Goal: Task Accomplishment & Management: Use online tool/utility

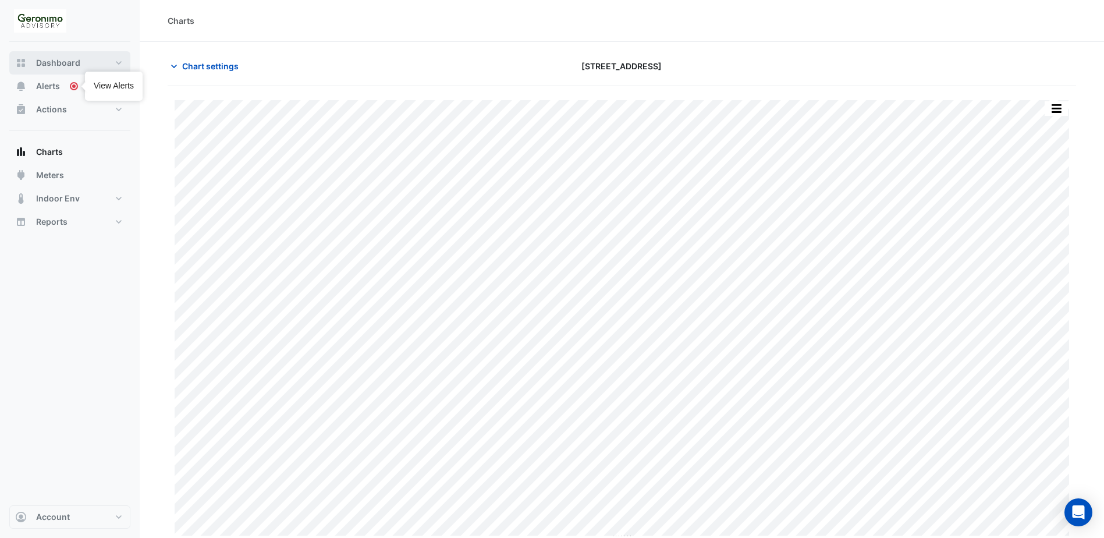
click at [76, 64] on span "Dashboard" at bounding box center [58, 63] width 44 height 12
select select "**"
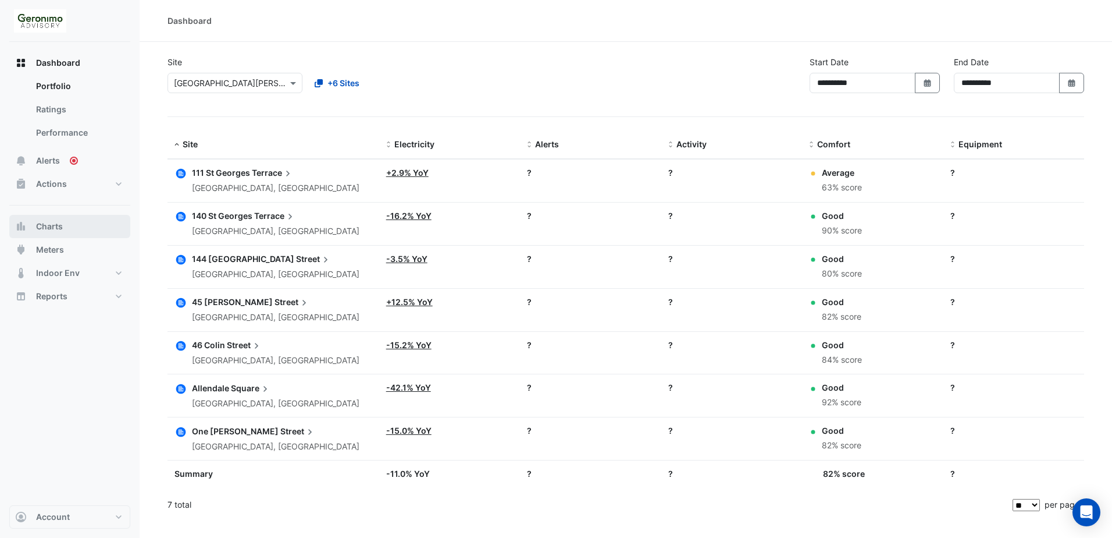
click at [64, 231] on button "Charts" at bounding box center [69, 226] width 121 height 23
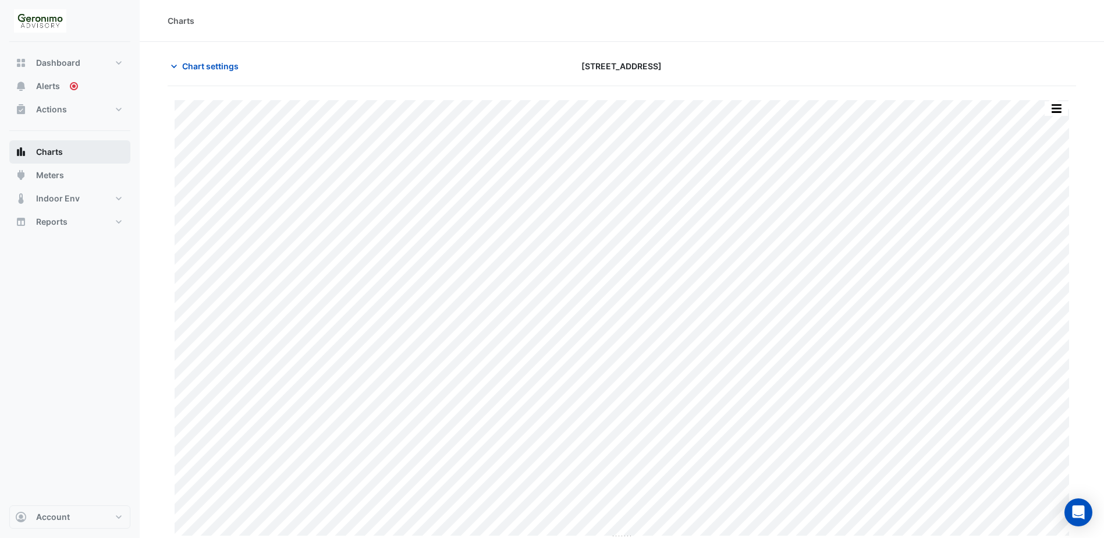
click at [59, 154] on span "Charts" at bounding box center [49, 152] width 27 height 12
click at [61, 152] on span "Charts" at bounding box center [49, 152] width 27 height 12
click at [171, 65] on icon "button" at bounding box center [174, 67] width 12 height 12
type input "**********"
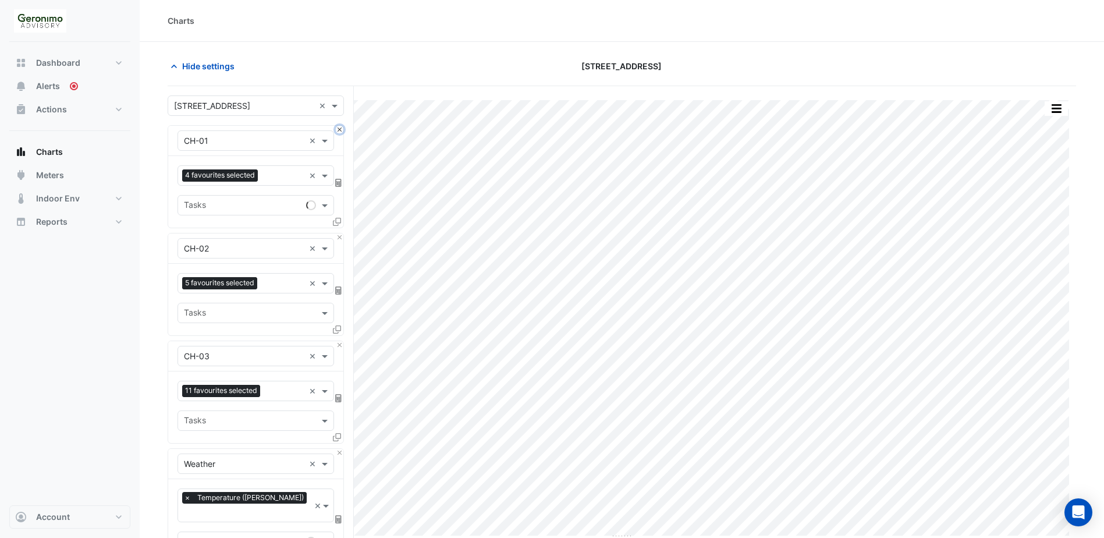
click at [337, 128] on button "Close" at bounding box center [340, 130] width 8 height 8
click at [337, 233] on button "Close" at bounding box center [340, 237] width 8 height 8
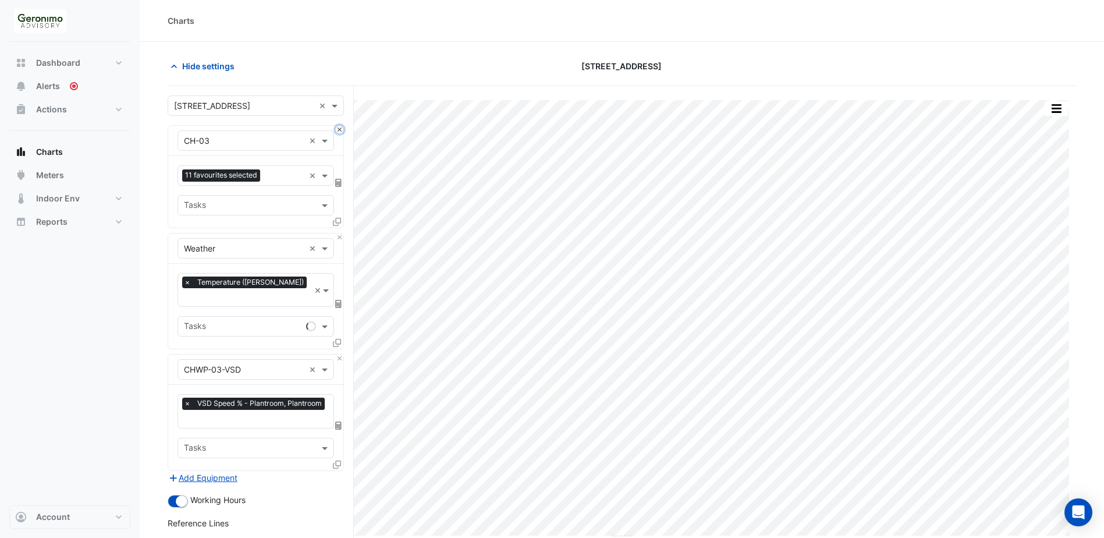
click at [337, 128] on button "Close" at bounding box center [340, 130] width 8 height 8
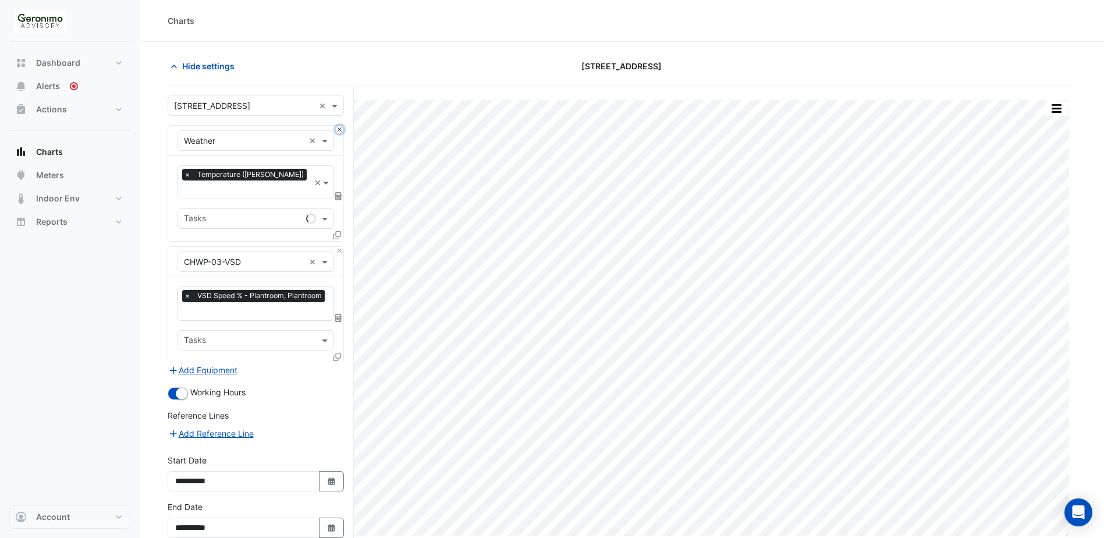
click at [337, 128] on button "Close" at bounding box center [340, 130] width 8 height 8
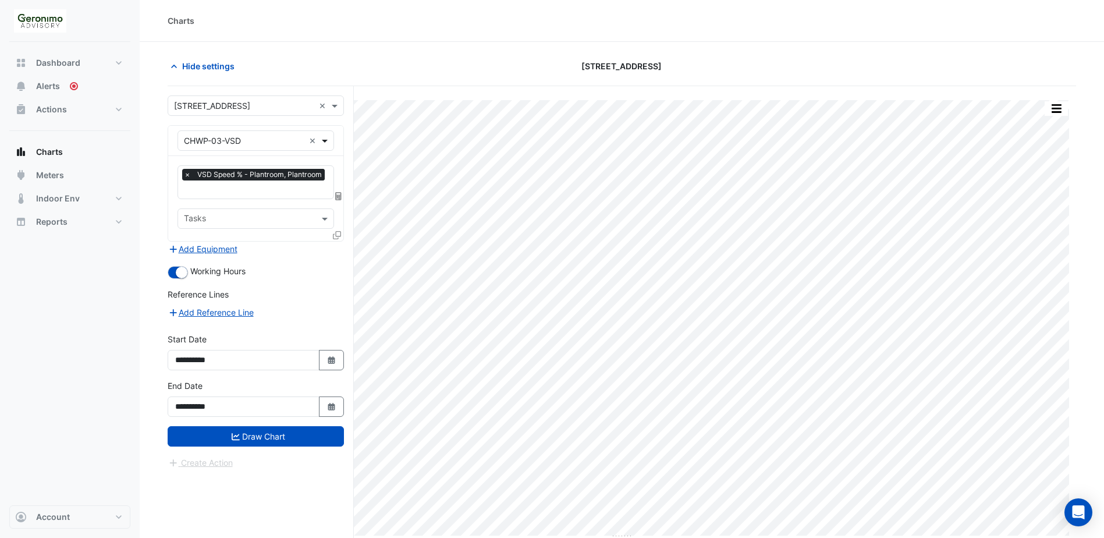
click at [323, 140] on span at bounding box center [326, 140] width 15 height 12
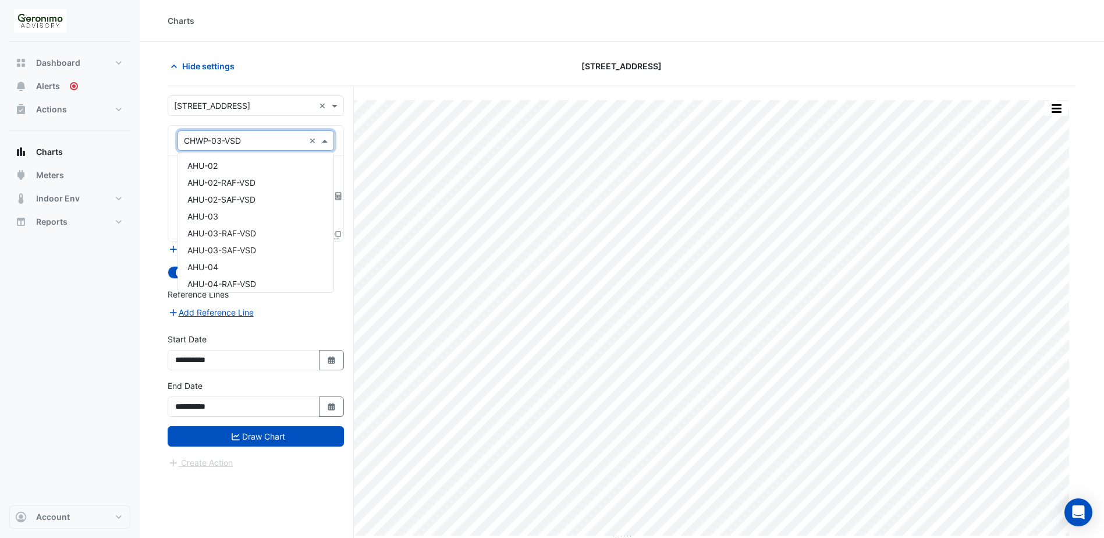
scroll to position [663, 0]
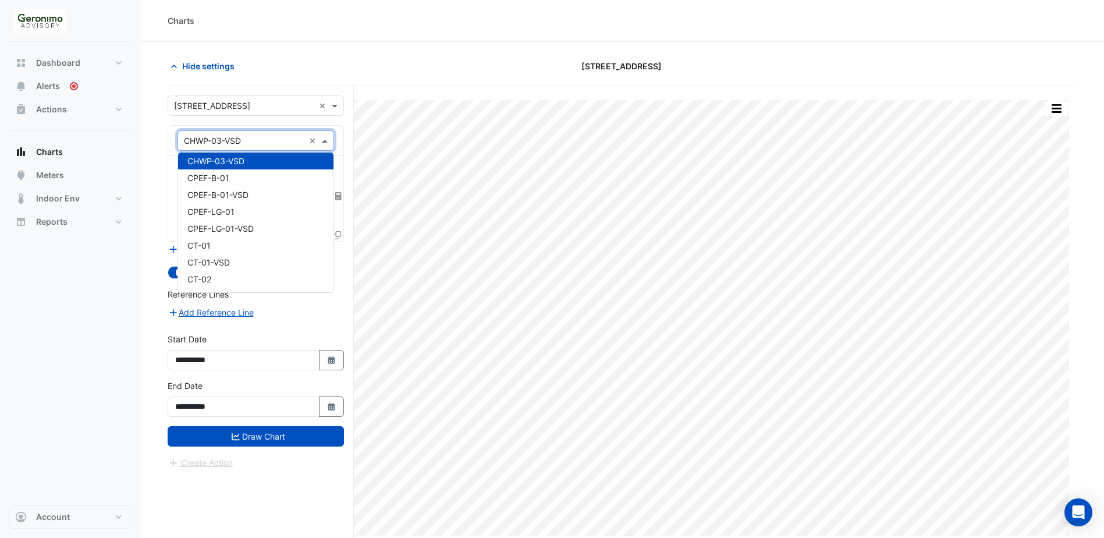
type input "*"
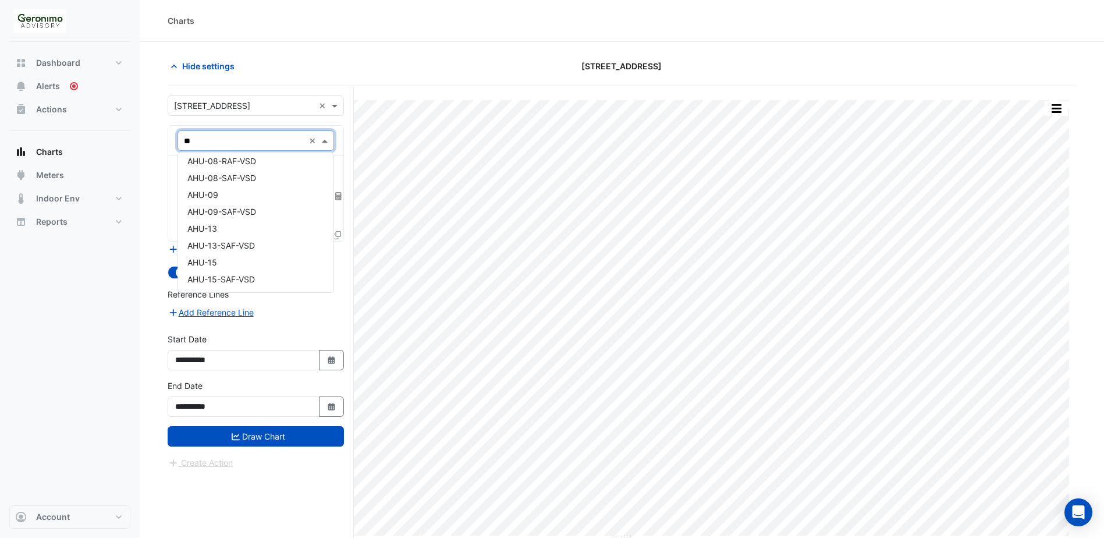
scroll to position [275, 0]
type input "***"
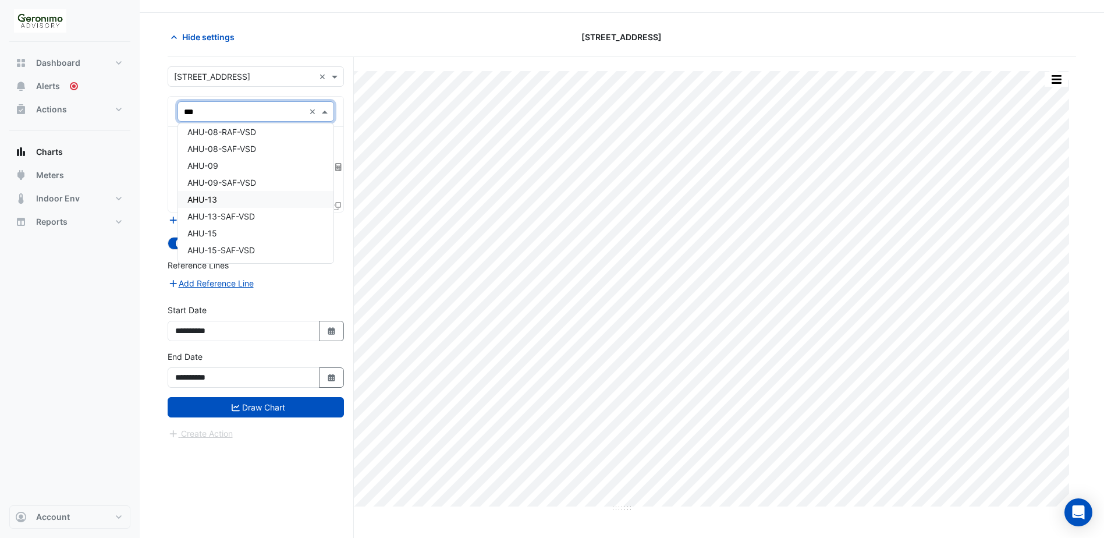
scroll to position [44, 0]
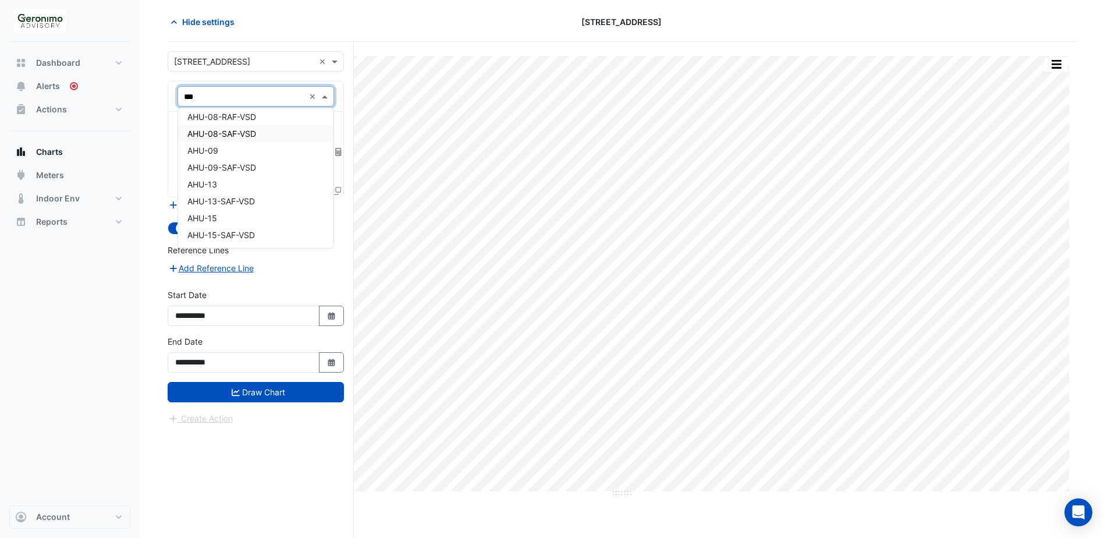
click at [232, 134] on span "AHU-08-SAF-VSD" at bounding box center [221, 134] width 69 height 10
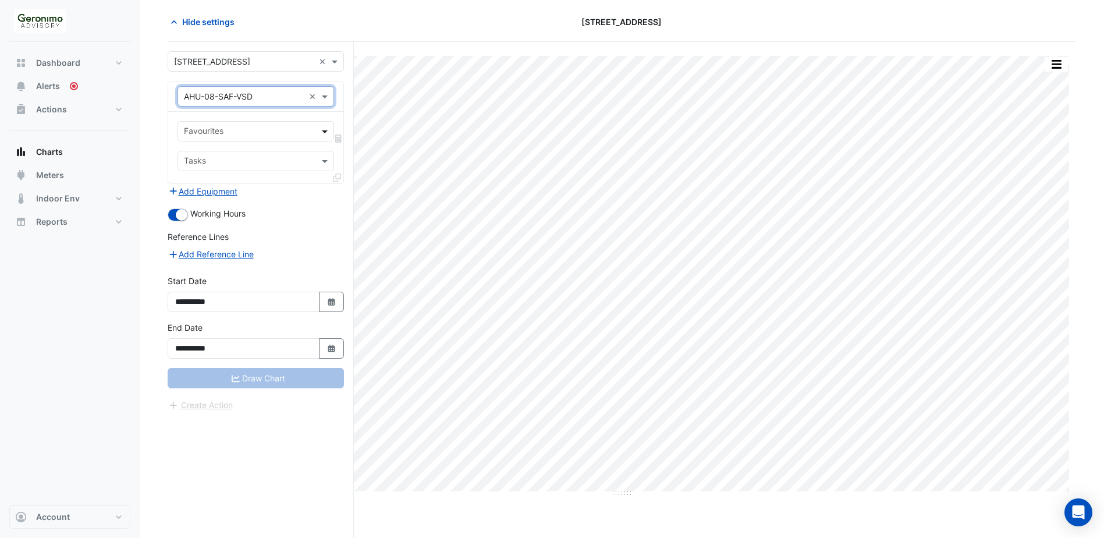
click at [323, 133] on span at bounding box center [326, 131] width 15 height 12
click at [321, 97] on span at bounding box center [326, 96] width 15 height 12
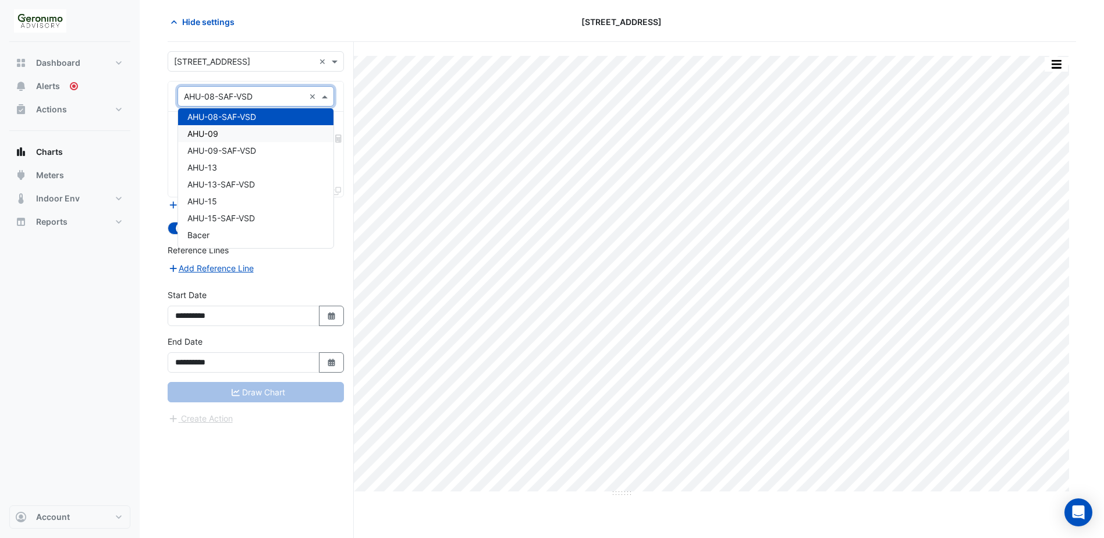
scroll to position [233, 0]
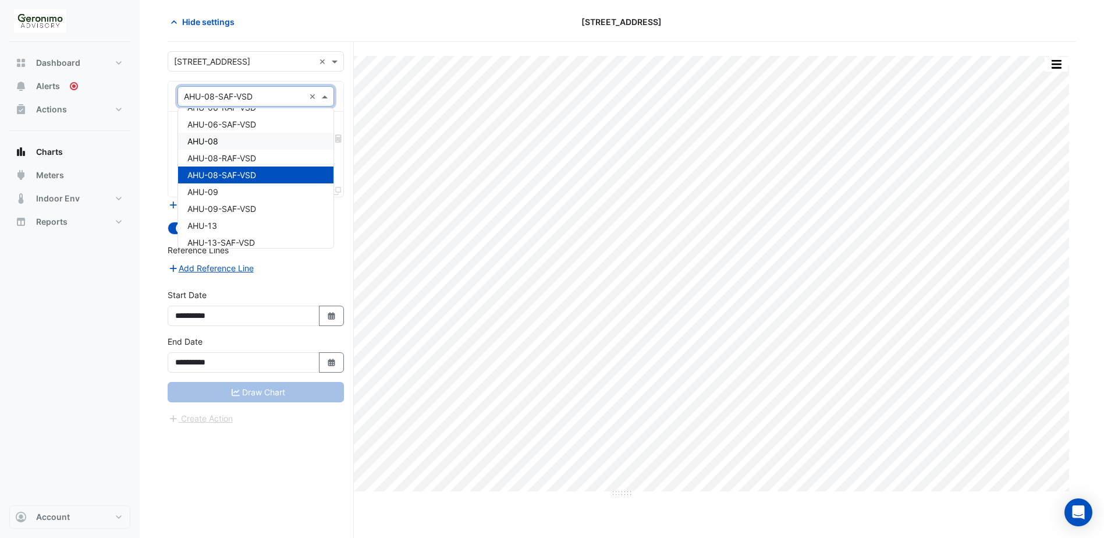
click at [222, 140] on div "AHU-08" at bounding box center [255, 141] width 155 height 17
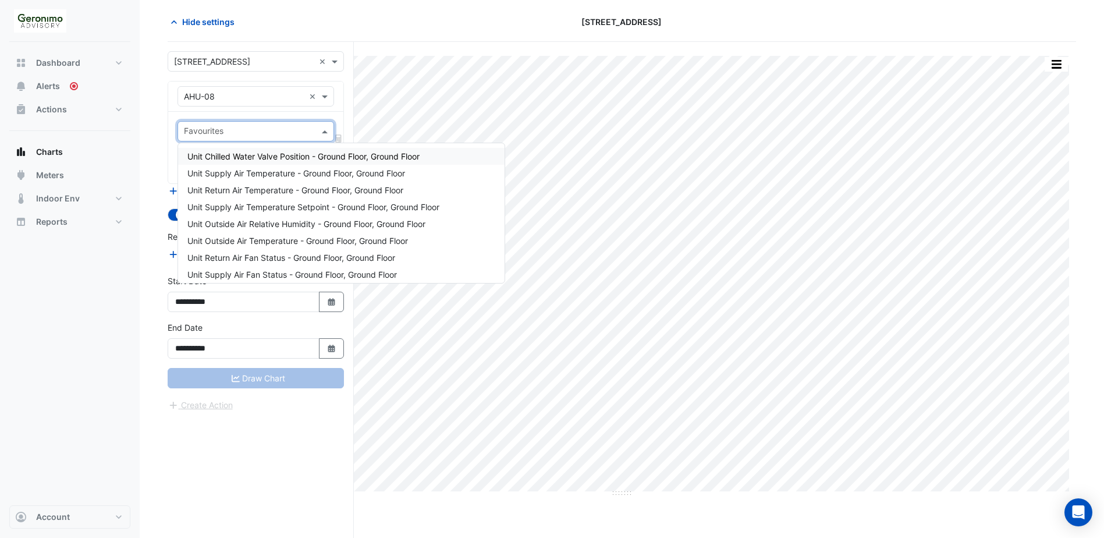
click at [239, 127] on input "text" at bounding box center [249, 132] width 130 height 12
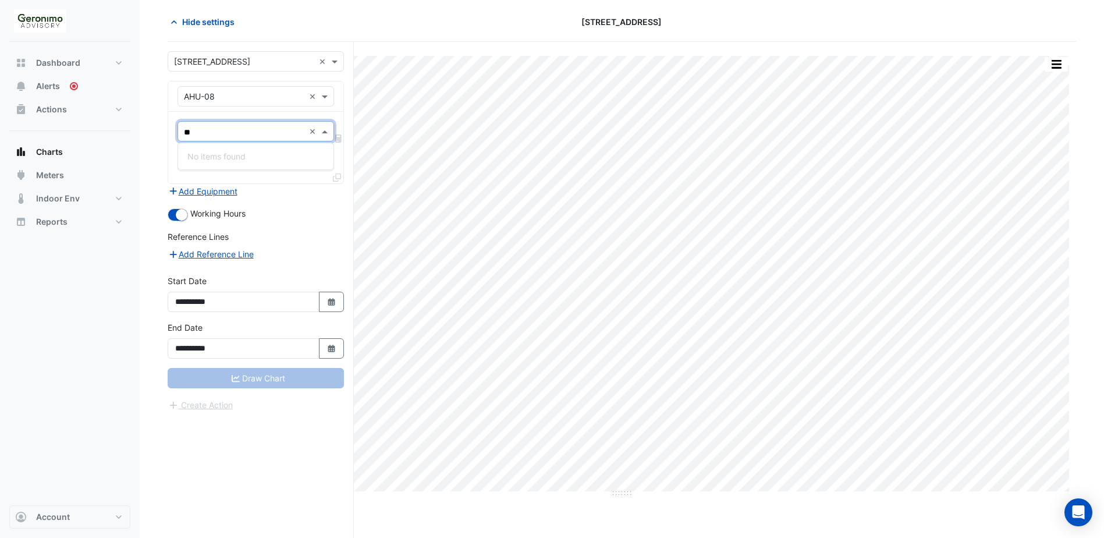
type input "*"
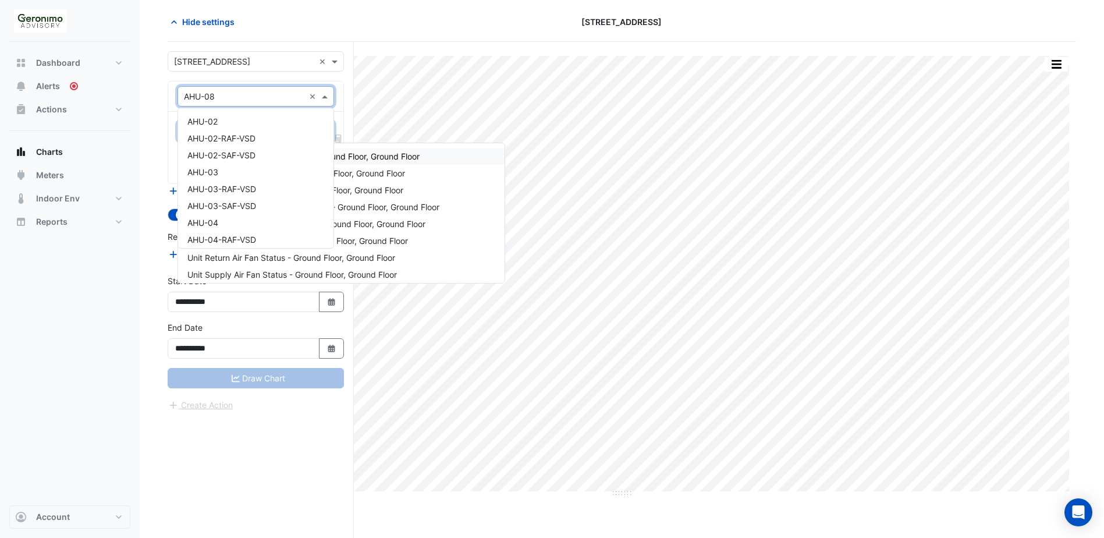
click at [326, 98] on span at bounding box center [326, 96] width 15 height 12
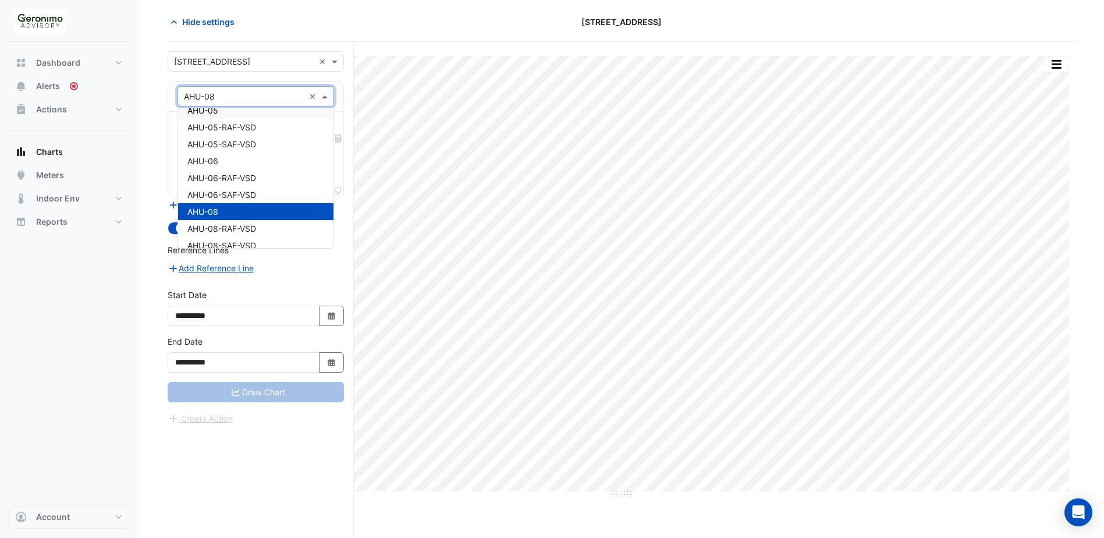
scroll to position [141, 0]
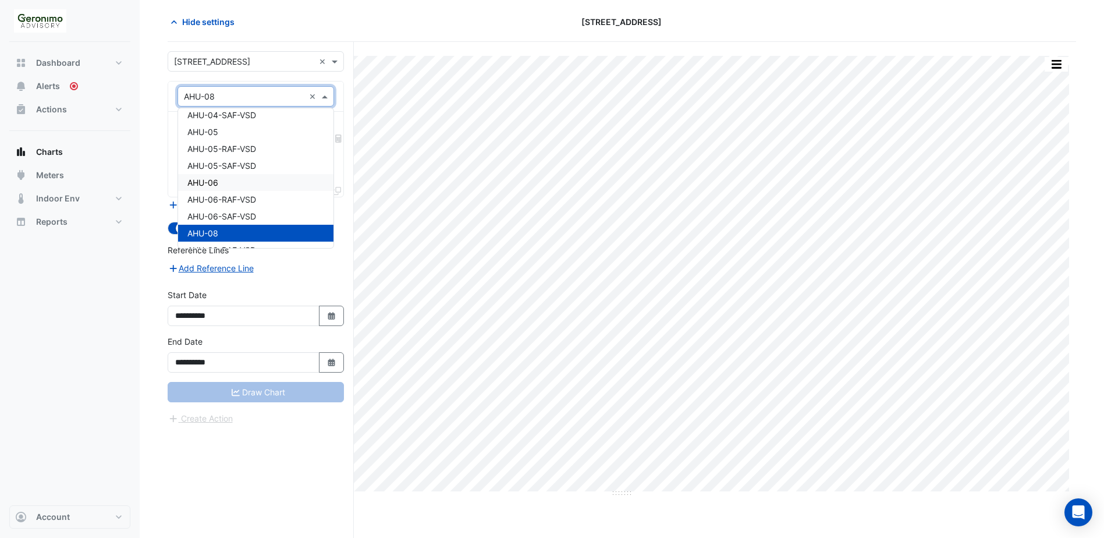
click at [234, 182] on div "AHU-06" at bounding box center [255, 182] width 155 height 17
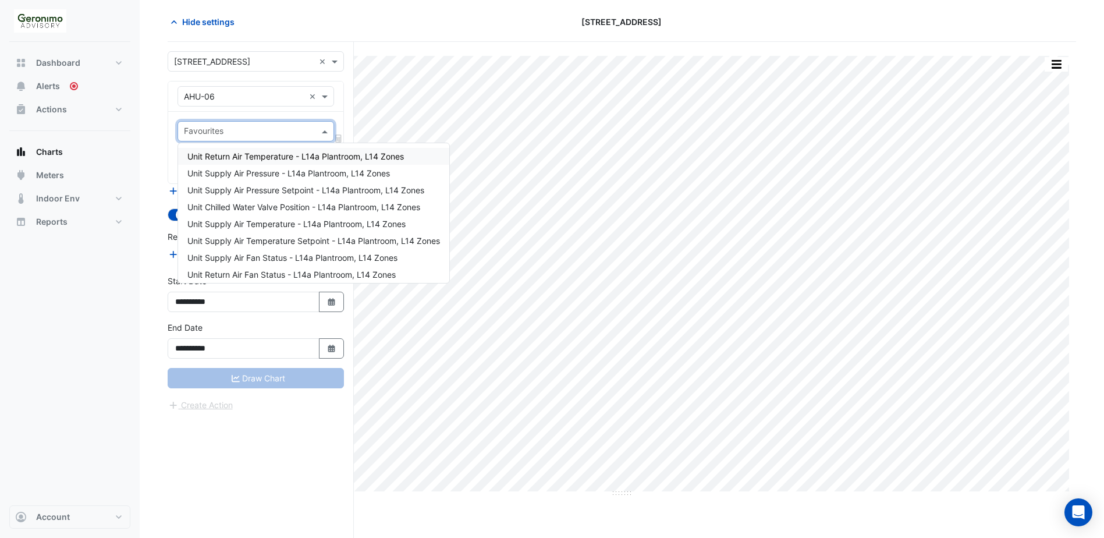
click at [259, 136] on input "text" at bounding box center [249, 132] width 130 height 12
click at [254, 170] on span "Unit Supply Air Pressure - L14a Plantroom, L14 Zones" at bounding box center [288, 173] width 202 height 10
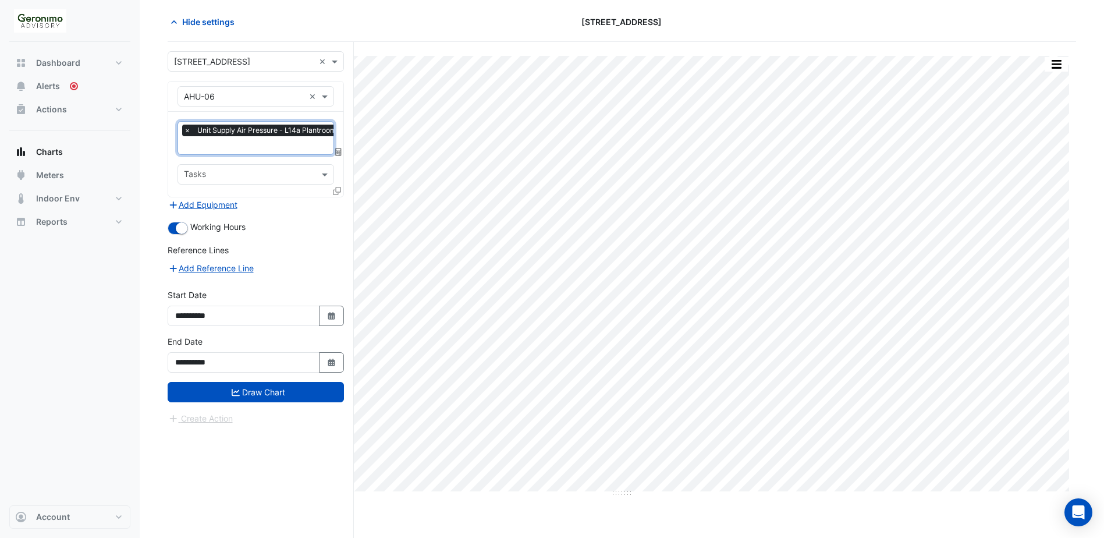
click at [253, 144] on input "text" at bounding box center [281, 146] width 195 height 12
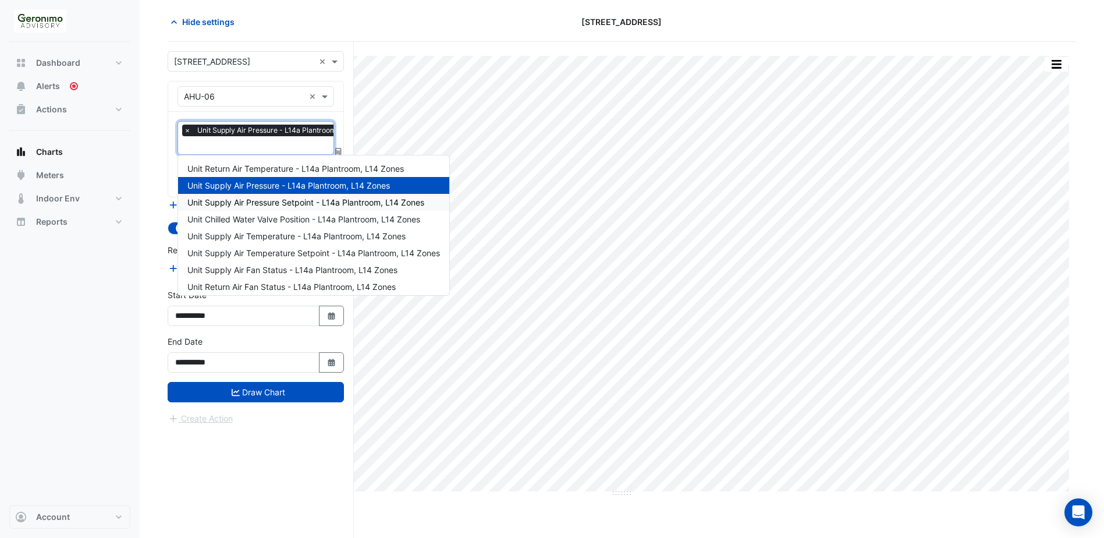
click at [258, 199] on span "Unit Supply Air Pressure Setpoint - L14a Plantroom, L14 Zones" at bounding box center [305, 202] width 237 height 10
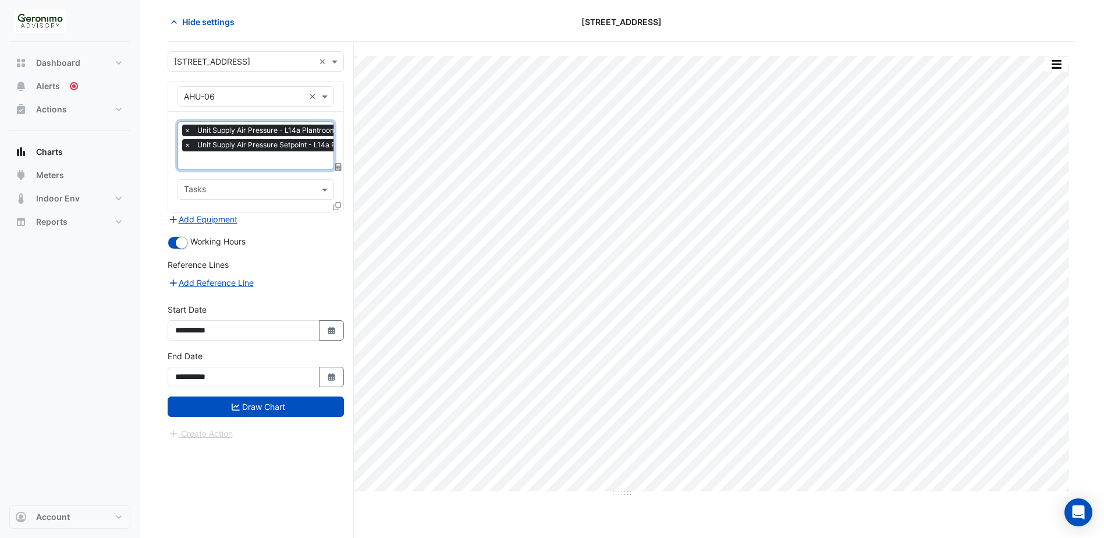
click at [255, 160] on input "text" at bounding box center [296, 161] width 225 height 12
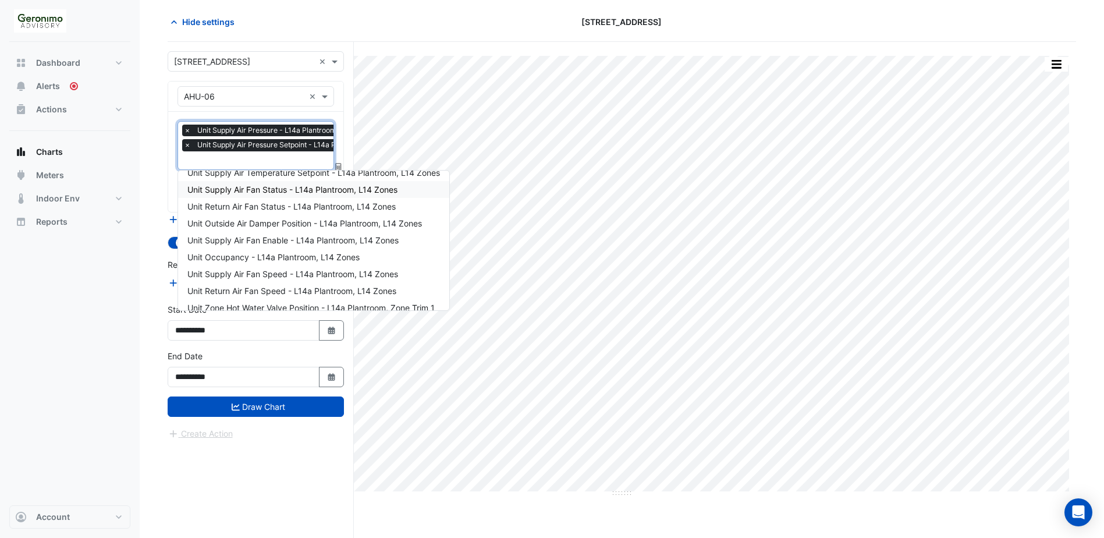
scroll to position [116, 0]
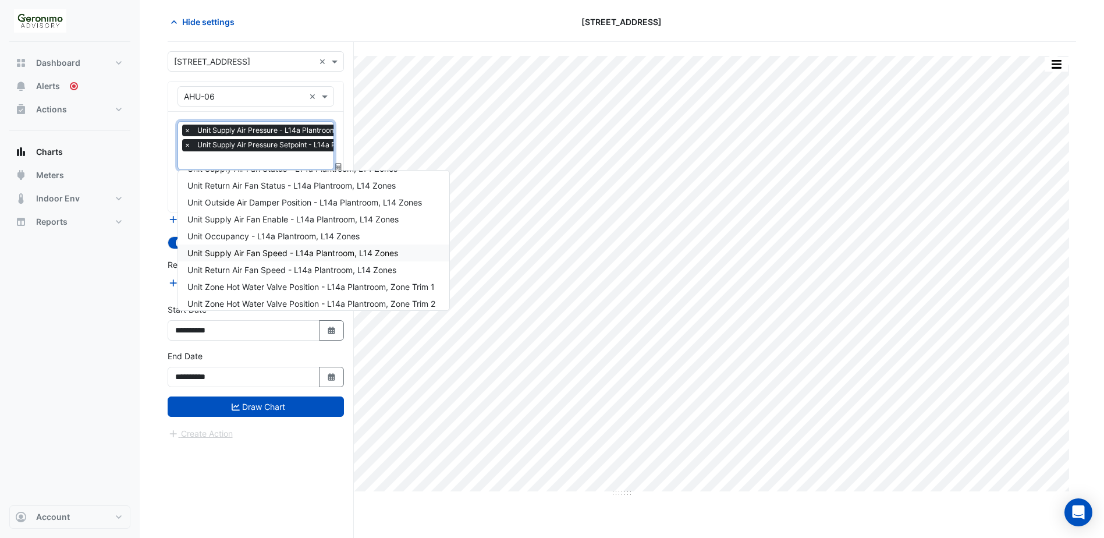
click at [288, 253] on span "Unit Supply Air Fan Speed - L14a Plantroom, L14 Zones" at bounding box center [292, 253] width 211 height 10
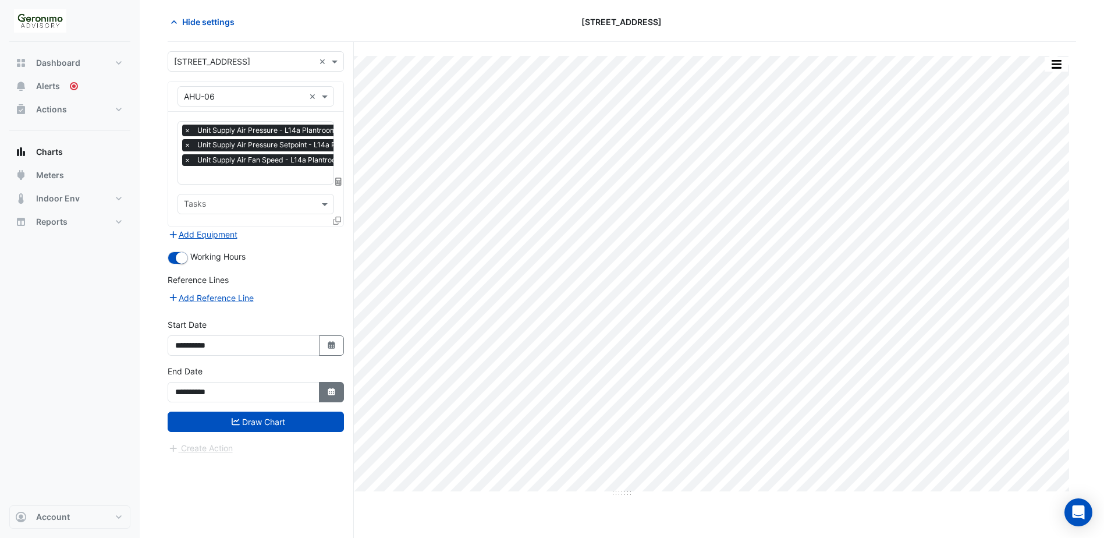
click at [333, 391] on icon "button" at bounding box center [331, 391] width 7 height 8
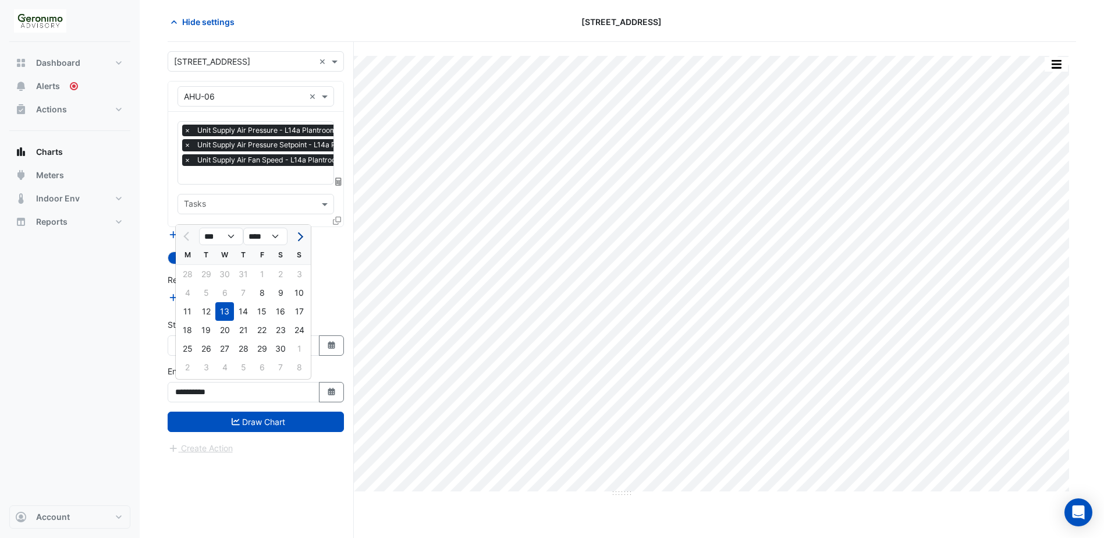
click at [297, 237] on span "Next month" at bounding box center [298, 236] width 9 height 9
select select "*"
select select "****"
click at [297, 237] on span "Next month" at bounding box center [298, 236] width 9 height 9
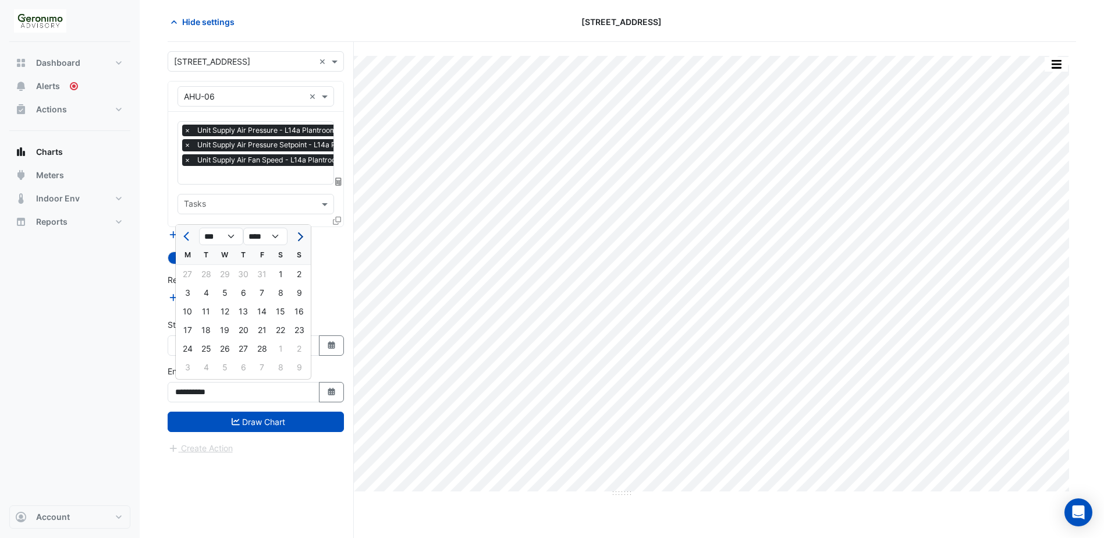
click at [297, 237] on span "Next month" at bounding box center [298, 236] width 9 height 9
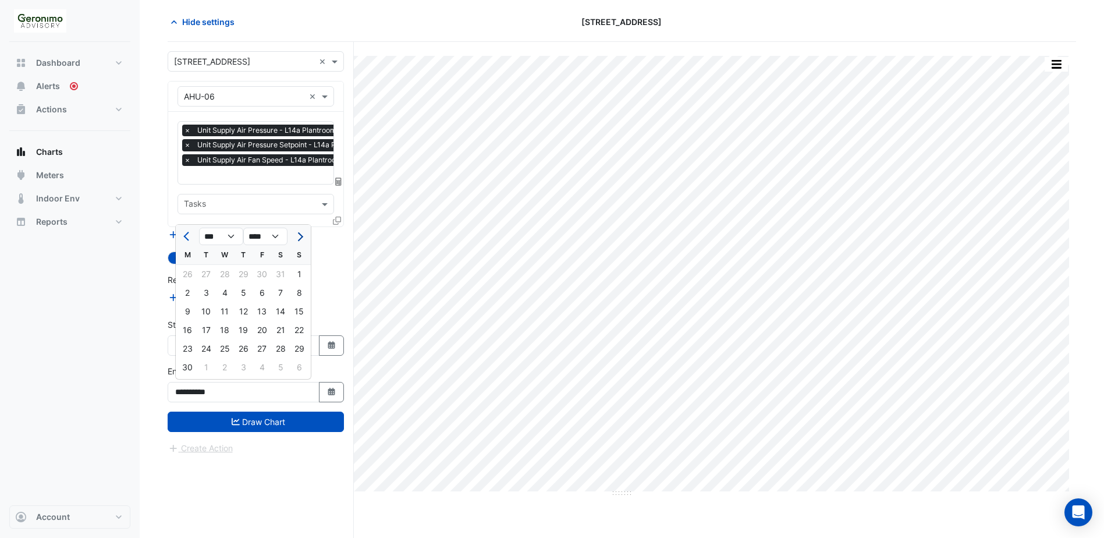
click at [297, 237] on span "Next month" at bounding box center [298, 236] width 9 height 9
click at [183, 234] on button "Previous month" at bounding box center [187, 236] width 14 height 19
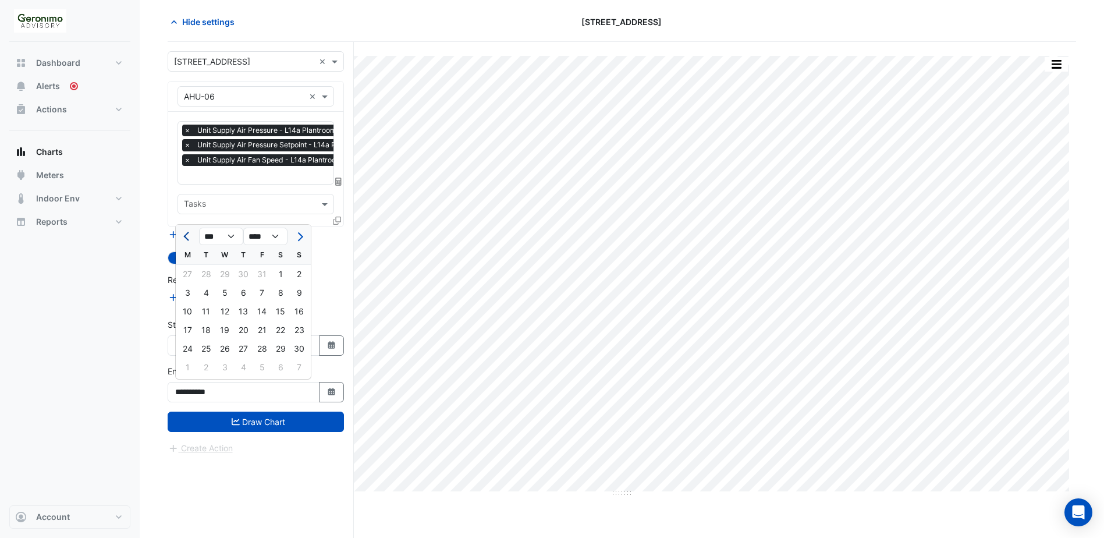
select select "**"
click at [190, 311] on div "13" at bounding box center [187, 311] width 19 height 19
type input "**********"
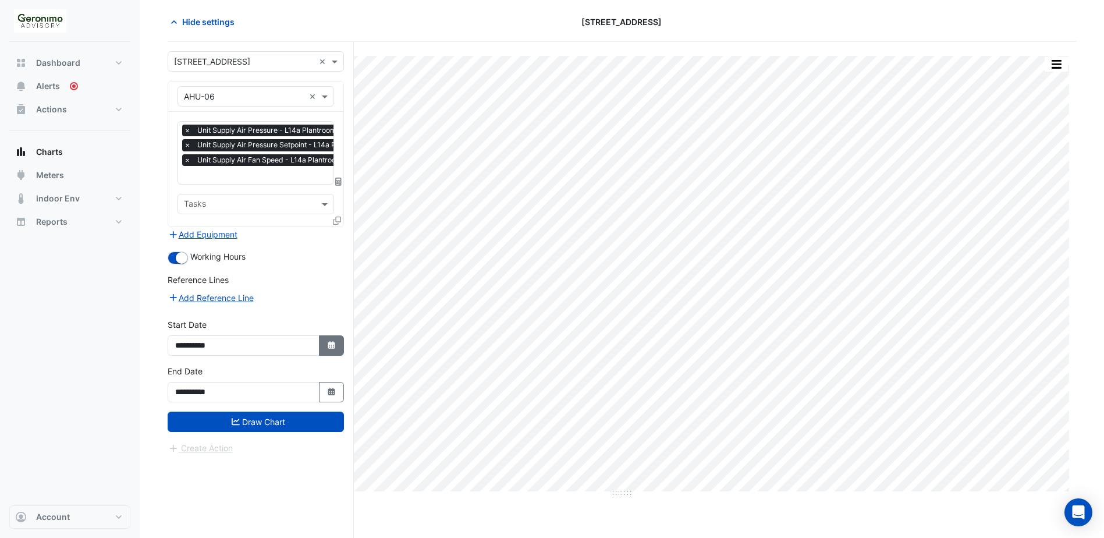
click at [328, 344] on icon "Select Date" at bounding box center [331, 345] width 10 height 8
select select "**"
select select "****"
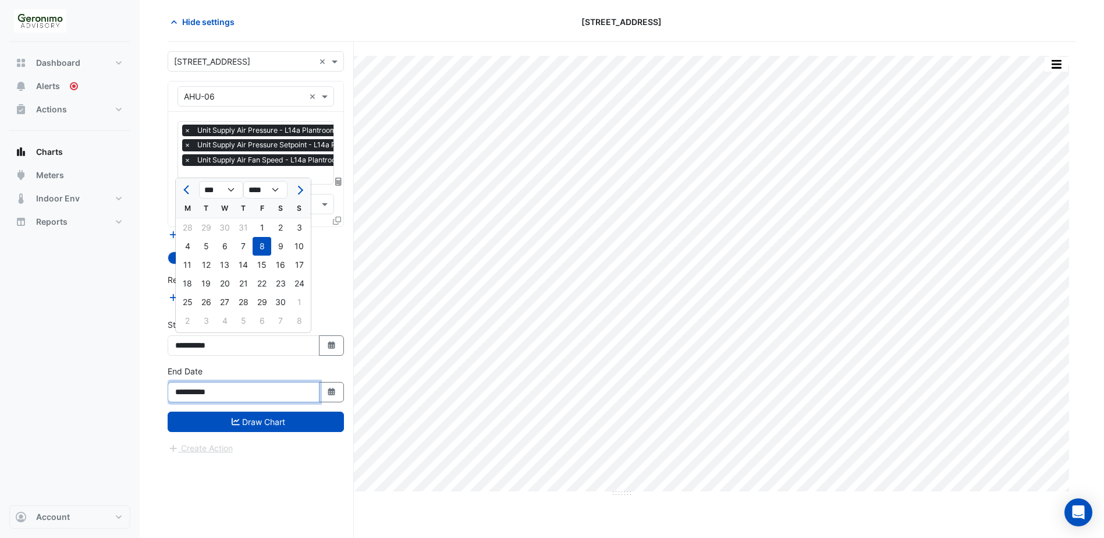
click at [248, 396] on input "**********" at bounding box center [244, 392] width 152 height 20
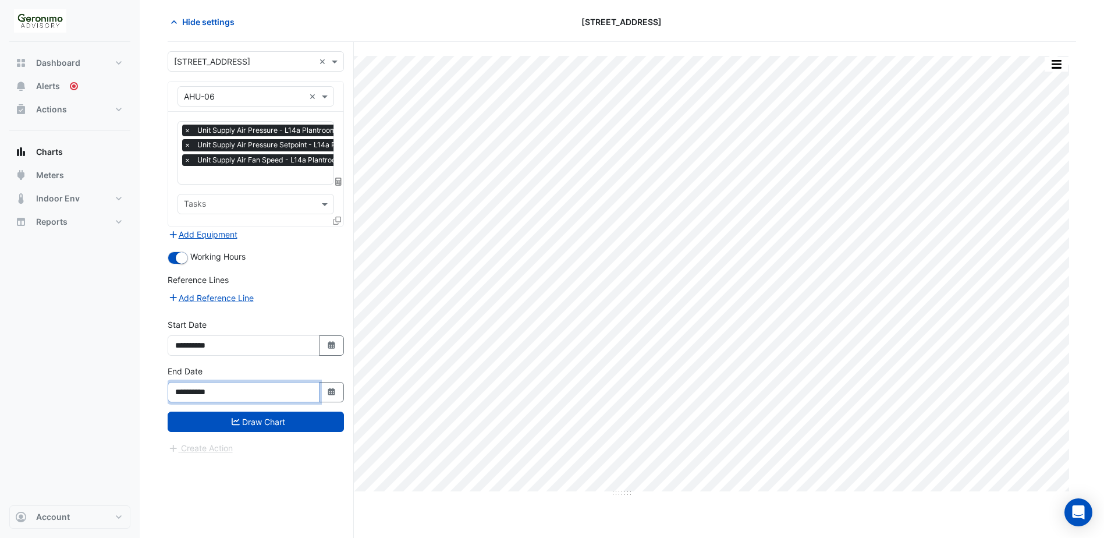
drag, startPoint x: 247, startPoint y: 390, endPoint x: 51, endPoint y: 390, distance: 196.7
click at [54, 390] on div "Charts Hide settings [STREET_ADDRESS] Split by Equip Split by Unit Split All Pr…" at bounding box center [552, 247] width 1104 height 582
drag, startPoint x: 146, startPoint y: 342, endPoint x: 125, endPoint y: 342, distance: 20.9
click at [125, 342] on div "Charts Hide settings [STREET_ADDRESS] Split by Equip Split by Unit Split All Pr…" at bounding box center [552, 247] width 1104 height 582
paste input
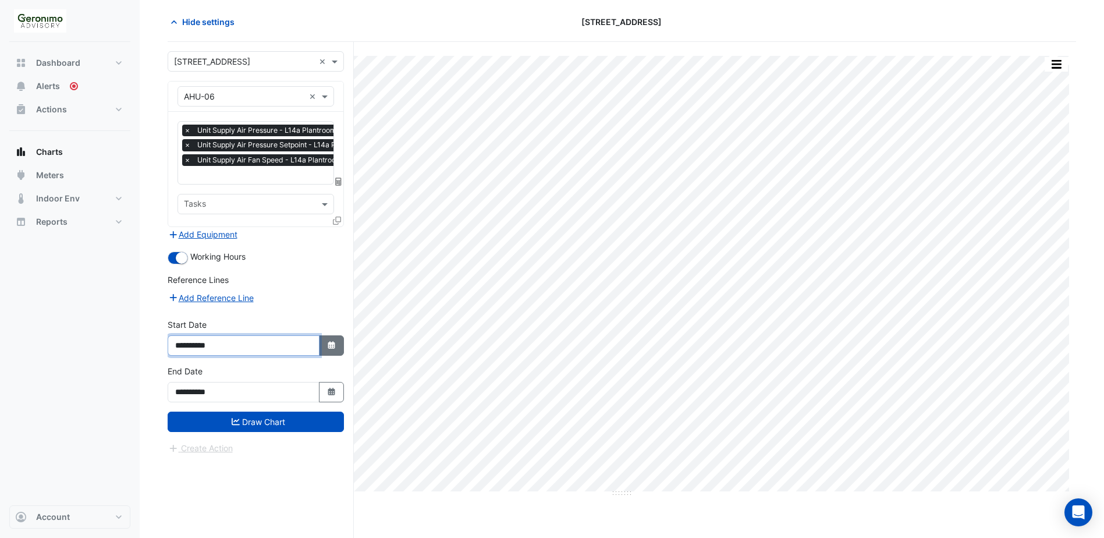
type input "**********"
click at [330, 341] on icon "button" at bounding box center [331, 345] width 7 height 8
select select "**"
select select "****"
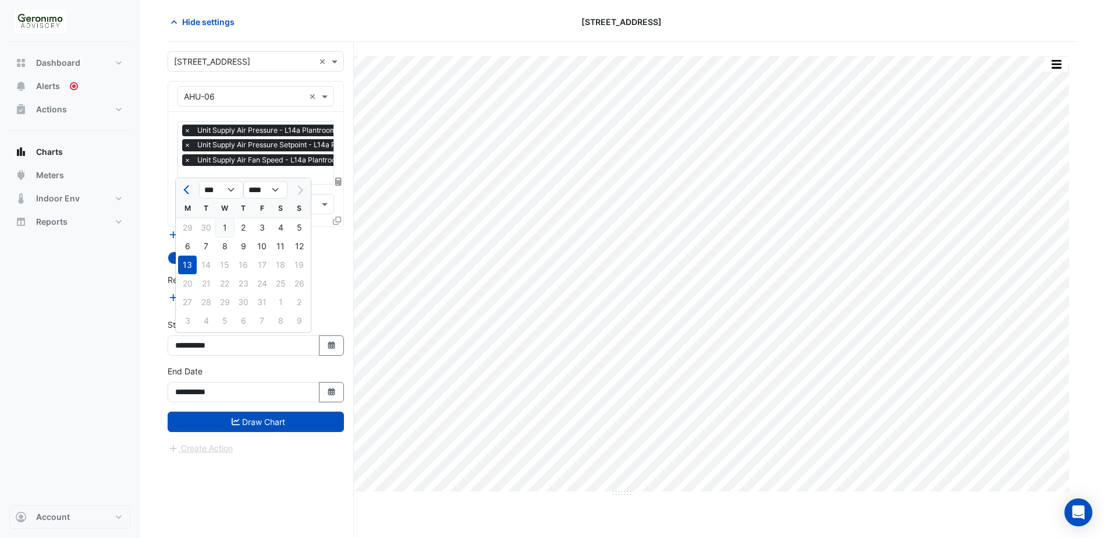
click at [227, 229] on div "1" at bounding box center [224, 227] width 19 height 19
type input "**********"
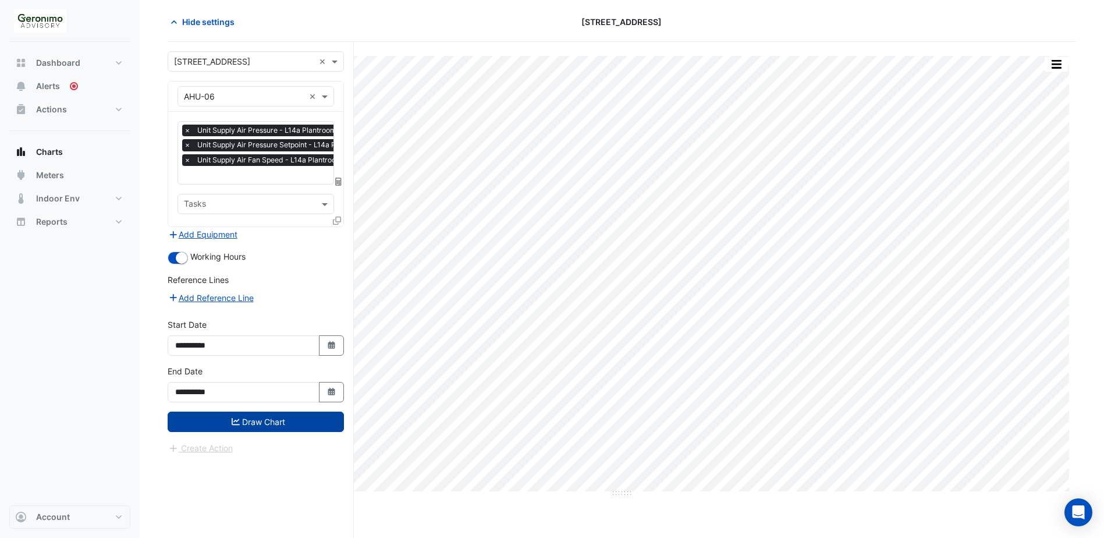
click at [240, 427] on button "Draw Chart" at bounding box center [256, 421] width 176 height 20
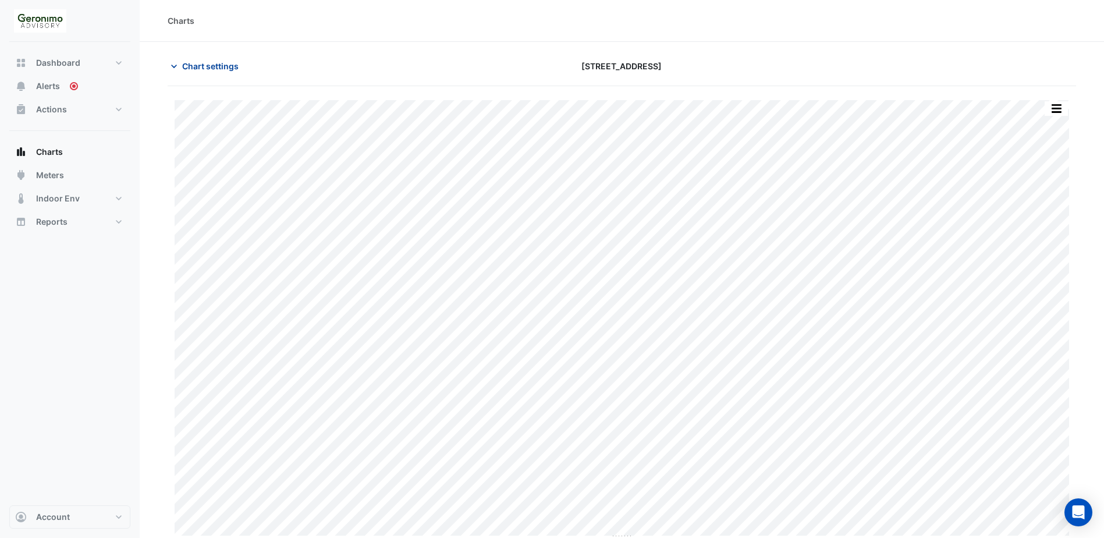
click at [177, 63] on icon "button" at bounding box center [174, 67] width 12 height 12
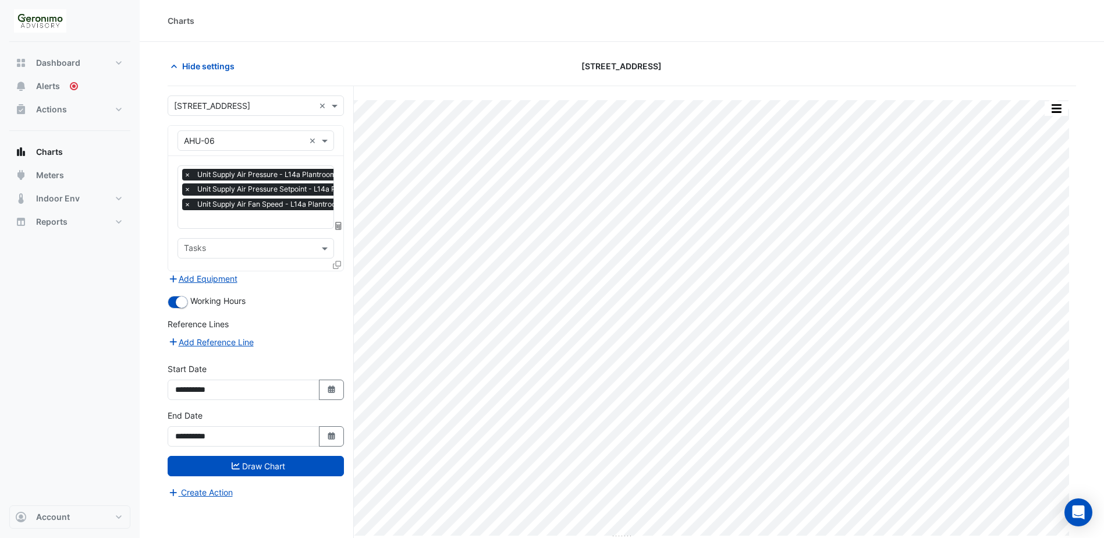
click at [335, 262] on icon at bounding box center [337, 265] width 8 height 8
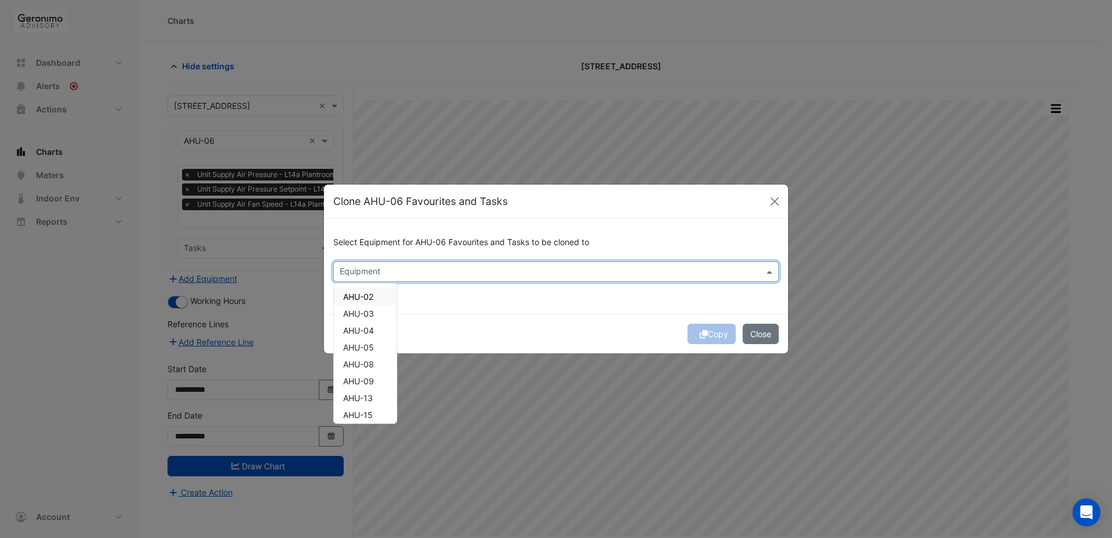
click at [380, 266] on input "text" at bounding box center [549, 272] width 419 height 12
click at [371, 298] on span "AHU-02" at bounding box center [358, 296] width 30 height 10
click at [370, 311] on span "AHU-03" at bounding box center [358, 313] width 31 height 10
click at [371, 333] on span "AHU-04" at bounding box center [358, 330] width 31 height 10
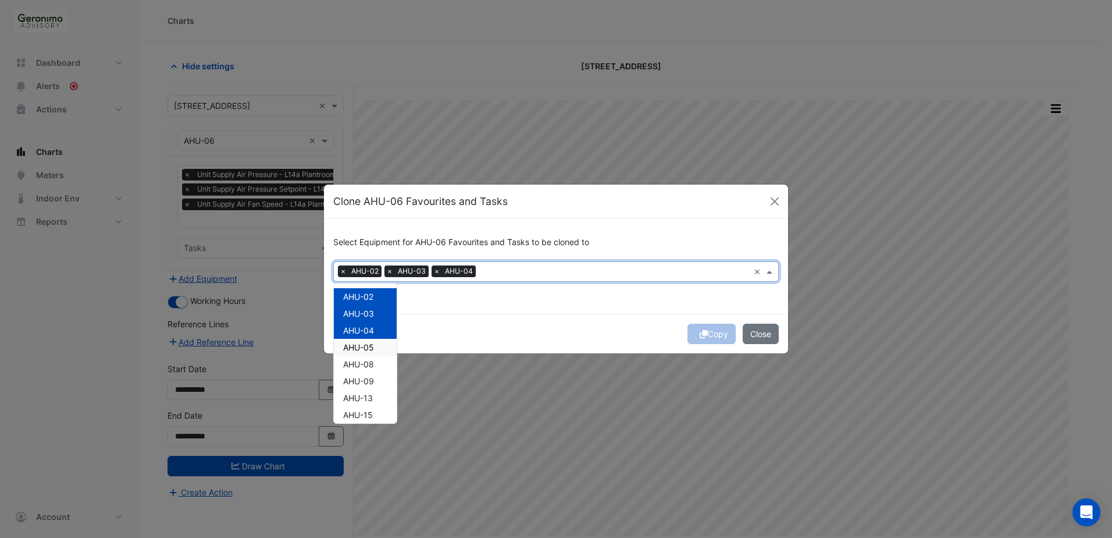
click at [372, 353] on div "AHU-05" at bounding box center [365, 347] width 63 height 17
click at [374, 366] on span "AHU-08" at bounding box center [358, 364] width 31 height 10
click at [367, 363] on span "AHU-08" at bounding box center [358, 364] width 31 height 10
click at [712, 335] on button "Copy" at bounding box center [712, 333] width 48 height 20
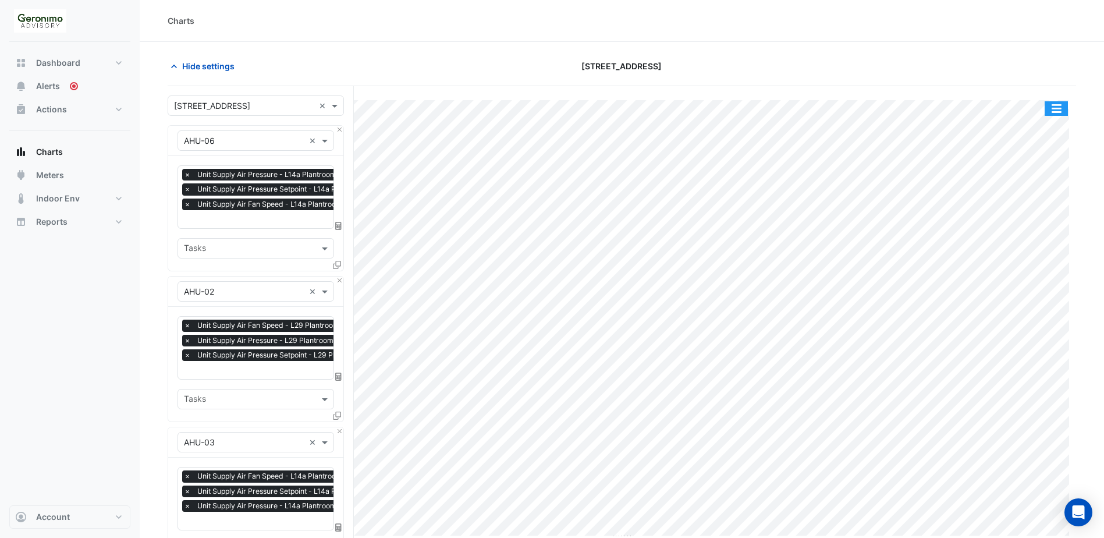
click at [1061, 111] on button "button" at bounding box center [1055, 108] width 23 height 15
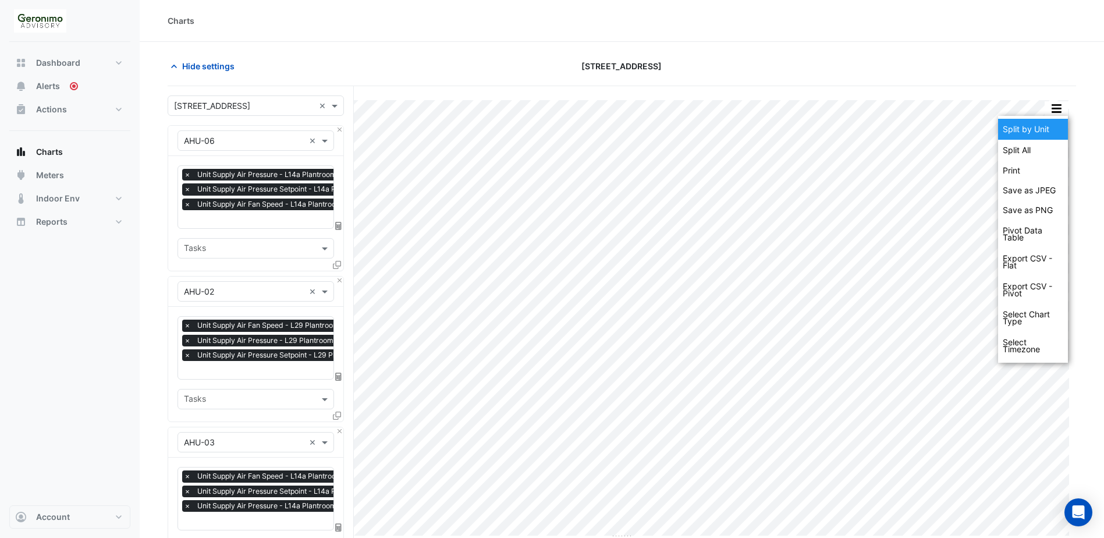
click at [1051, 133] on div "Split by Unit" at bounding box center [1033, 129] width 70 height 21
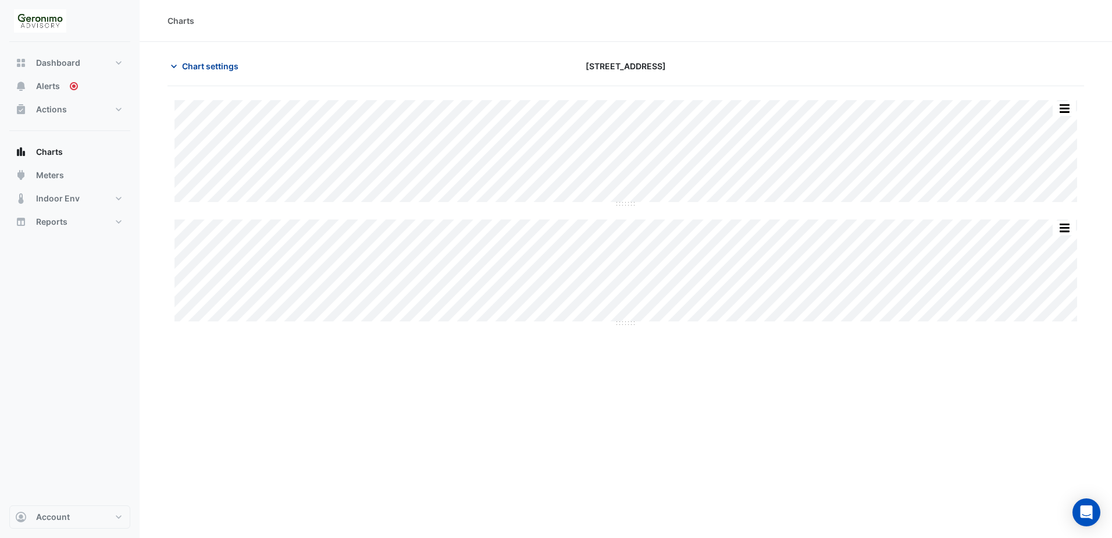
click at [176, 70] on icon "button" at bounding box center [174, 67] width 12 height 12
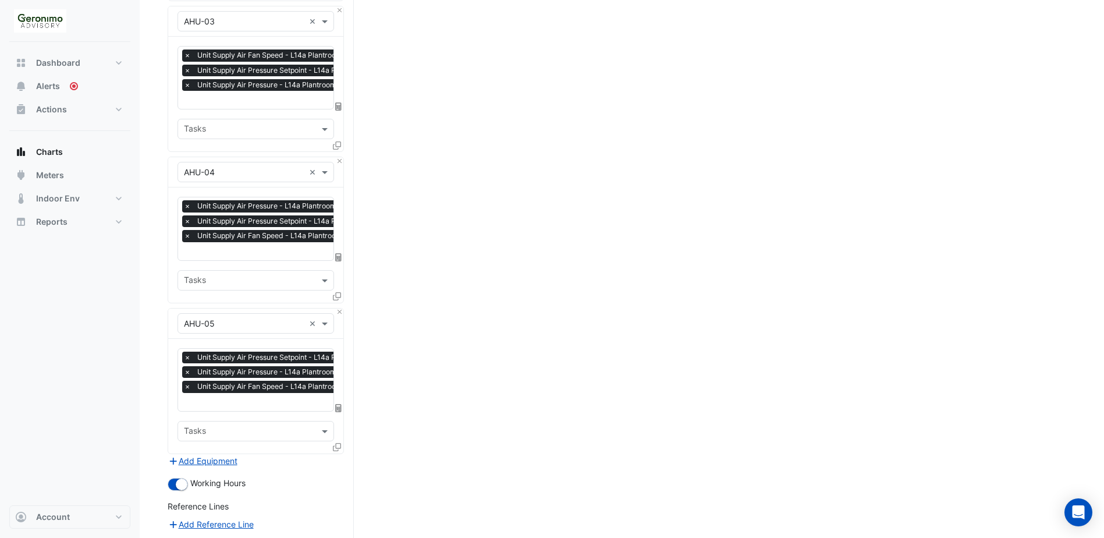
scroll to position [568, 0]
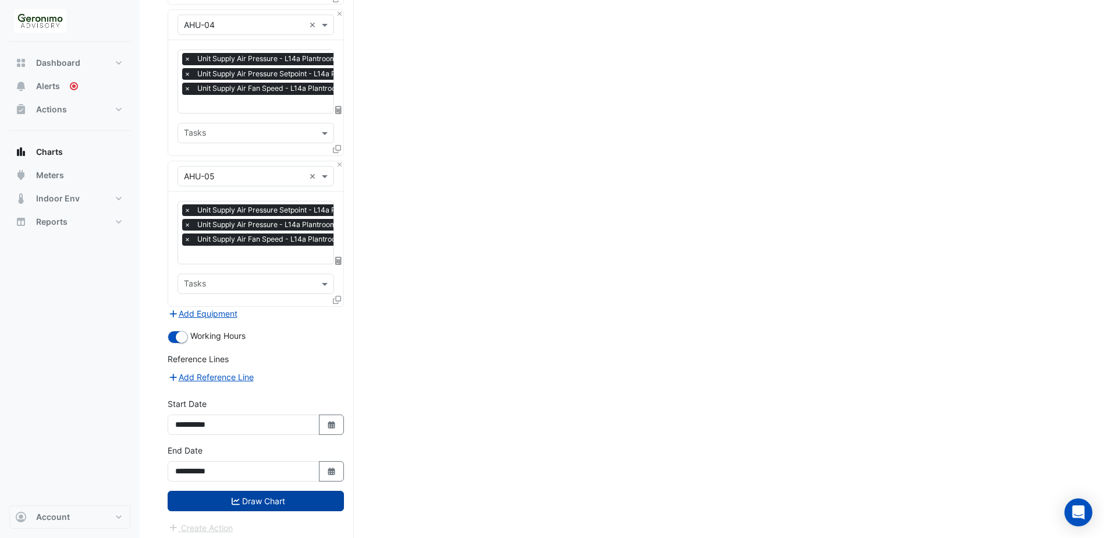
click at [258, 496] on button "Draw Chart" at bounding box center [256, 500] width 176 height 20
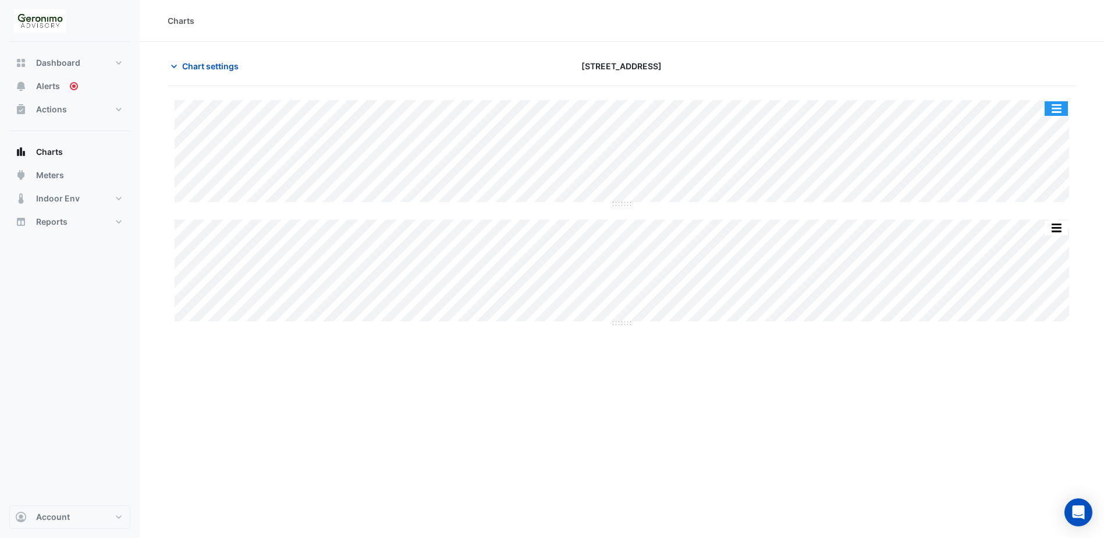
click at [1053, 106] on button "button" at bounding box center [1055, 108] width 23 height 15
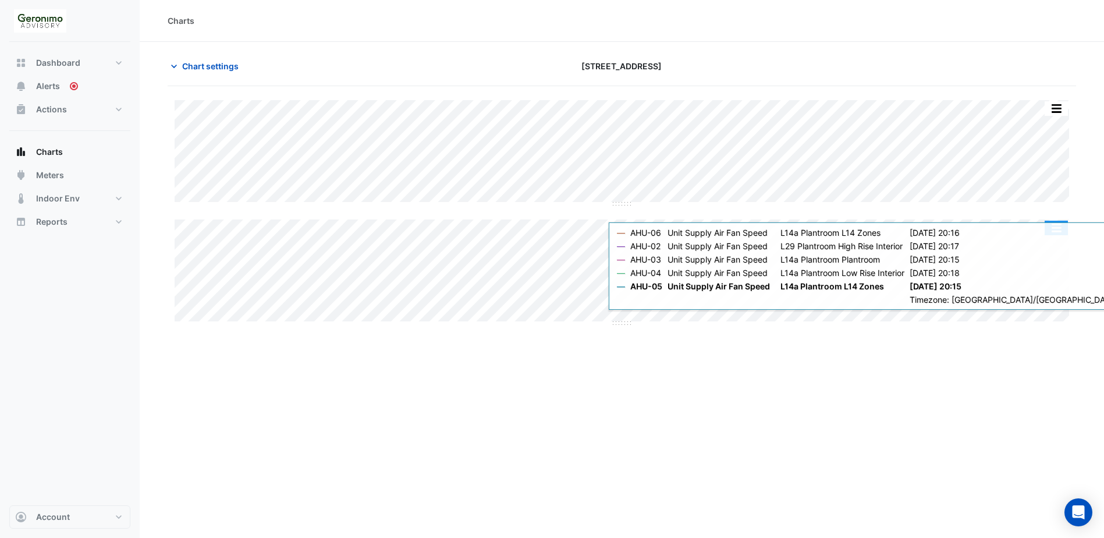
click at [1058, 226] on button "button" at bounding box center [1055, 228] width 23 height 15
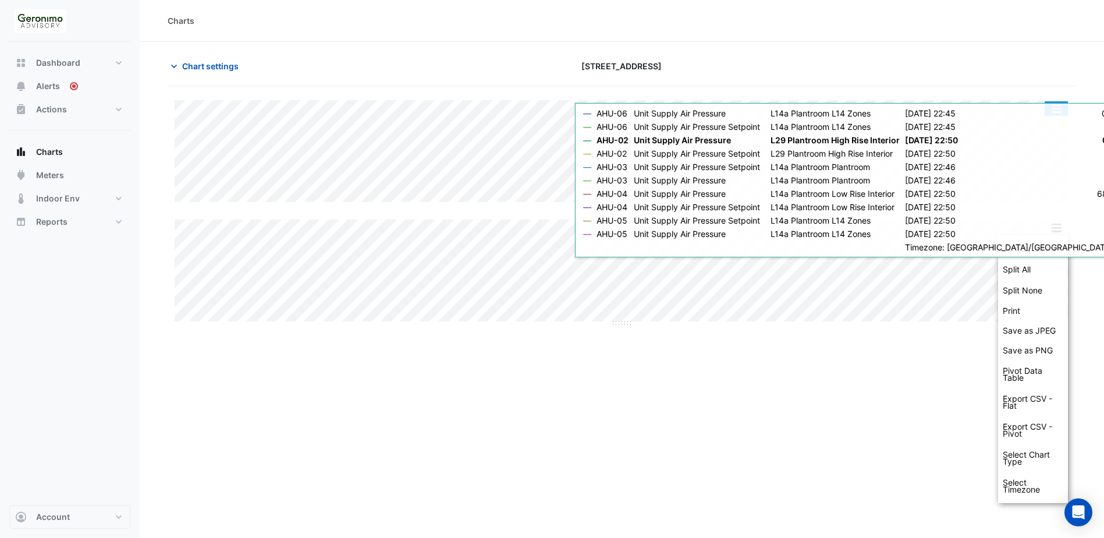
click at [1057, 109] on button "button" at bounding box center [1055, 108] width 23 height 15
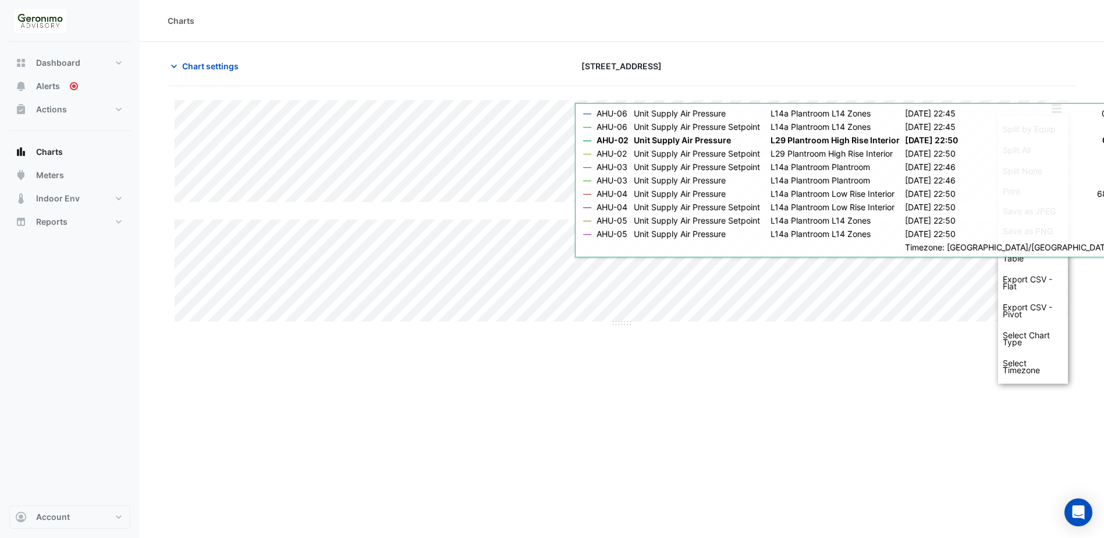
drag, startPoint x: 1030, startPoint y: 6, endPoint x: 1005, endPoint y: 0, distance: 25.1
click at [1027, 5] on div "Charts" at bounding box center [622, 21] width 964 height 42
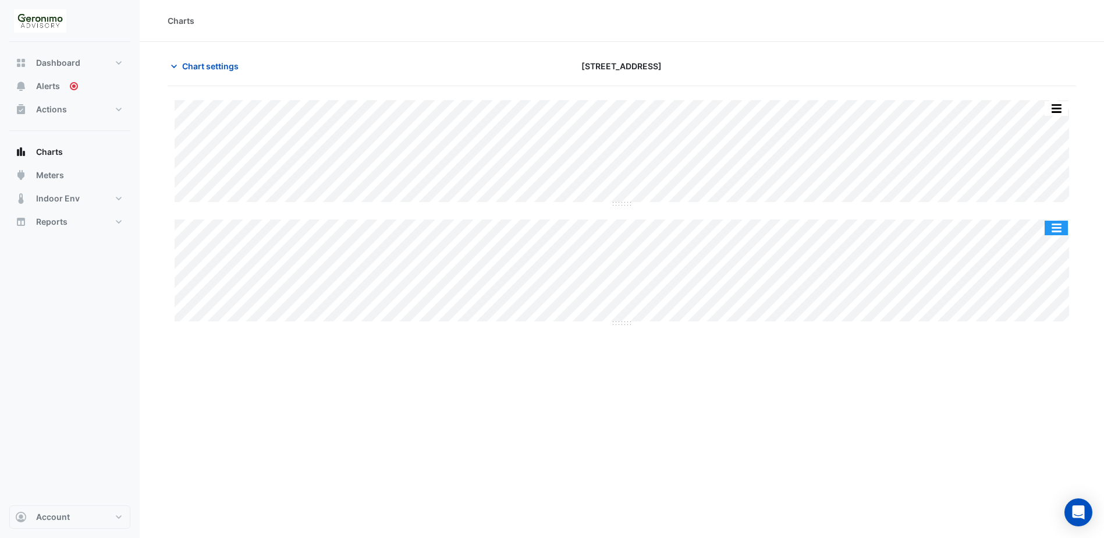
click at [1055, 229] on button "button" at bounding box center [1055, 228] width 23 height 15
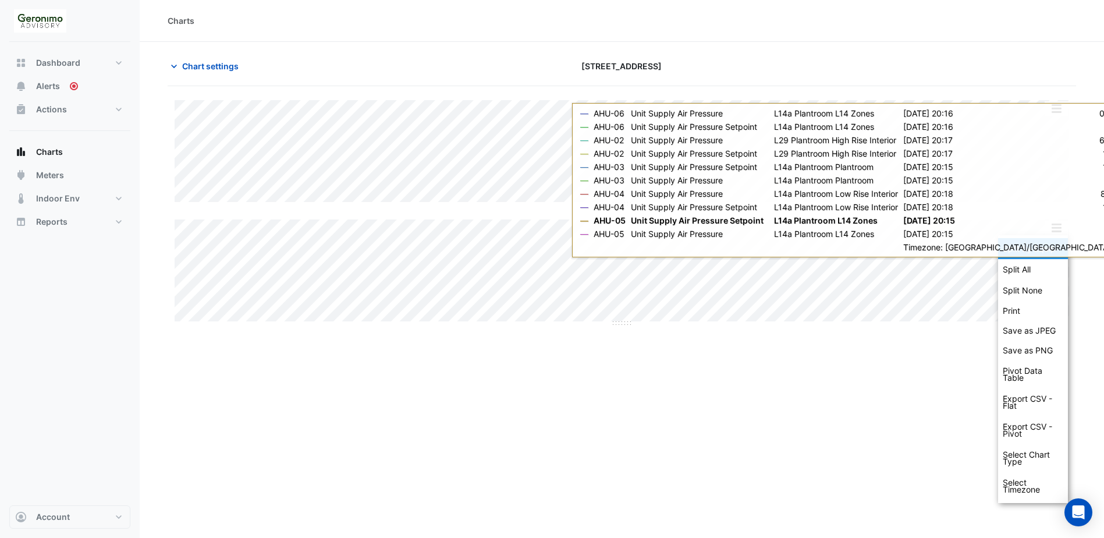
click at [1053, 247] on div "Split by Equip" at bounding box center [1033, 248] width 70 height 21
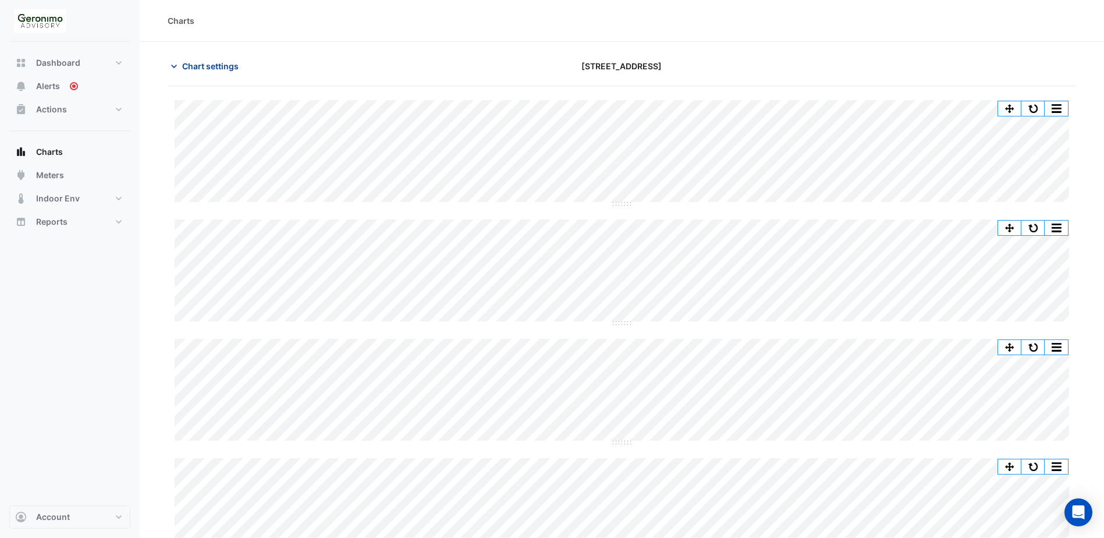
click at [173, 69] on icon "button" at bounding box center [174, 67] width 12 height 12
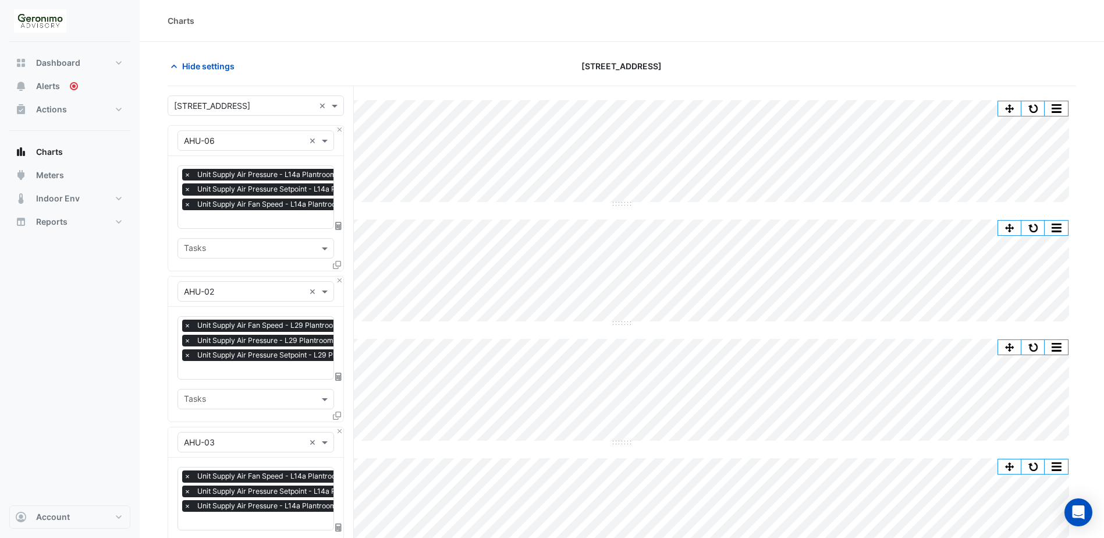
click at [246, 221] on input "text" at bounding box center [296, 220] width 225 height 12
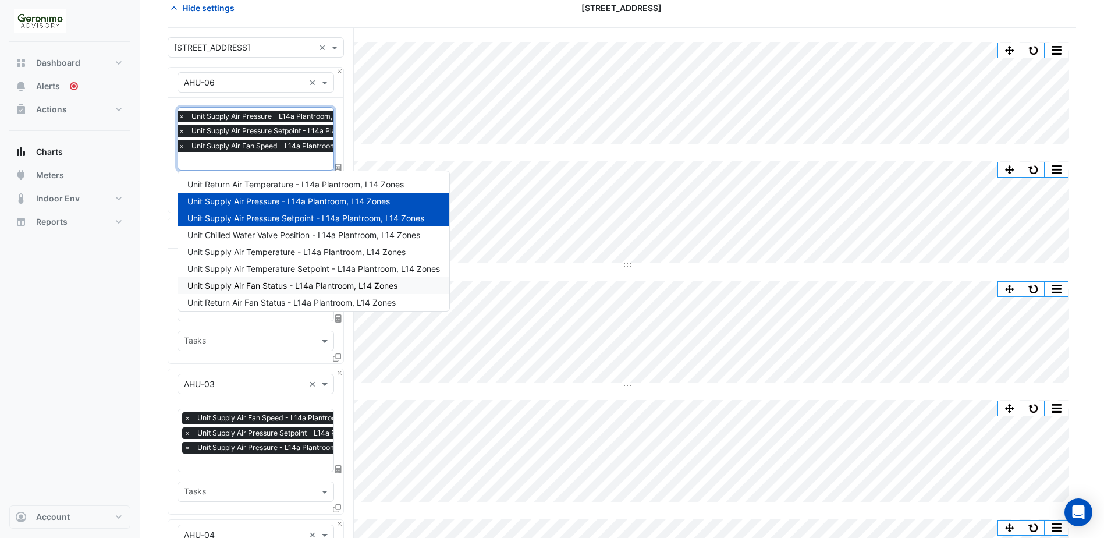
click at [286, 285] on span "Unit Supply Air Fan Status - L14a Plantroom, L14 Zones" at bounding box center [292, 285] width 210 height 10
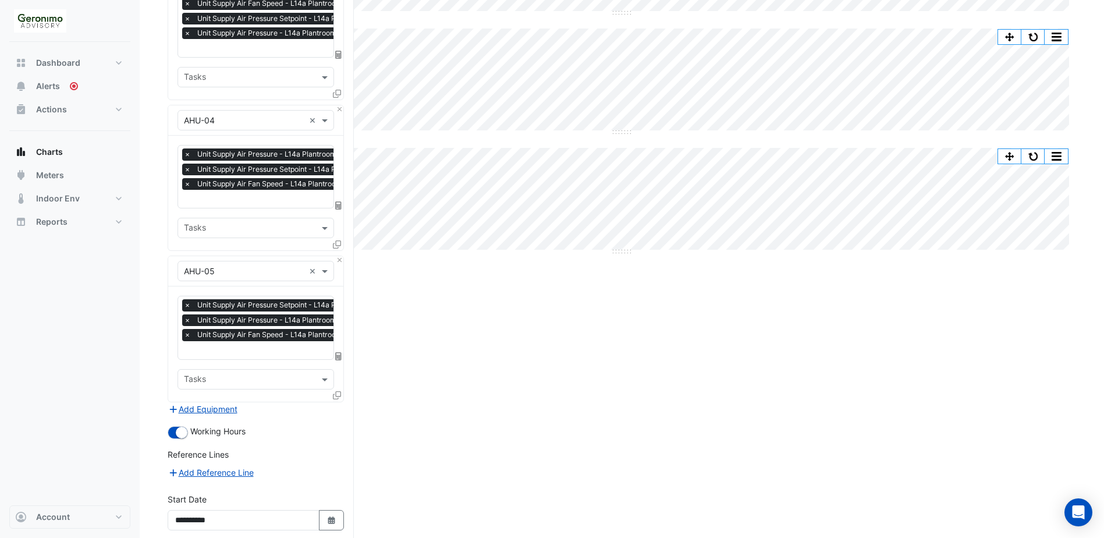
scroll to position [526, 0]
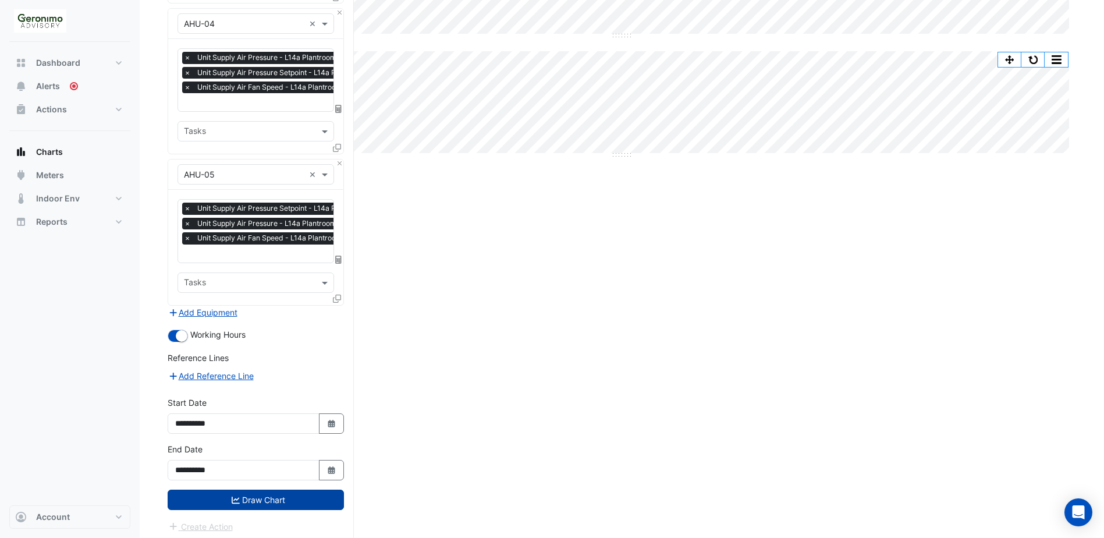
click at [278, 498] on button "Draw Chart" at bounding box center [256, 499] width 176 height 20
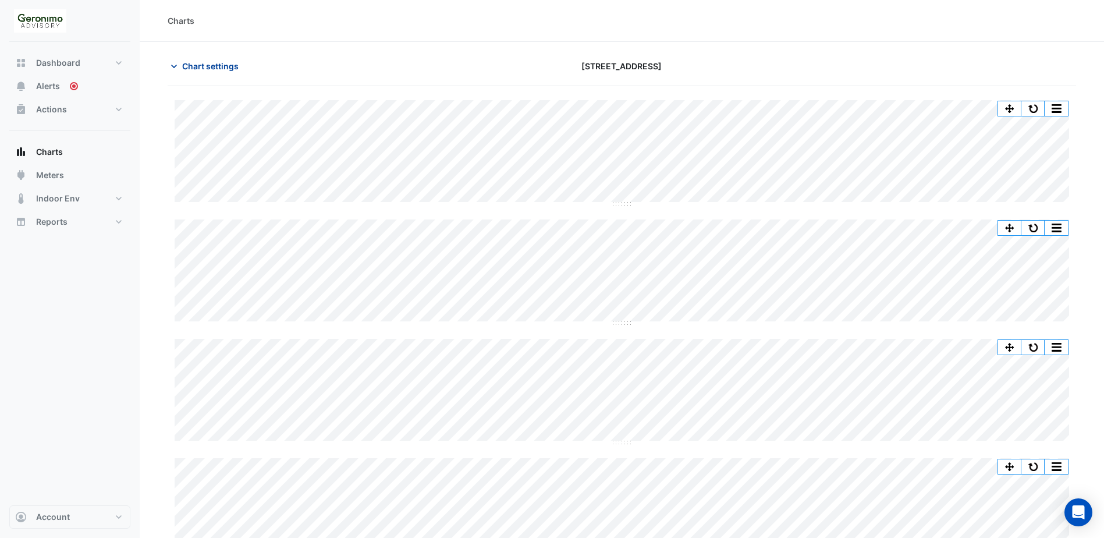
click at [175, 66] on icon "button" at bounding box center [174, 67] width 12 height 12
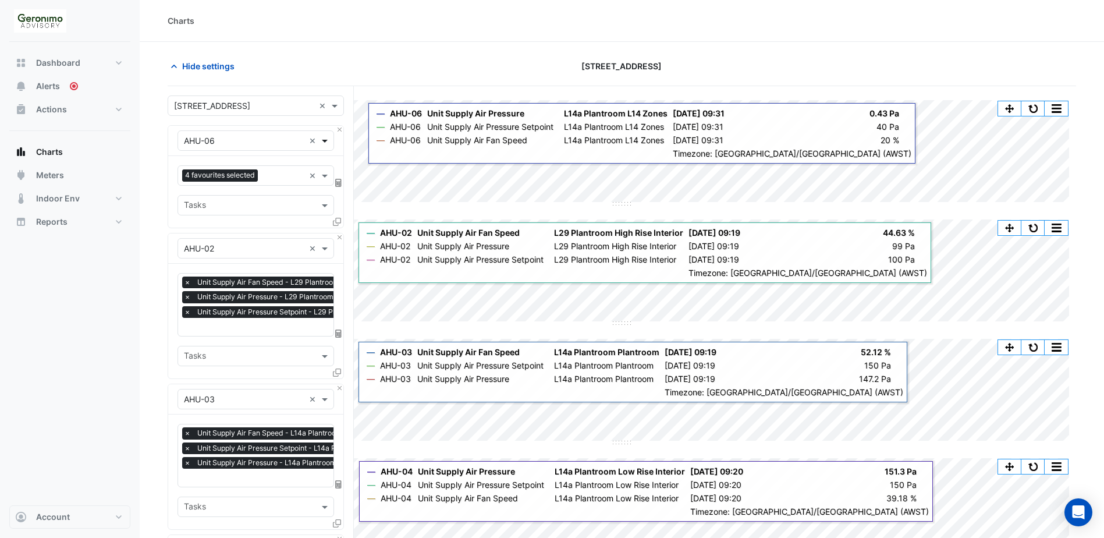
click at [325, 142] on span at bounding box center [326, 140] width 15 height 12
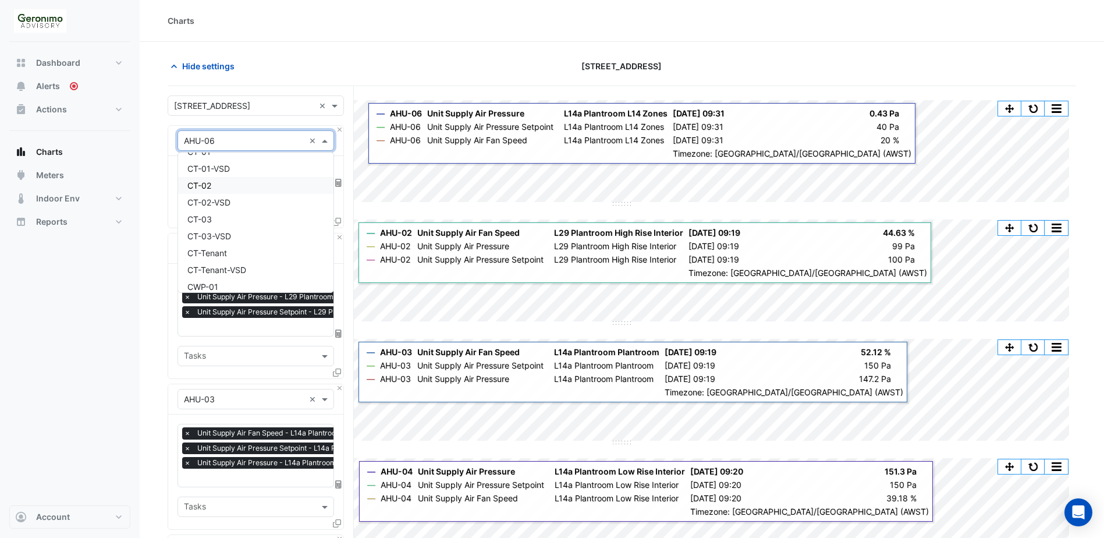
scroll to position [698, 0]
click at [248, 212] on div "CT-01" at bounding box center [255, 209] width 155 height 17
click at [339, 235] on button "Close" at bounding box center [340, 237] width 8 height 8
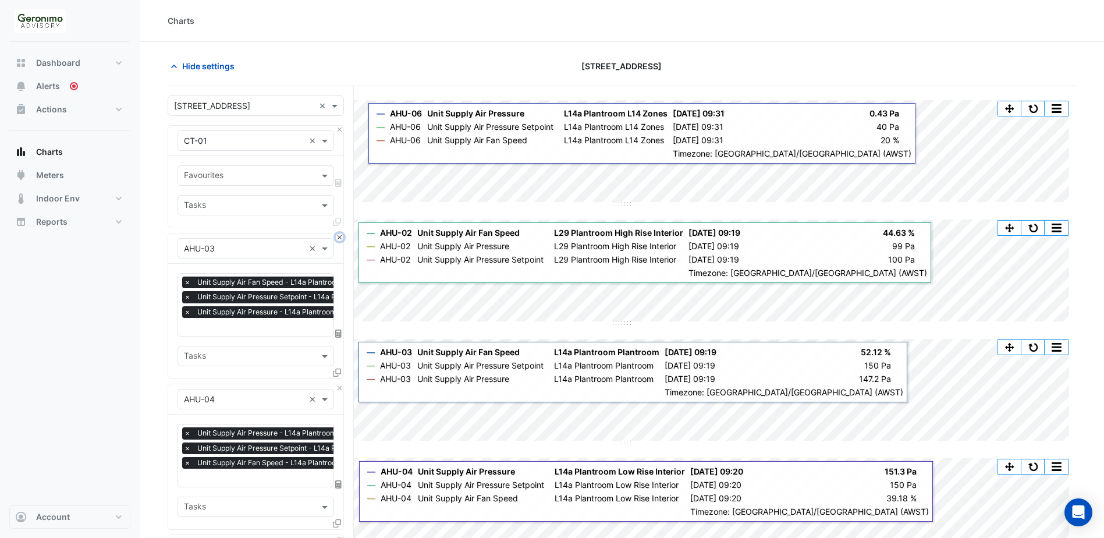
click at [339, 235] on button "Close" at bounding box center [340, 237] width 8 height 8
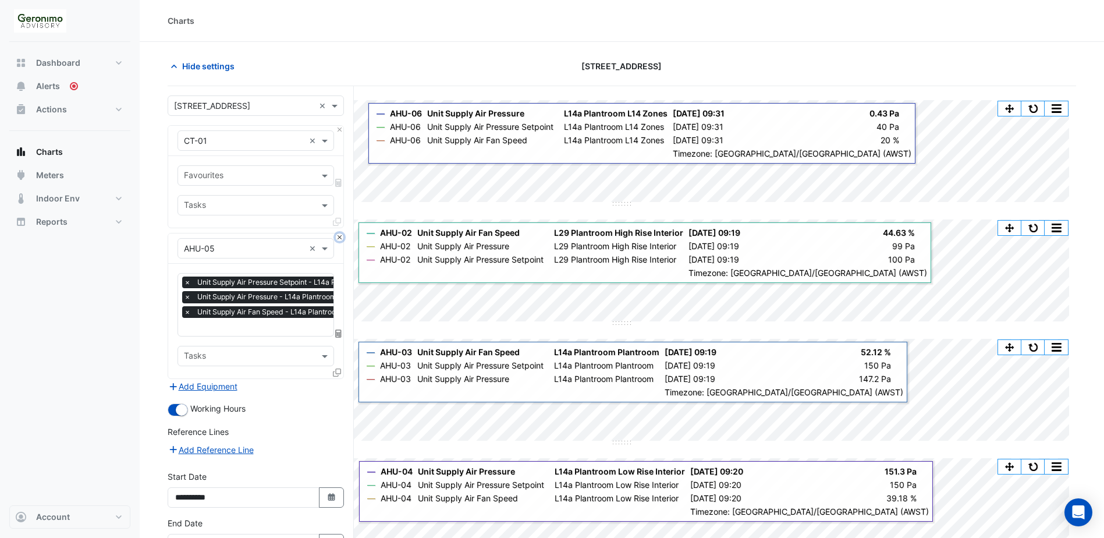
click at [339, 235] on button "Close" at bounding box center [340, 237] width 8 height 8
click at [339, 379] on div "Add Equipment" at bounding box center [256, 386] width 176 height 14
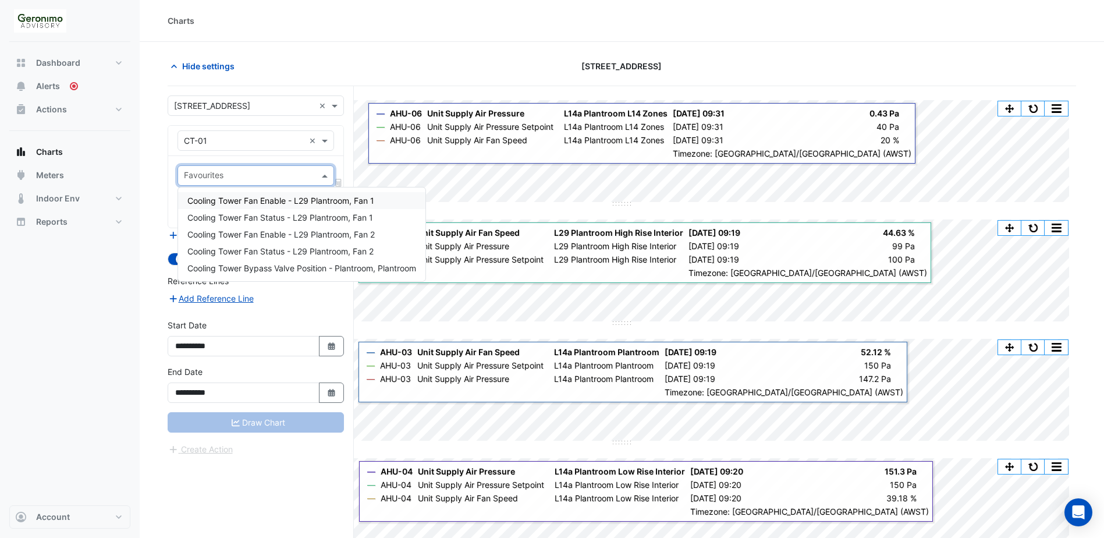
click at [323, 179] on span at bounding box center [326, 175] width 15 height 12
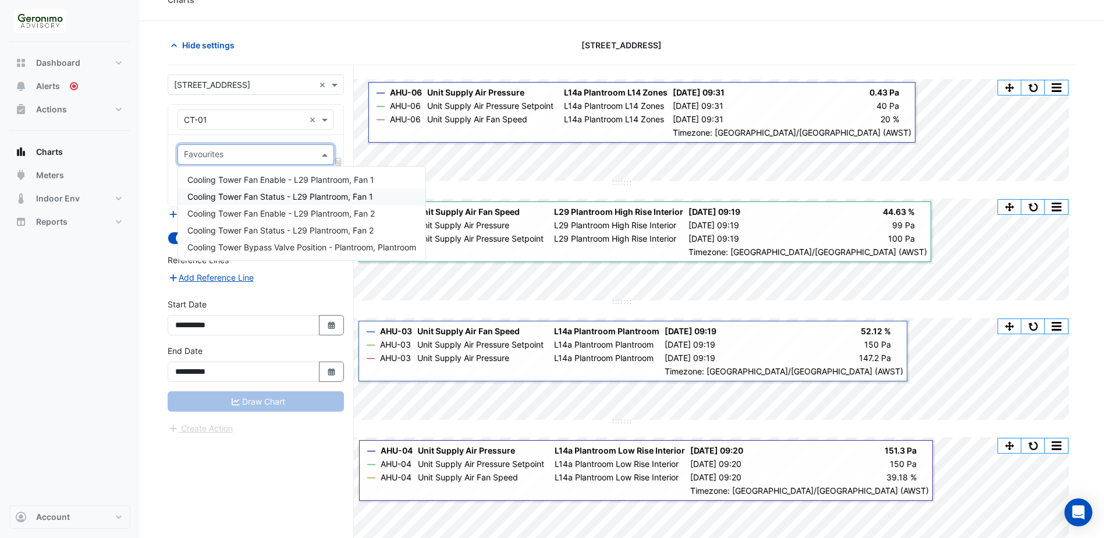
scroll to position [58, 0]
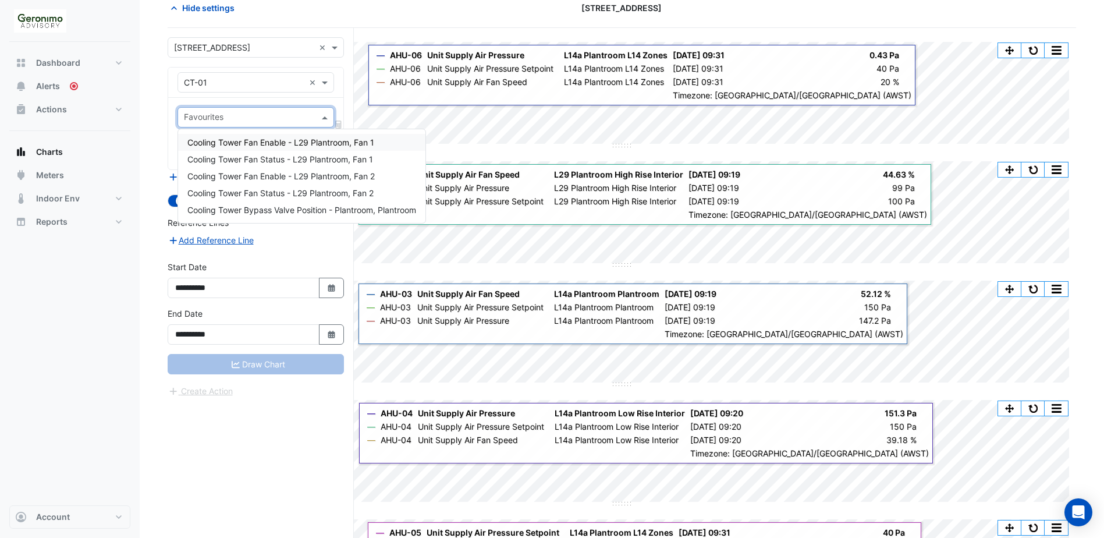
click at [152, 79] on section "Hide settings [STREET_ADDRESS] Split by Unit Split All Split None Print Save as…" at bounding box center [622, 334] width 964 height 701
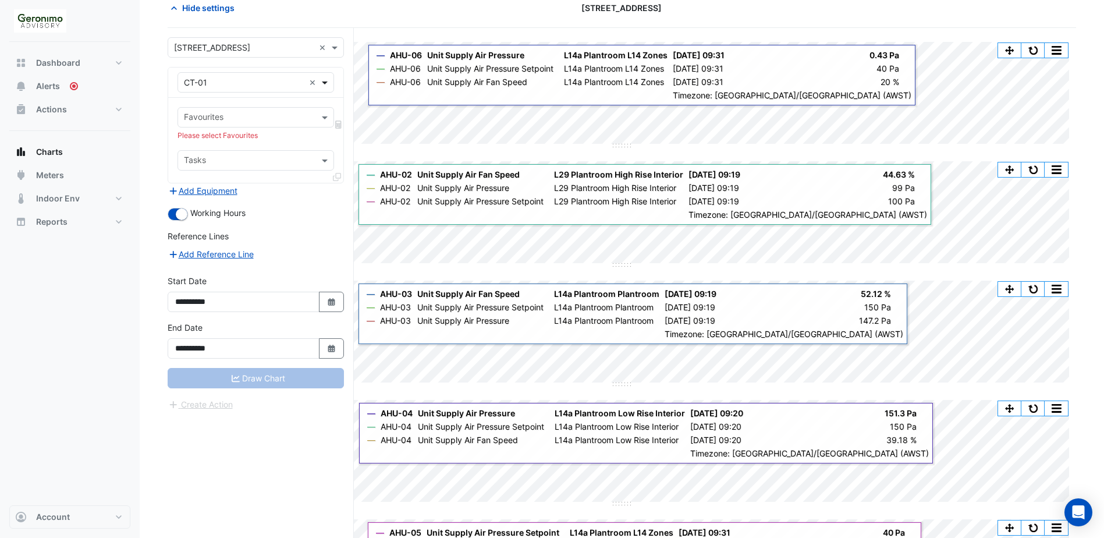
click at [323, 81] on span at bounding box center [326, 82] width 15 height 12
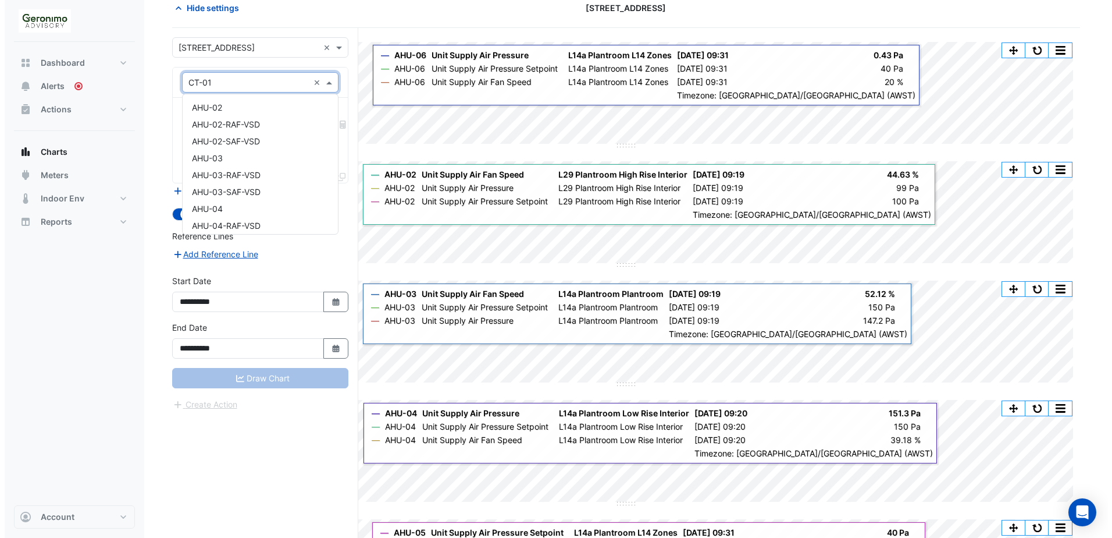
scroll to position [747, 0]
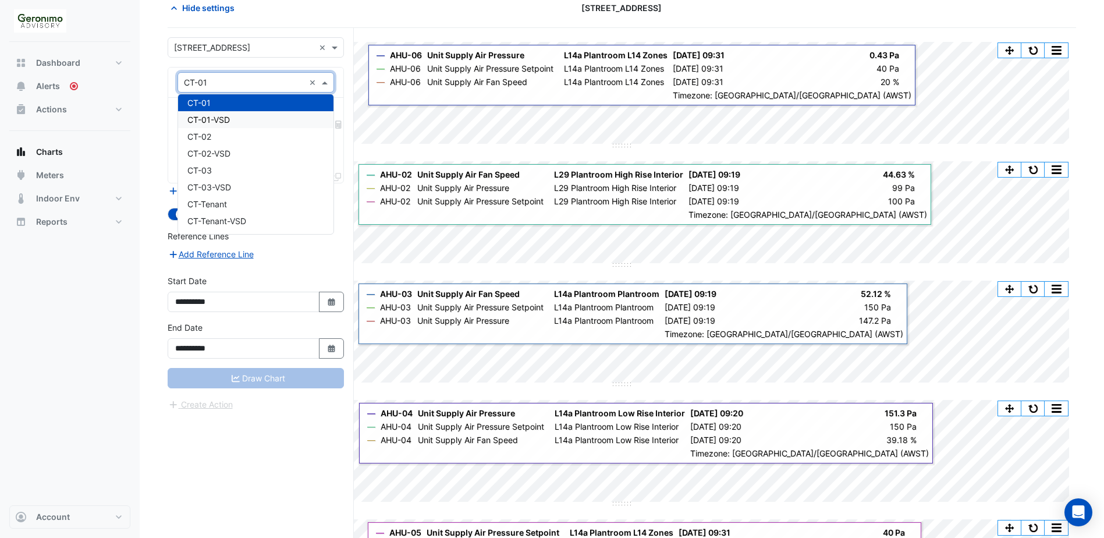
click at [273, 125] on div "CT-01-VSD" at bounding box center [255, 119] width 155 height 17
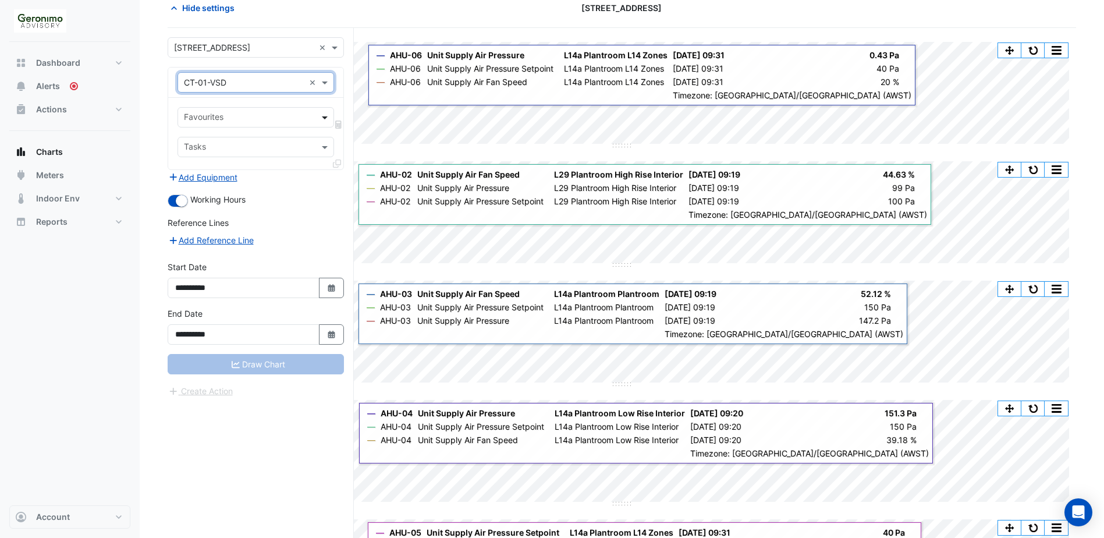
click at [323, 119] on span at bounding box center [326, 117] width 15 height 12
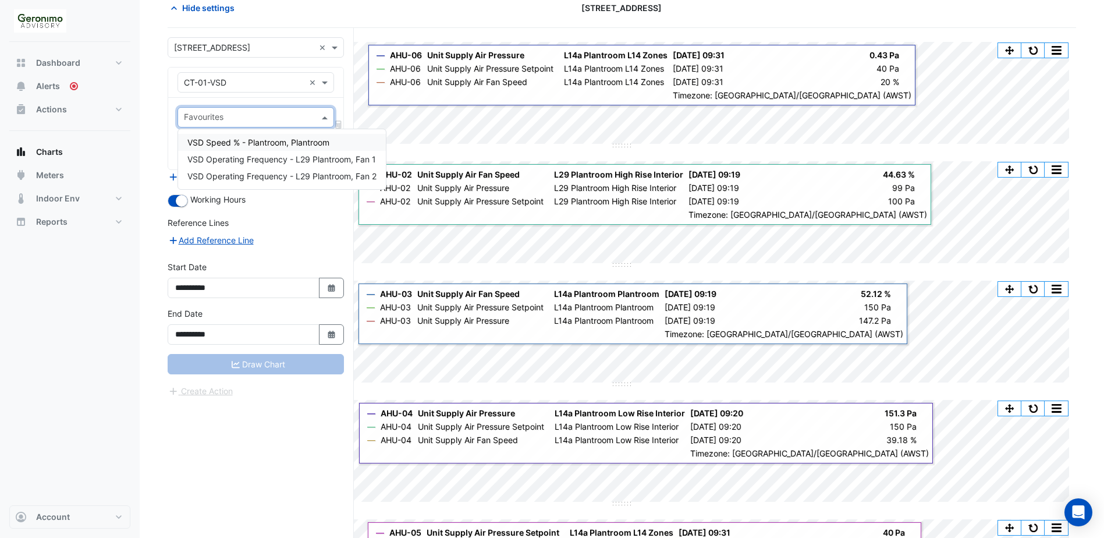
click at [279, 144] on span "VSD Speed % - Plantroom, Plantroom" at bounding box center [258, 142] width 142 height 10
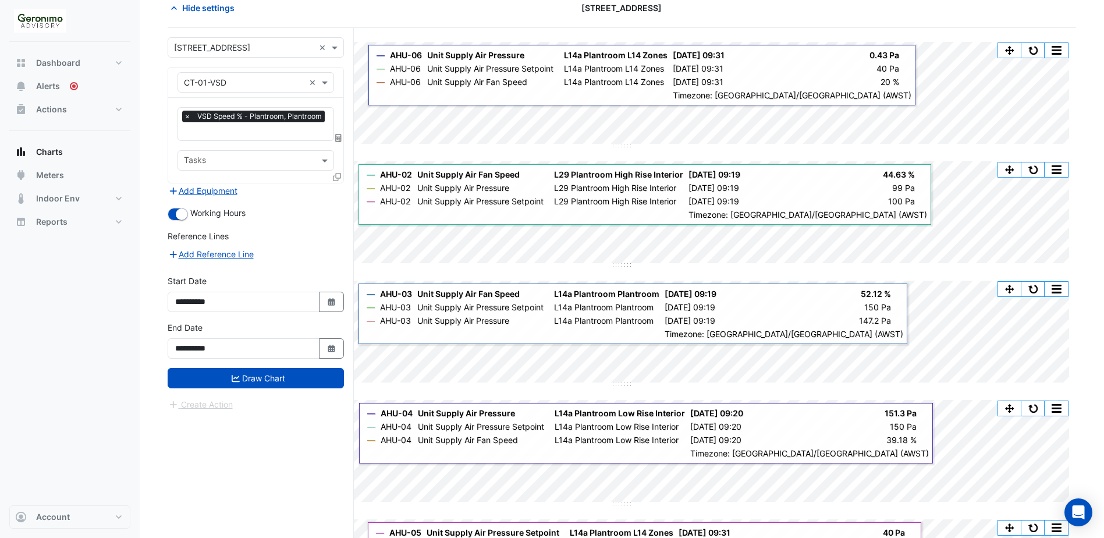
click at [334, 177] on icon at bounding box center [337, 177] width 8 height 8
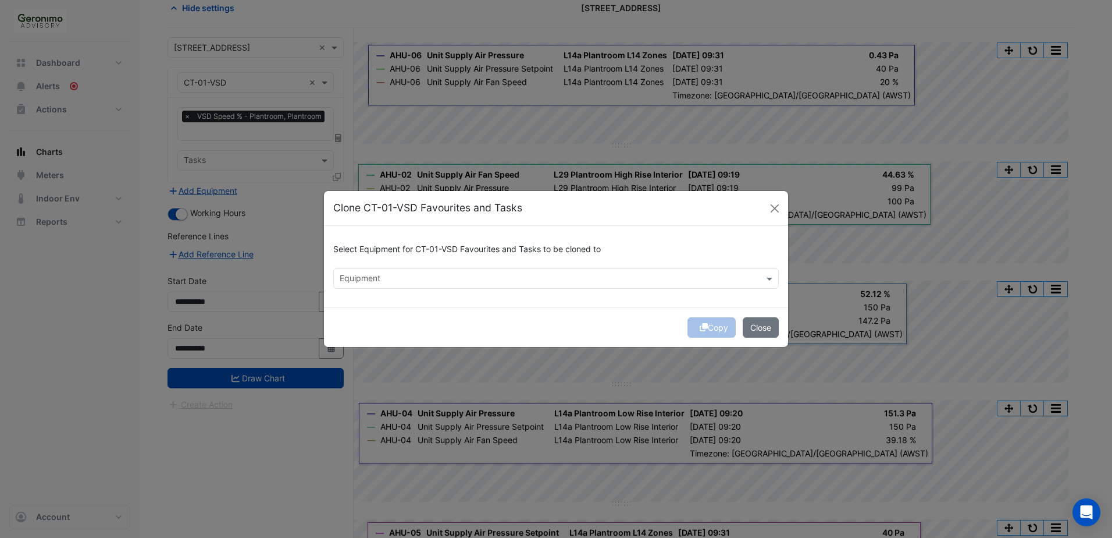
drag, startPoint x: 369, startPoint y: 290, endPoint x: 369, endPoint y: 283, distance: 6.4
click at [369, 286] on div "Select Equipment for CT-01-VSD Favourites and Tasks to be cloned to Equipment" at bounding box center [556, 266] width 464 height 81
click at [369, 280] on input "text" at bounding box center [549, 279] width 419 height 12
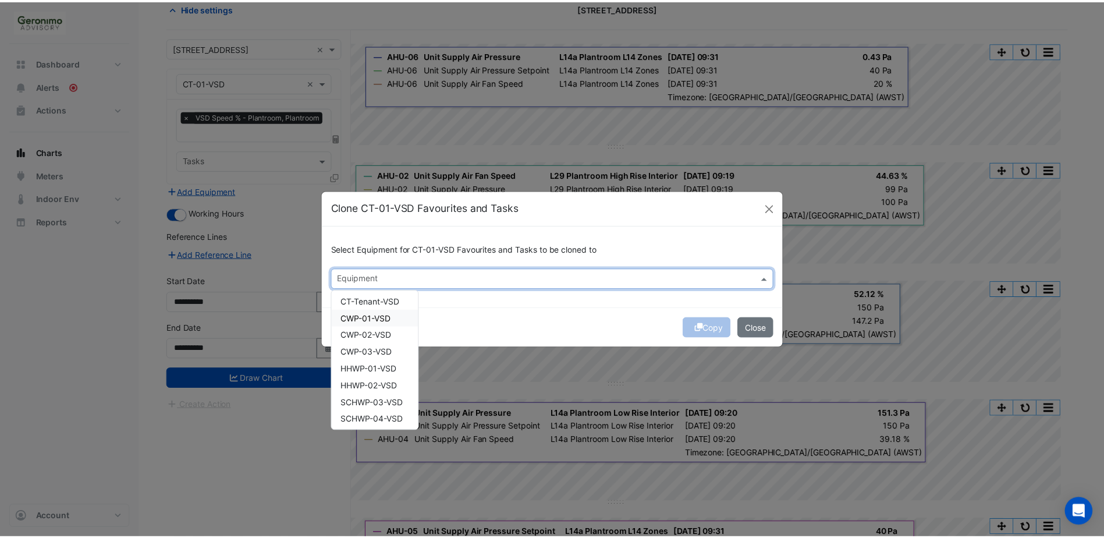
scroll to position [349, 0]
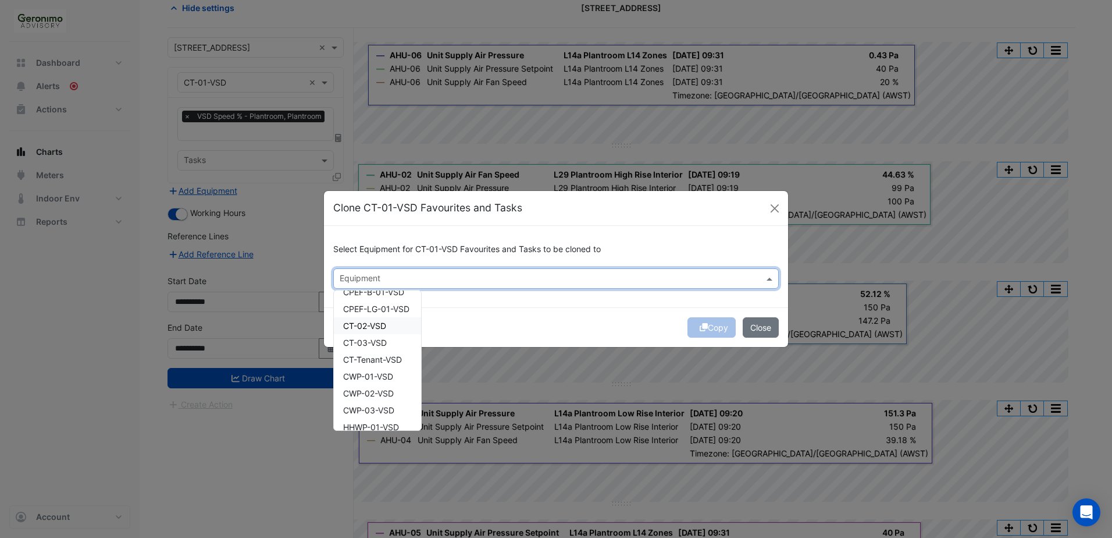
click at [388, 324] on div "CT-02-VSD" at bounding box center [377, 325] width 87 height 17
click at [386, 339] on span "CT-03-VSD" at bounding box center [365, 342] width 44 height 10
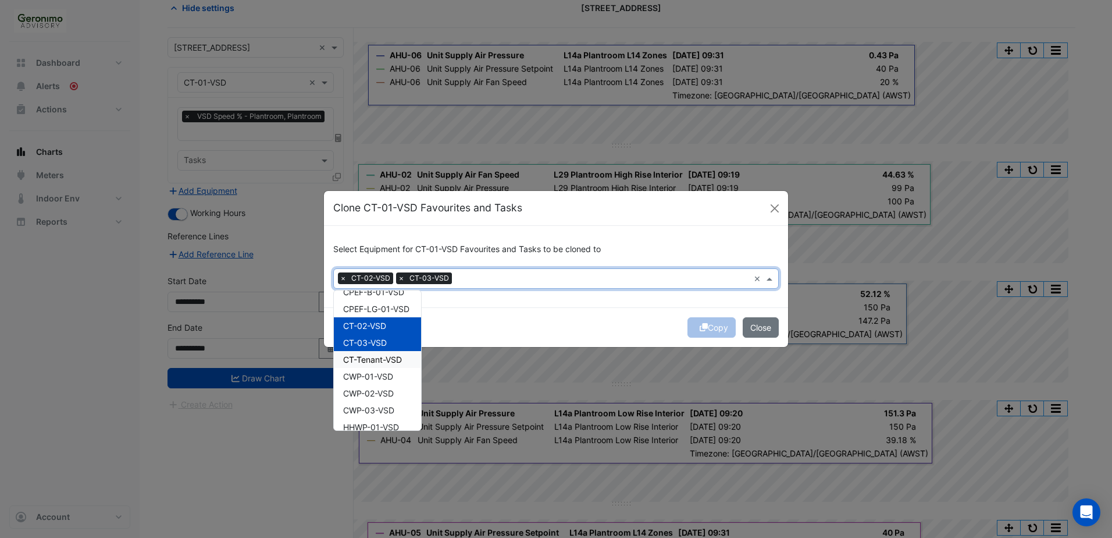
click at [393, 361] on span "CT-Tenant-VSD" at bounding box center [372, 359] width 59 height 10
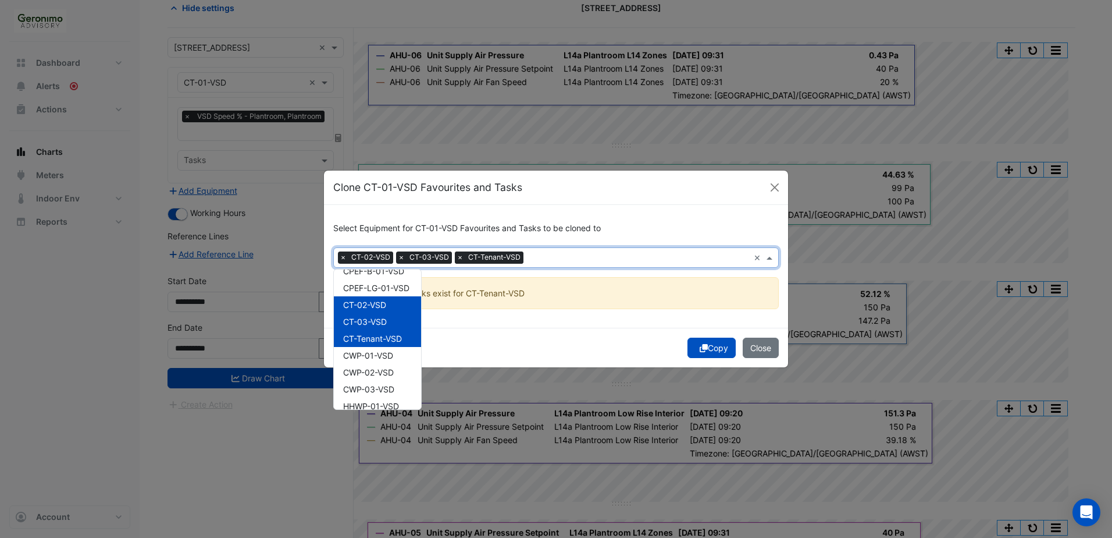
click at [461, 258] on span "×" at bounding box center [460, 257] width 10 height 12
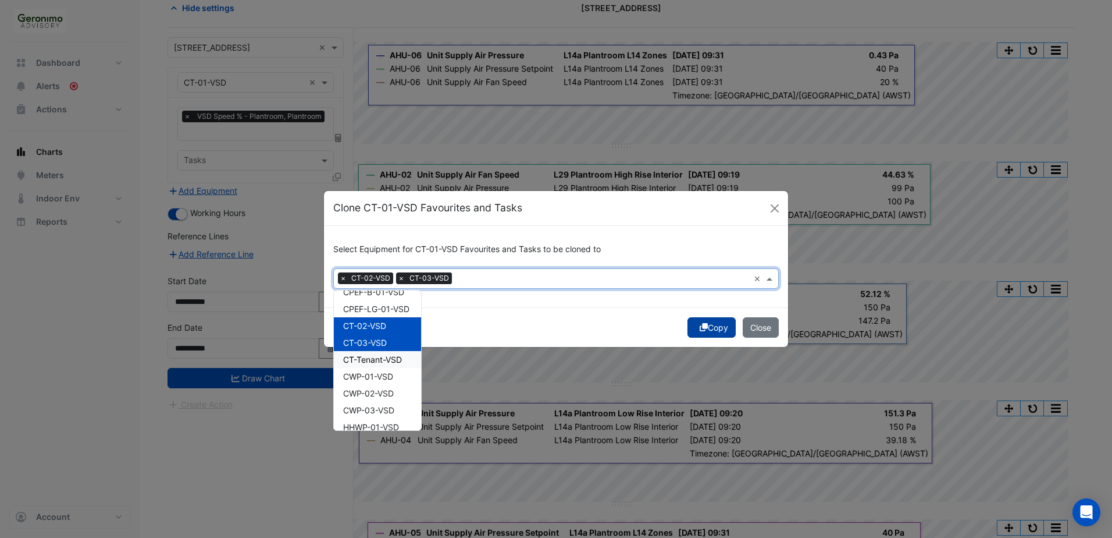
click at [709, 347] on ngb-modal-window "Clone CT-01-VSD Favourites and Tasks Select Equipment for CT-01-VSD Favourites …" at bounding box center [556, 269] width 1112 height 538
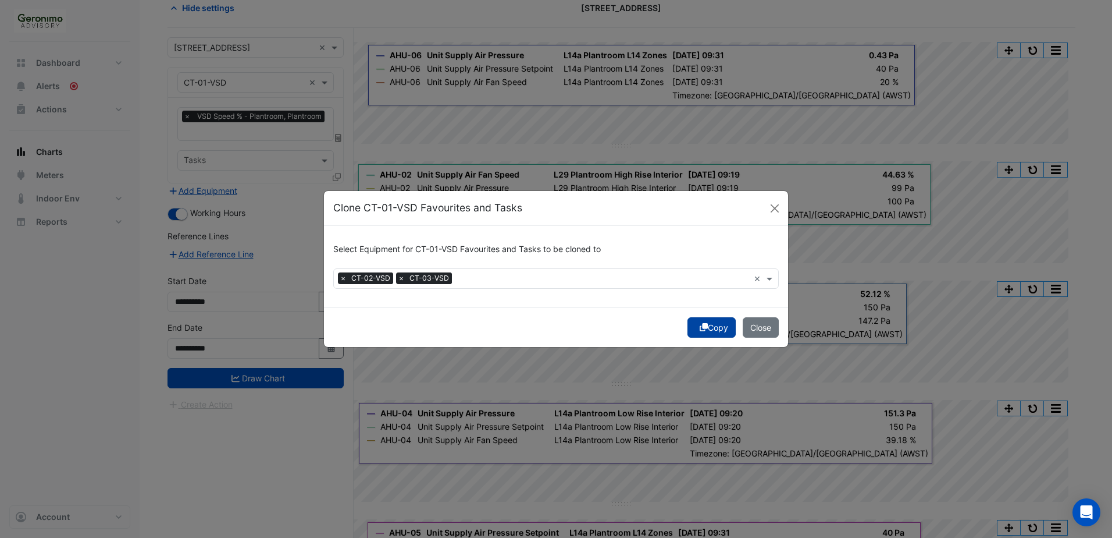
click at [700, 329] on icon "submit" at bounding box center [704, 327] width 8 height 8
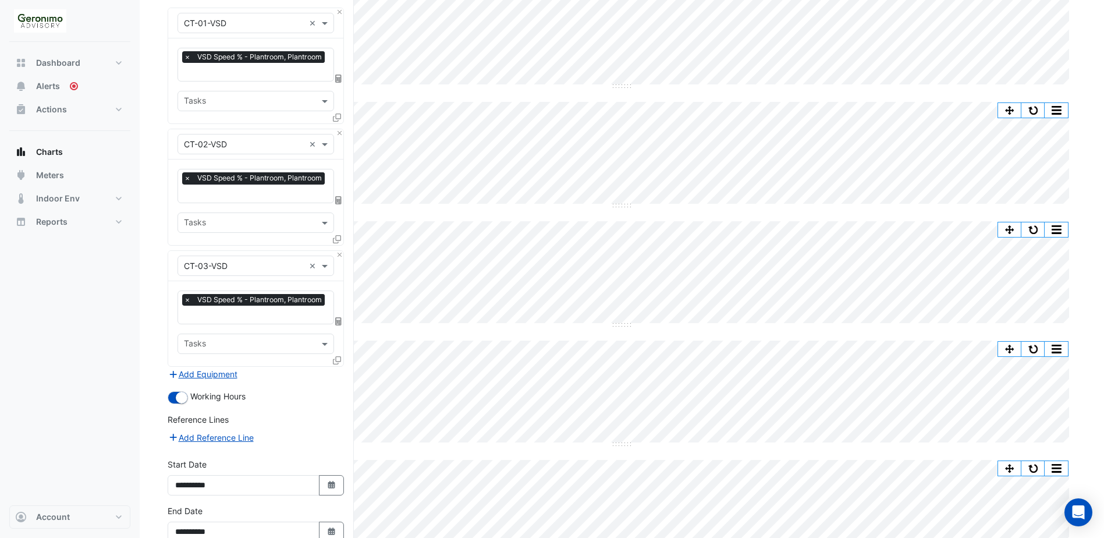
scroll to position [205, 0]
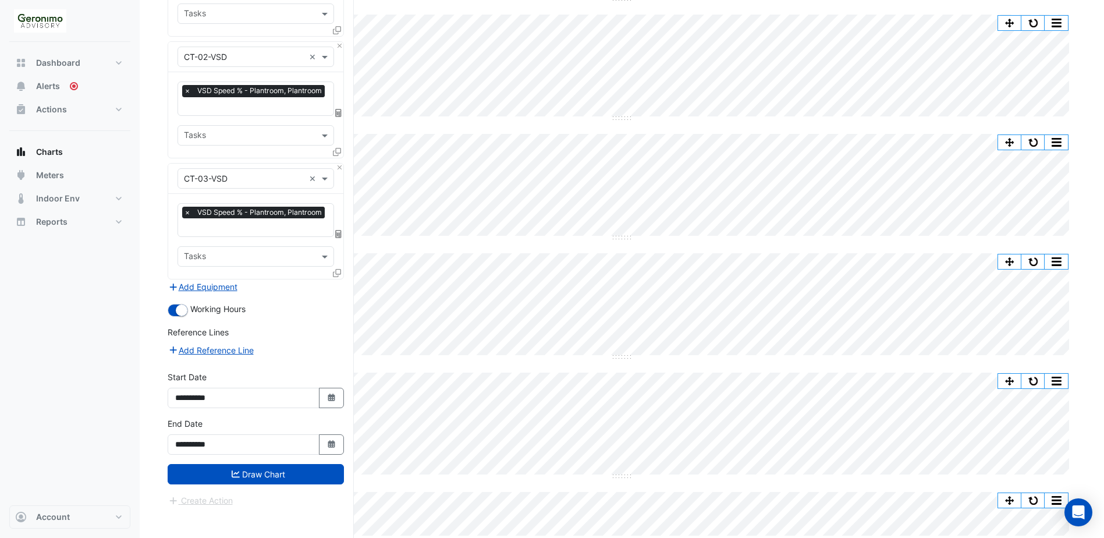
click at [277, 474] on button "Draw Chart" at bounding box center [256, 474] width 176 height 20
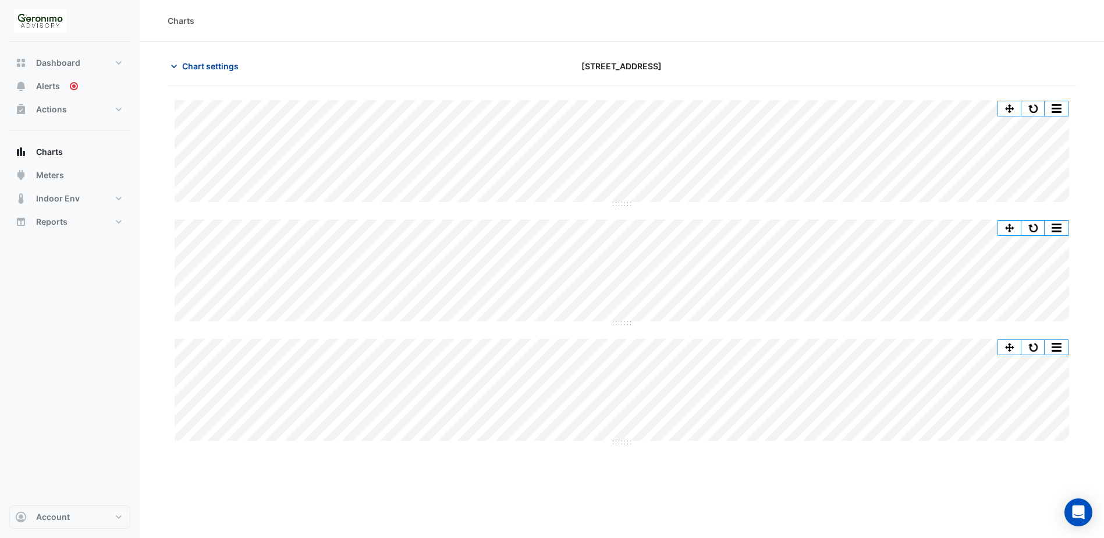
click at [175, 68] on icon "button" at bounding box center [174, 67] width 12 height 12
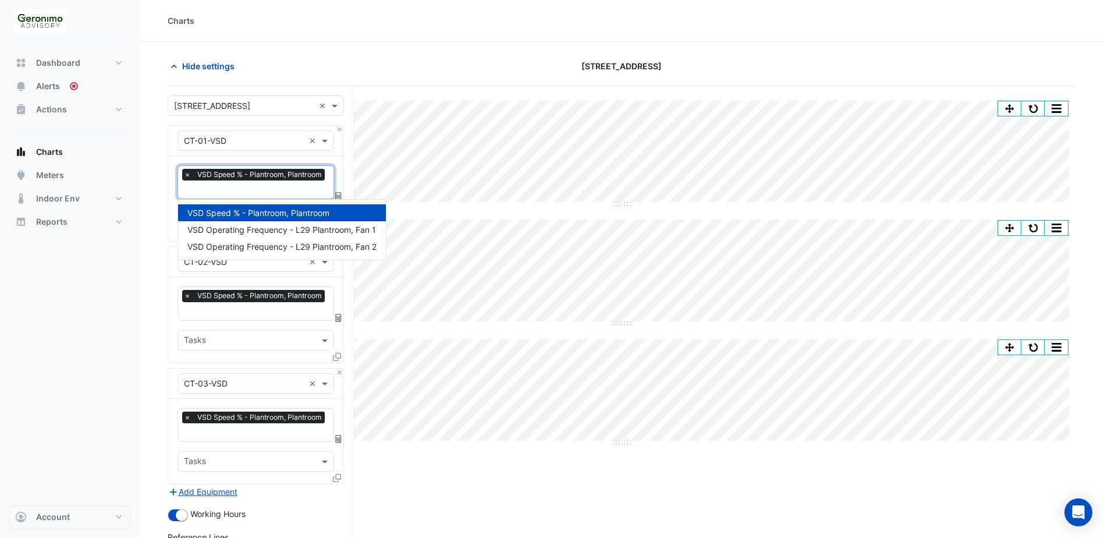
click at [248, 194] on input "text" at bounding box center [256, 190] width 144 height 12
click at [251, 226] on span "VSD Operating Frequency - L29 Plantroom, Fan 1" at bounding box center [281, 230] width 189 height 10
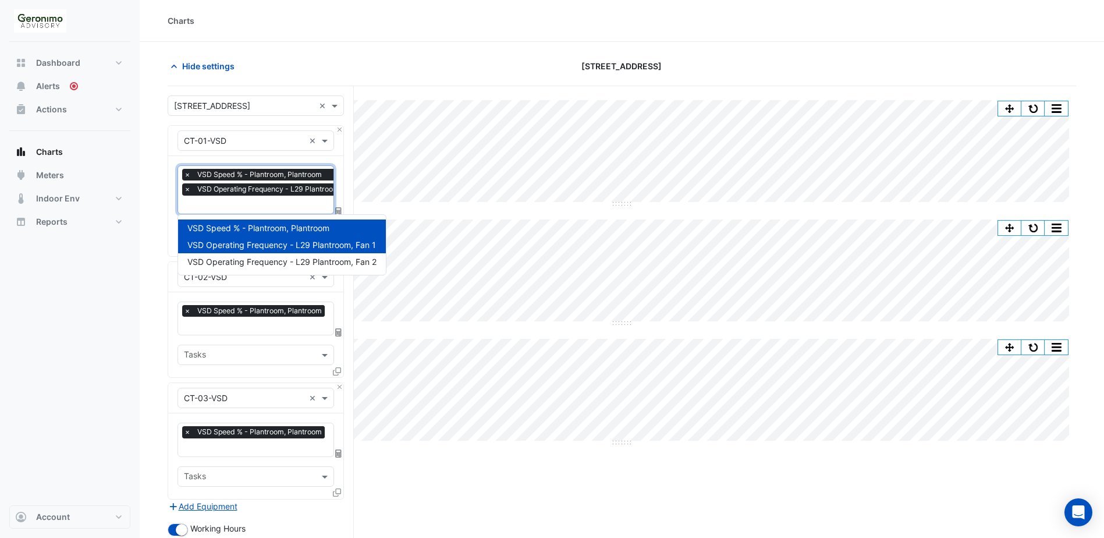
click at [251, 205] on input "text" at bounding box center [275, 206] width 182 height 12
click at [256, 257] on span "VSD Operating Frequency - L29 Plantroom, Fan 2" at bounding box center [281, 262] width 189 height 10
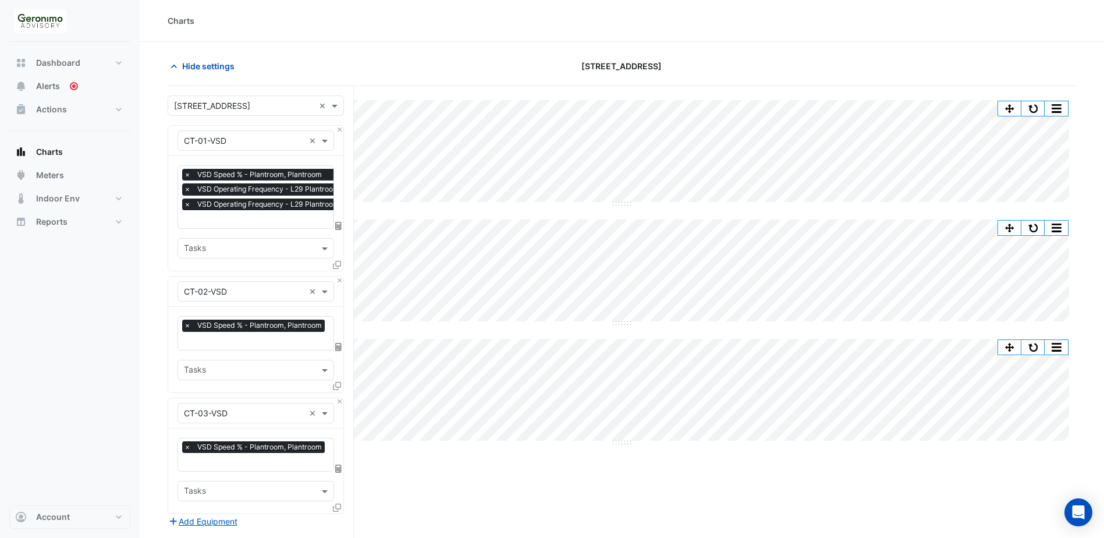
click at [335, 265] on icon at bounding box center [337, 265] width 8 height 8
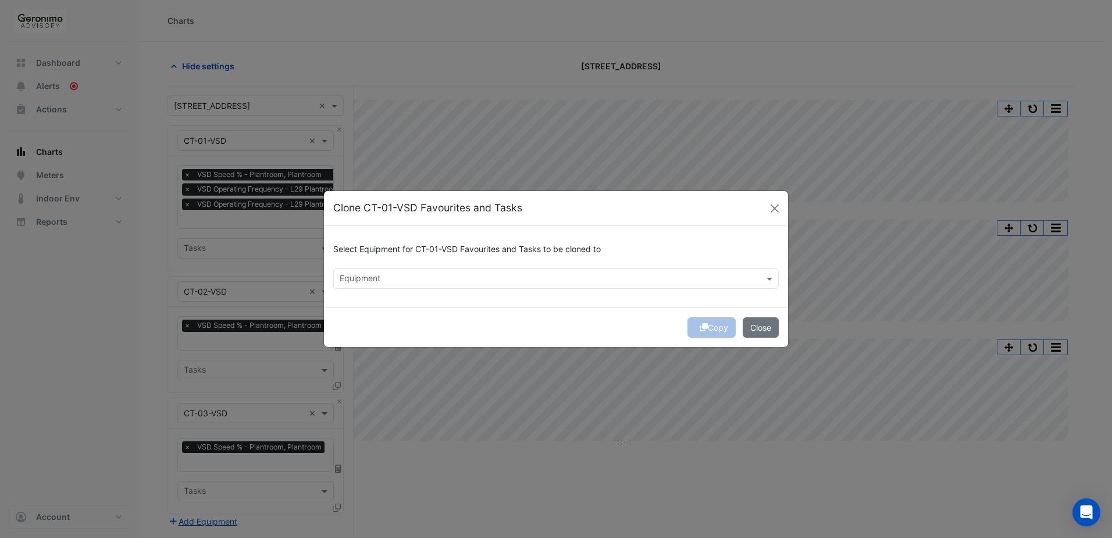
click at [397, 275] on input "text" at bounding box center [549, 279] width 419 height 12
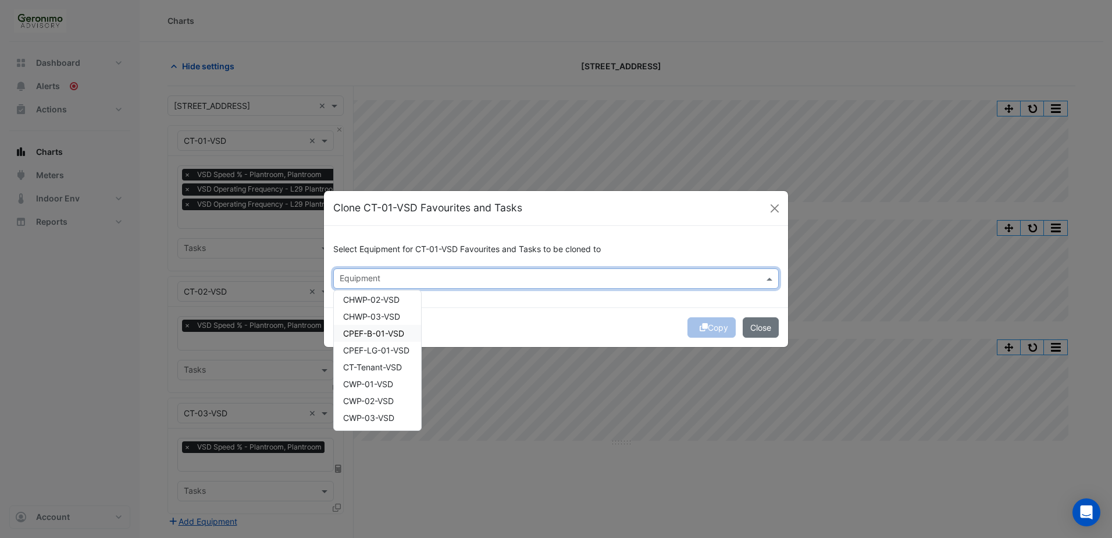
scroll to position [318, 0]
click at [158, 230] on ngb-modal-window "Clone CT-01-VSD Favourites and Tasks Select Equipment for CT-01-VSD Favourites …" at bounding box center [556, 269] width 1112 height 538
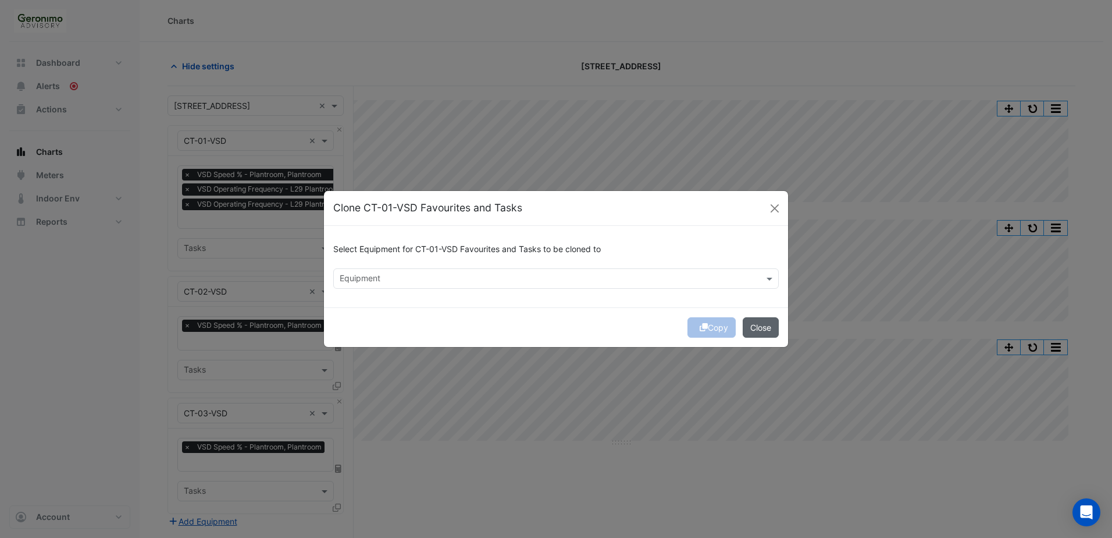
click at [760, 327] on button "Close" at bounding box center [761, 327] width 36 height 20
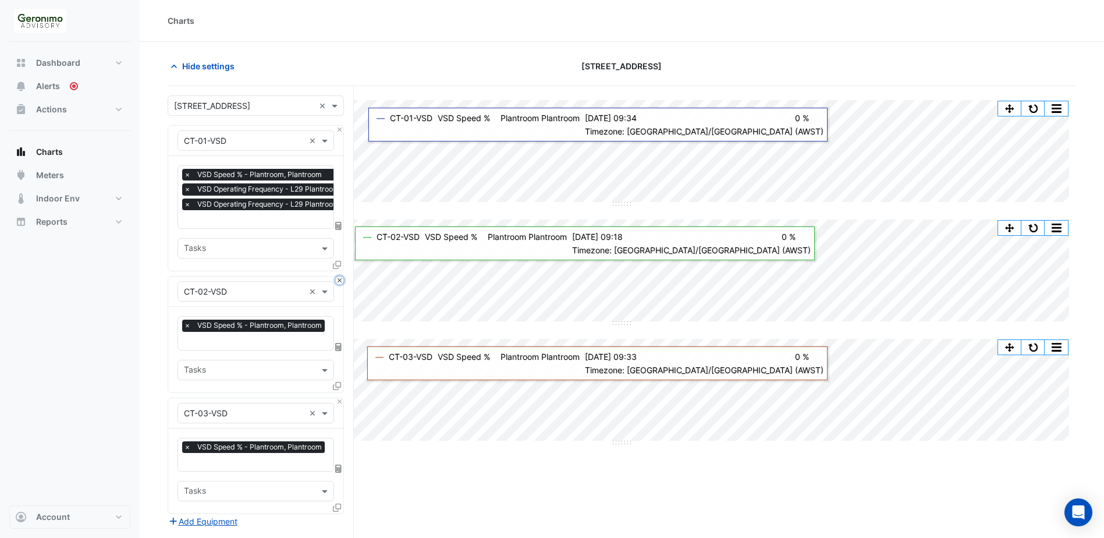
click at [340, 276] on button "Close" at bounding box center [340, 280] width 8 height 8
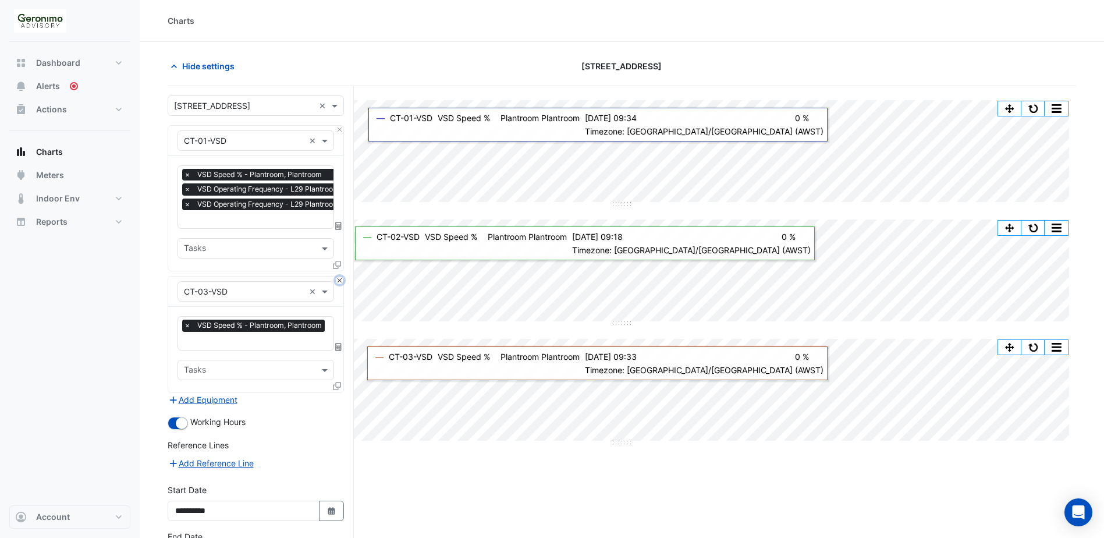
click at [340, 276] on button "Close" at bounding box center [340, 280] width 8 height 8
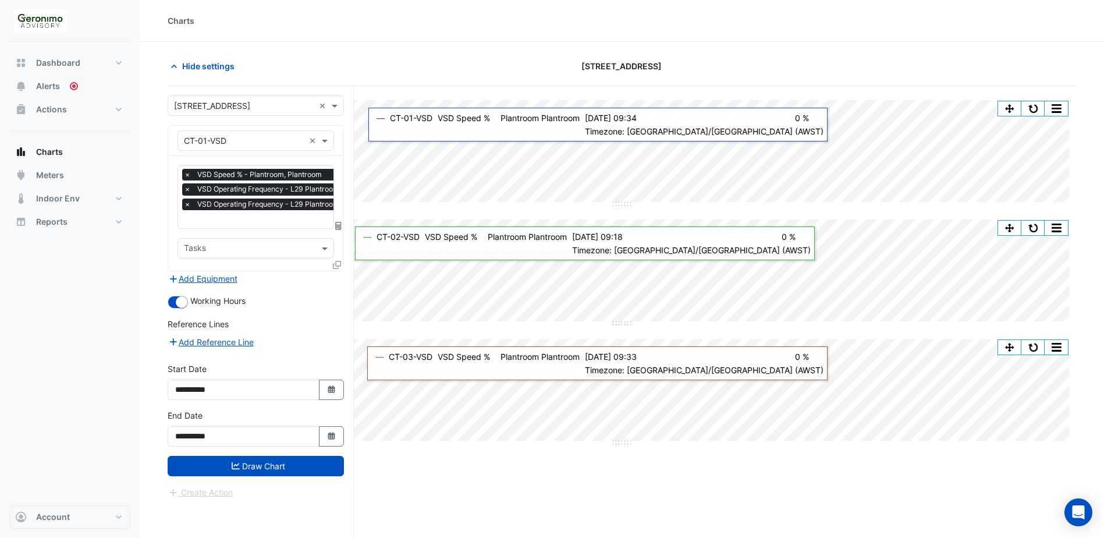
click at [336, 263] on icon at bounding box center [337, 265] width 8 height 8
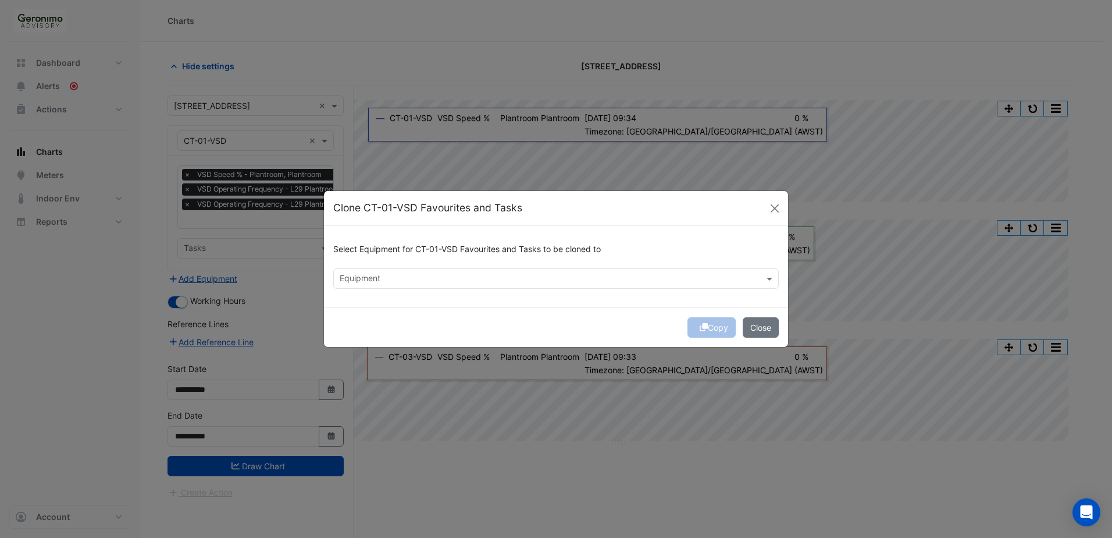
click at [368, 275] on input "text" at bounding box center [549, 279] width 419 height 12
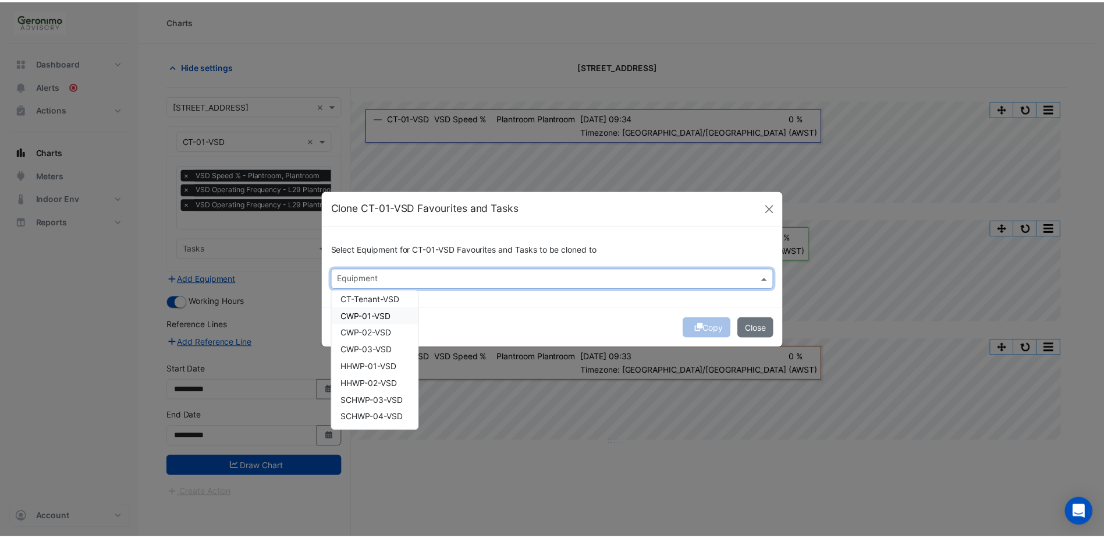
scroll to position [351, 0]
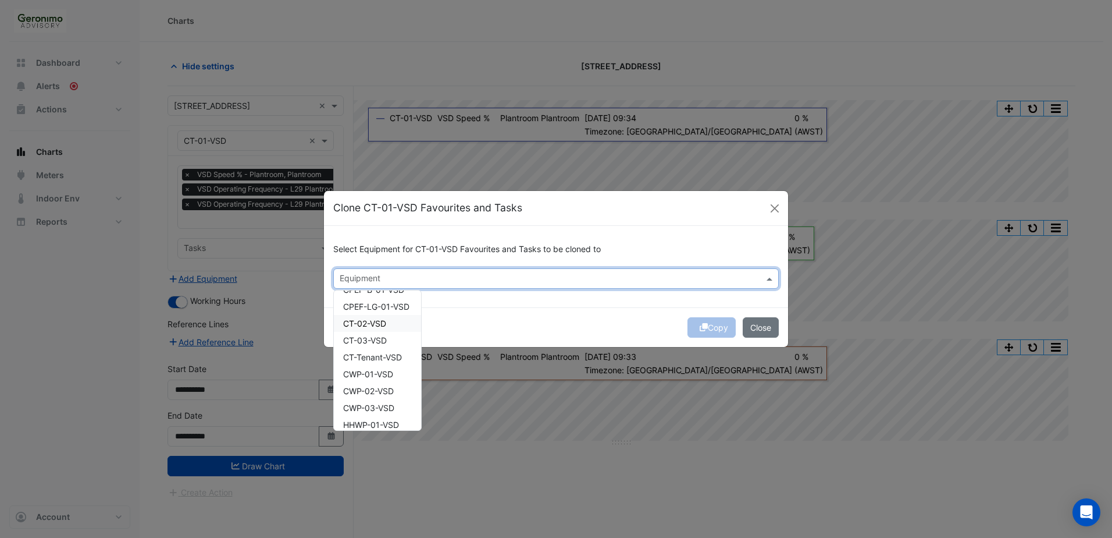
click at [388, 325] on div "CT-02-VSD" at bounding box center [377, 323] width 87 height 17
click at [386, 335] on span "CT-03-VSD" at bounding box center [365, 340] width 44 height 10
click at [575, 320] on div "Copy Close" at bounding box center [556, 327] width 464 height 40
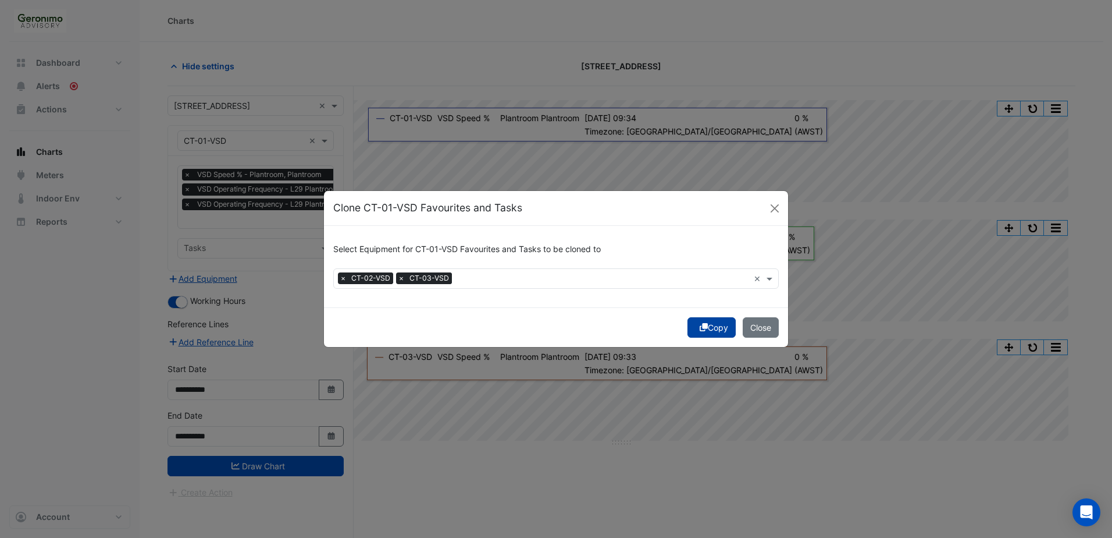
click at [716, 323] on button "Copy" at bounding box center [712, 327] width 48 height 20
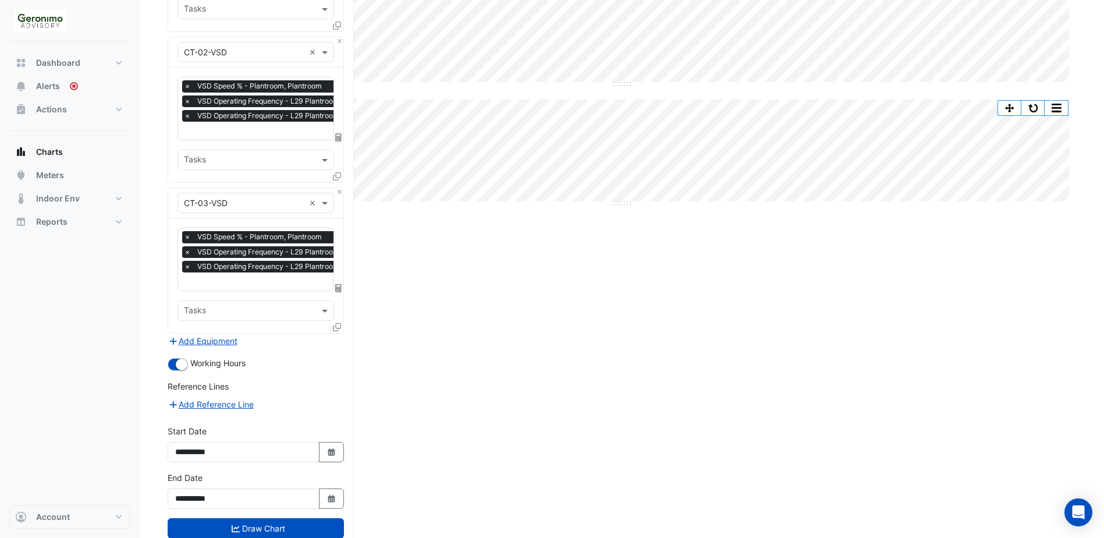
scroll to position [268, 0]
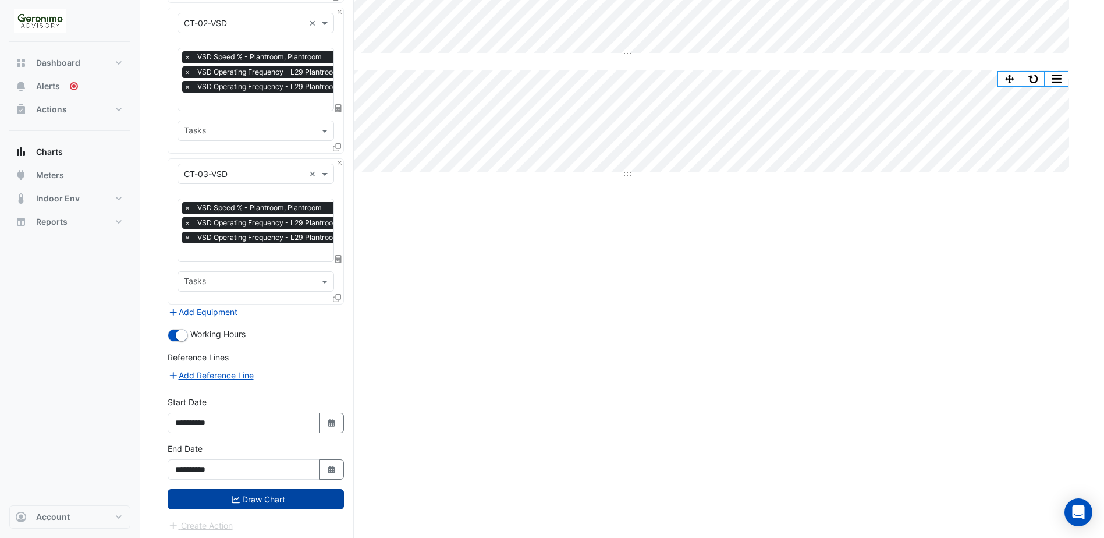
click at [274, 500] on button "Draw Chart" at bounding box center [256, 499] width 176 height 20
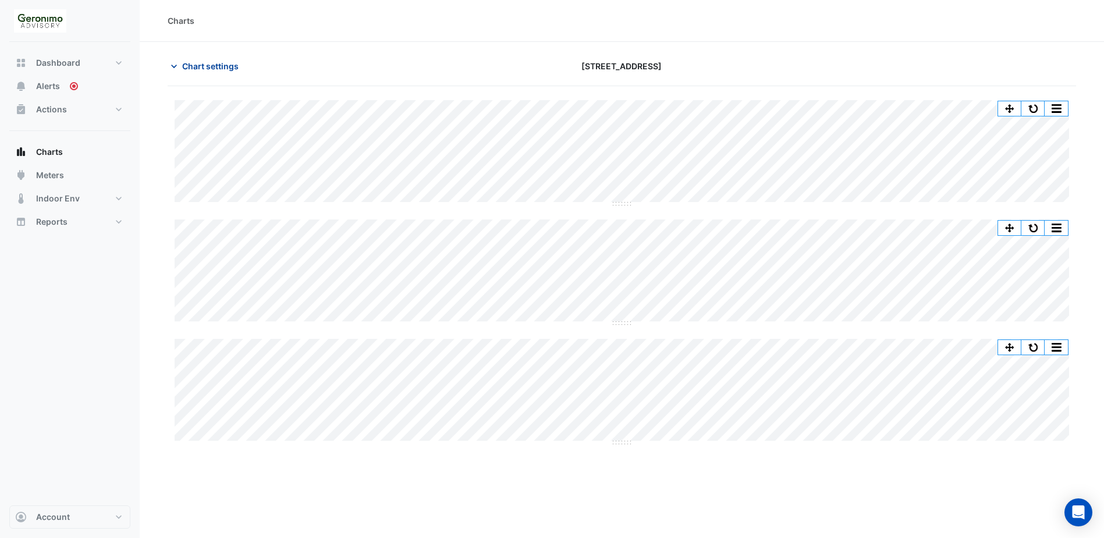
click at [177, 67] on icon "button" at bounding box center [174, 67] width 12 height 12
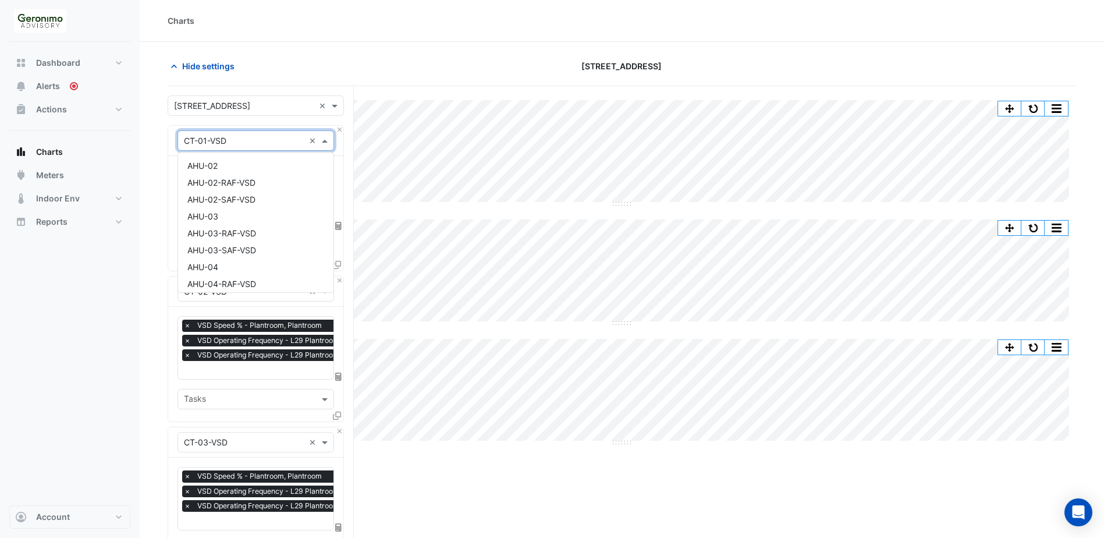
click at [324, 140] on span at bounding box center [326, 140] width 15 height 12
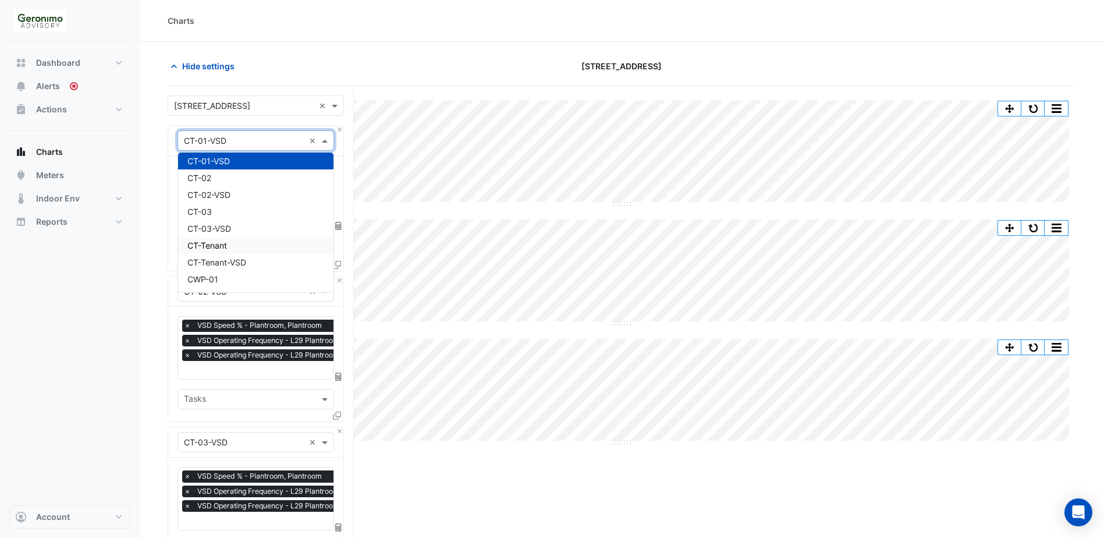
click at [244, 249] on div "CT-Tenant" at bounding box center [255, 245] width 155 height 17
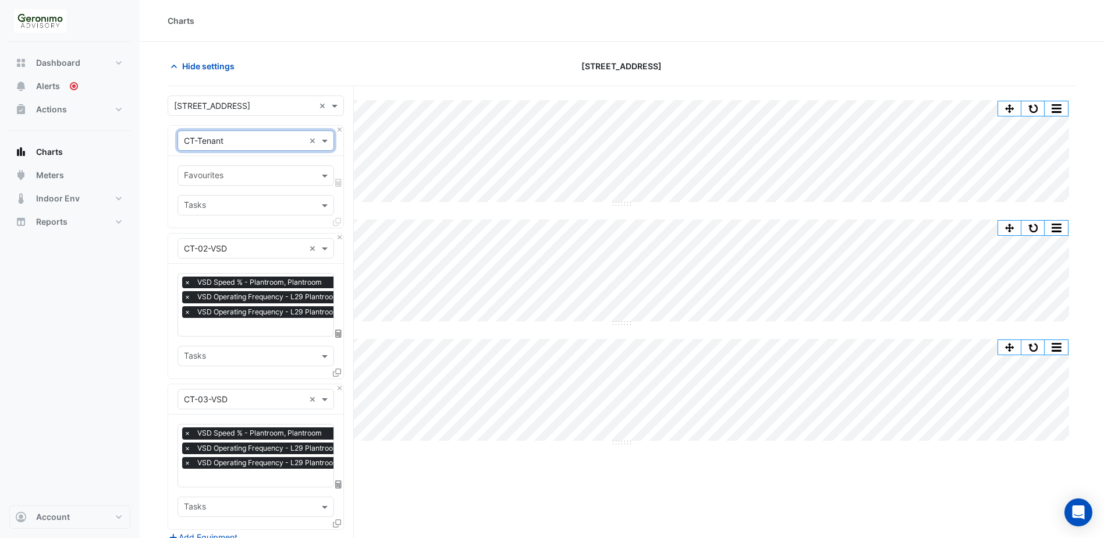
click at [289, 180] on input "text" at bounding box center [249, 176] width 130 height 12
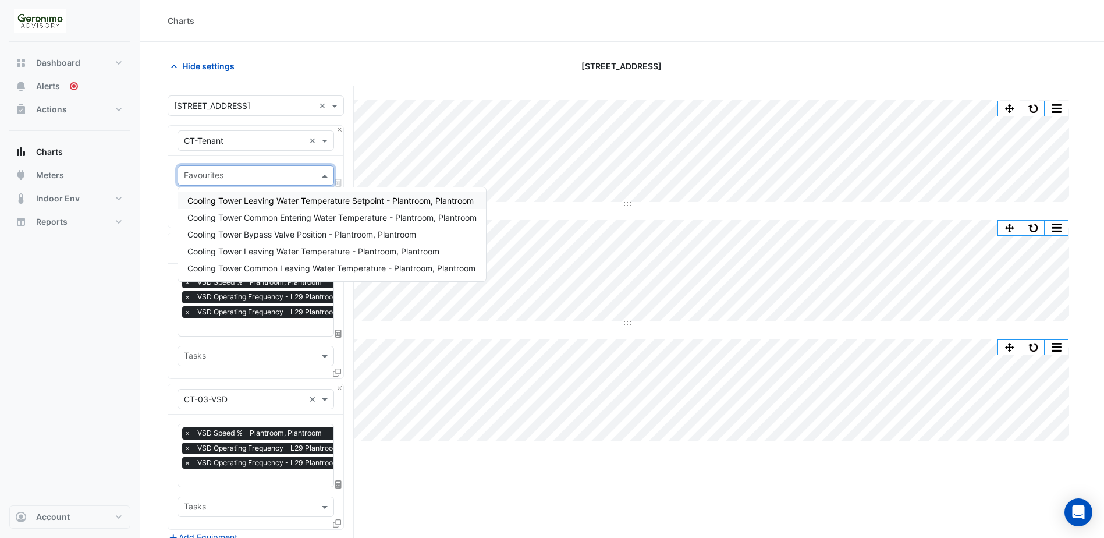
click at [282, 205] on span "Cooling Tower Leaving Water Temperature Setpoint - Plantroom, Plantroom" at bounding box center [330, 200] width 286 height 10
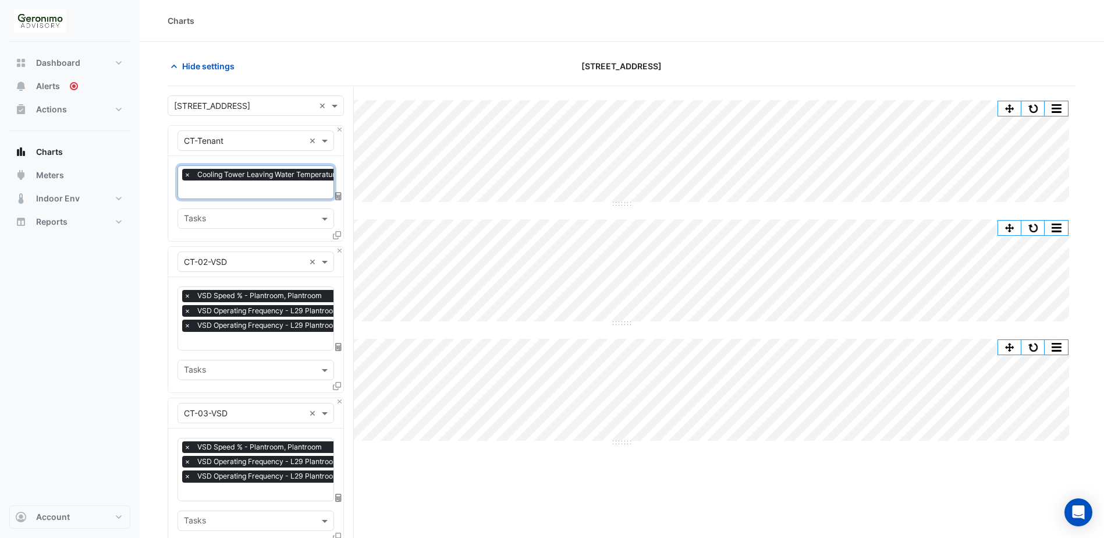
click at [284, 190] on input "text" at bounding box center [318, 190] width 269 height 12
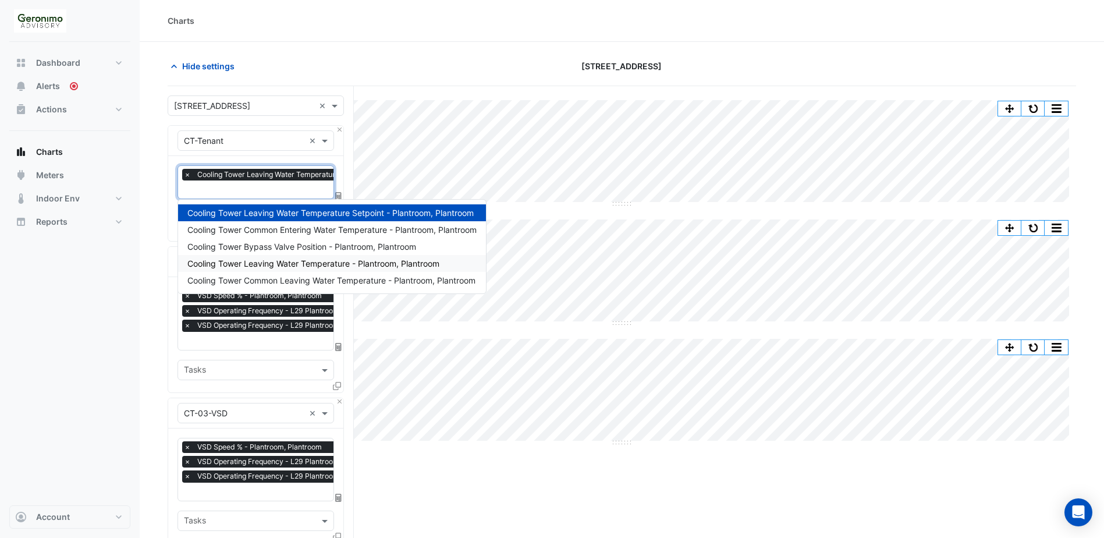
click at [366, 267] on span "Cooling Tower Leaving Water Temperature - Plantroom, Plantroom" at bounding box center [313, 263] width 252 height 10
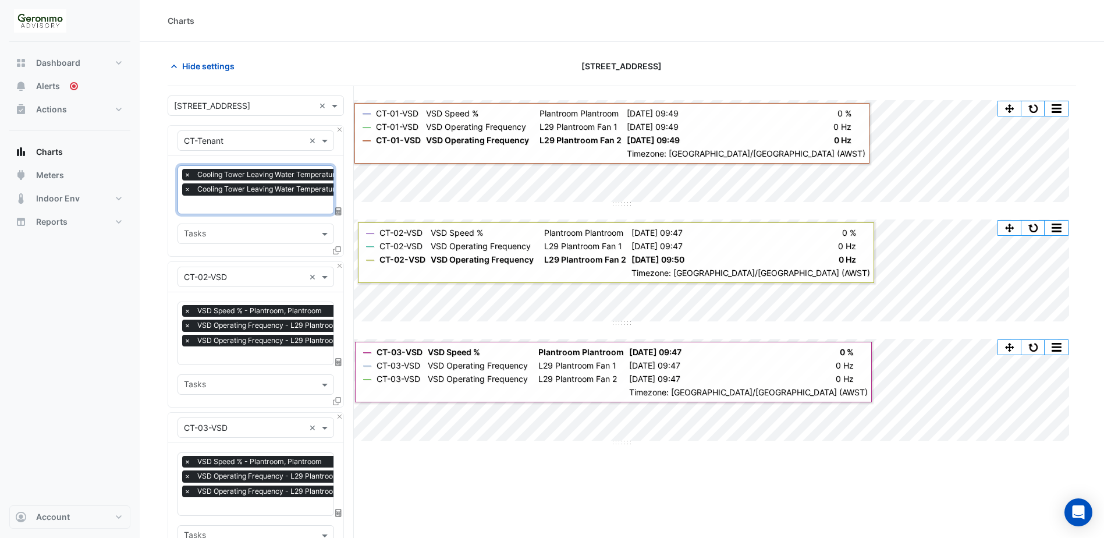
click at [297, 209] on input "text" at bounding box center [318, 206] width 269 height 12
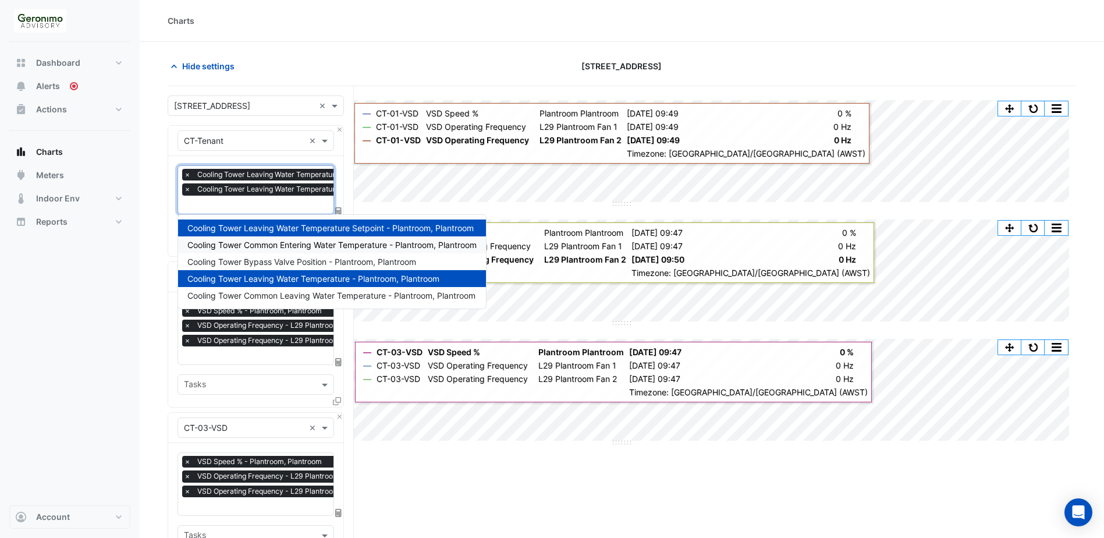
click at [299, 250] on div "Cooling Tower Common Entering Water Temperature - Plantroom, Plantroom" at bounding box center [332, 244] width 308 height 17
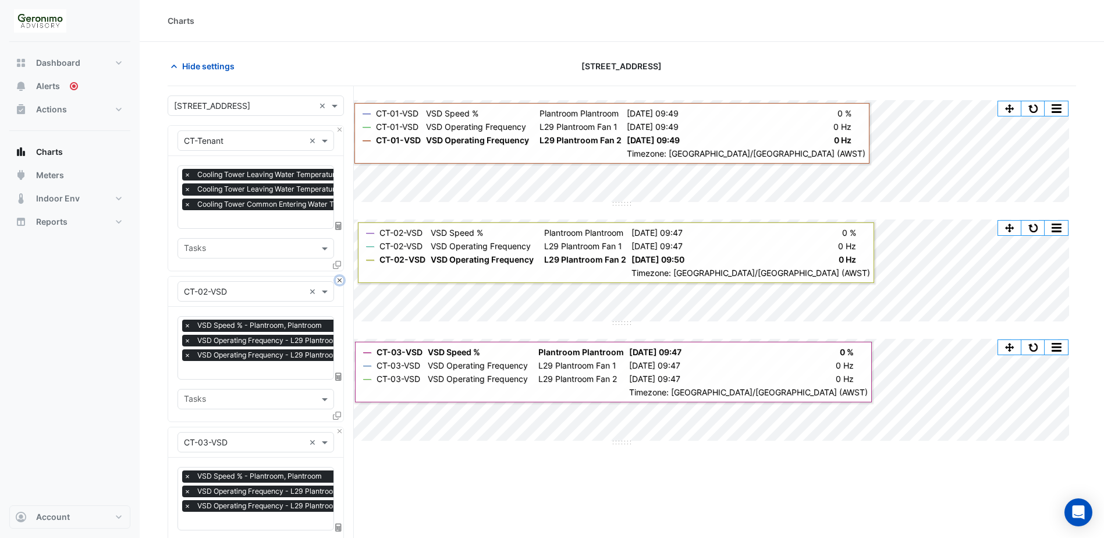
click at [338, 278] on button "Close" at bounding box center [340, 280] width 8 height 8
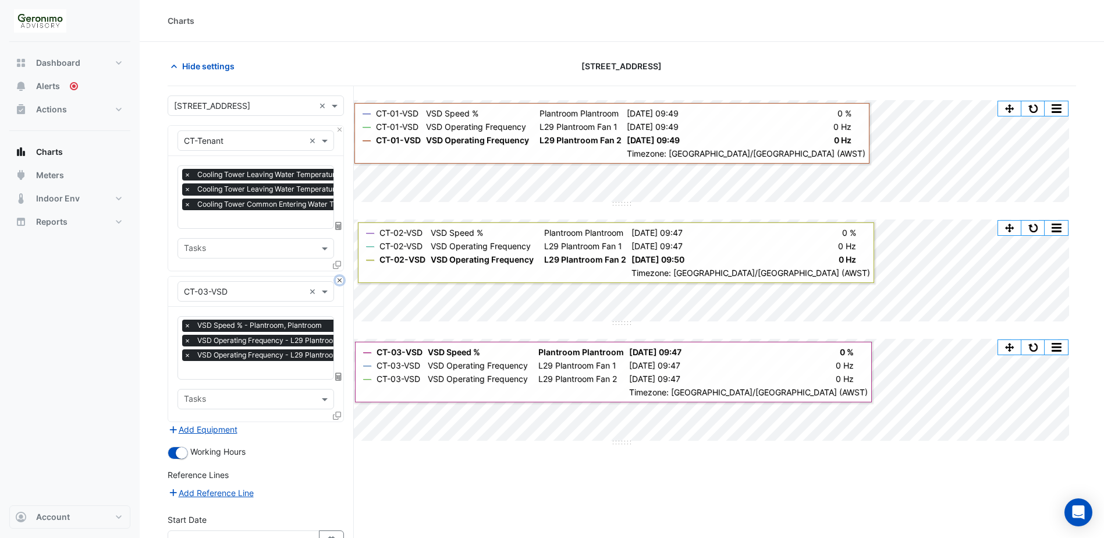
click at [338, 279] on button "Close" at bounding box center [340, 280] width 8 height 8
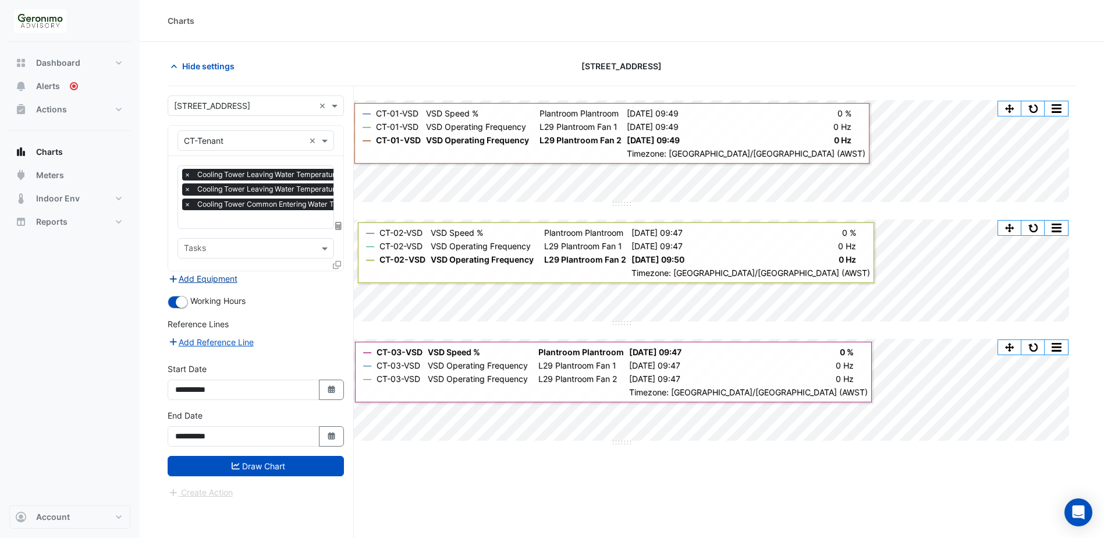
click at [207, 280] on button "Add Equipment" at bounding box center [203, 278] width 70 height 13
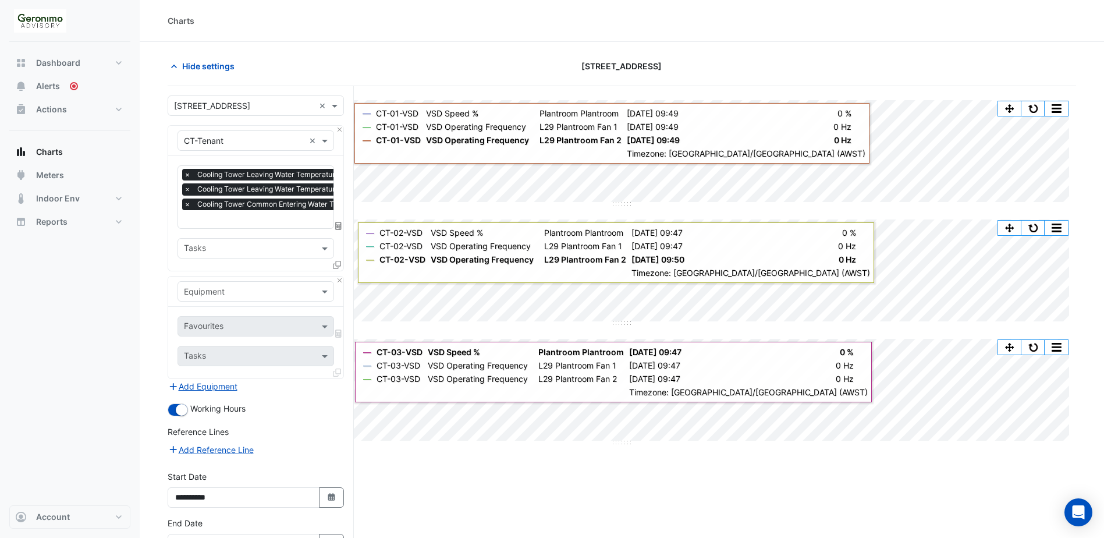
click at [301, 291] on input "text" at bounding box center [244, 292] width 120 height 12
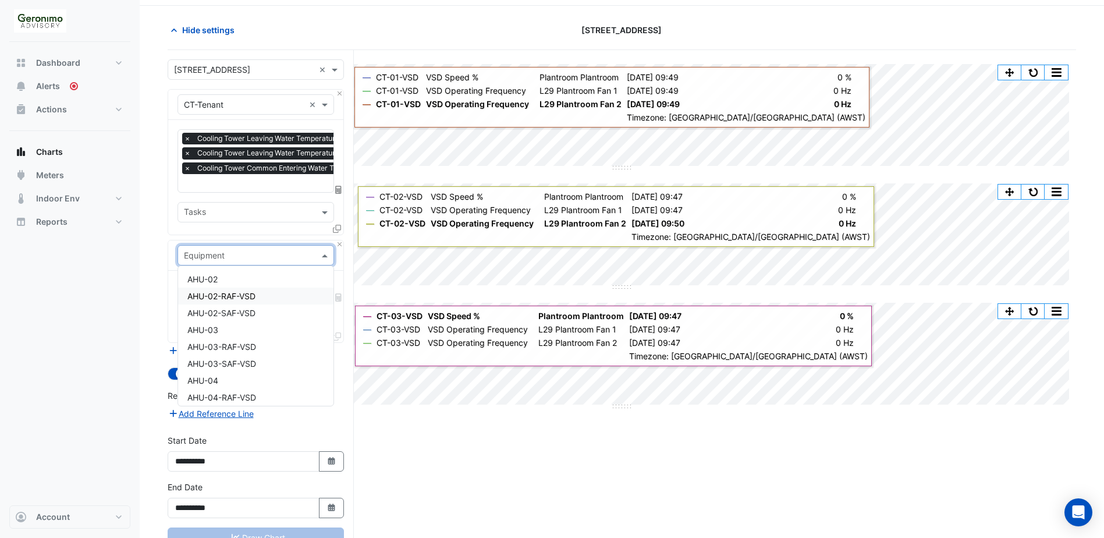
scroll to position [77, 0]
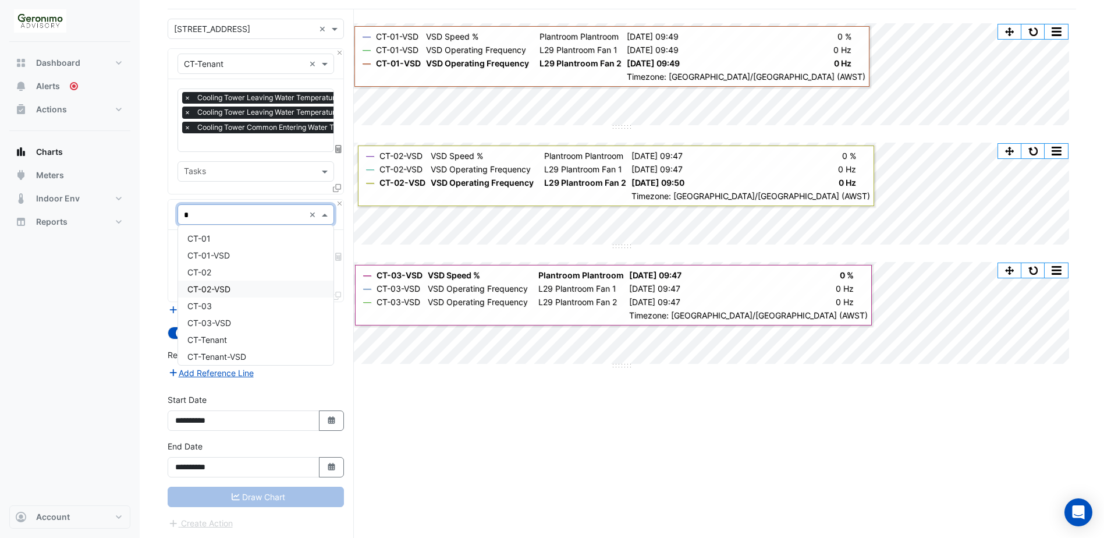
type input "**"
click at [266, 257] on div "CT-Tenant-VSD" at bounding box center [255, 255] width 155 height 17
click at [274, 244] on input "text" at bounding box center [249, 250] width 130 height 12
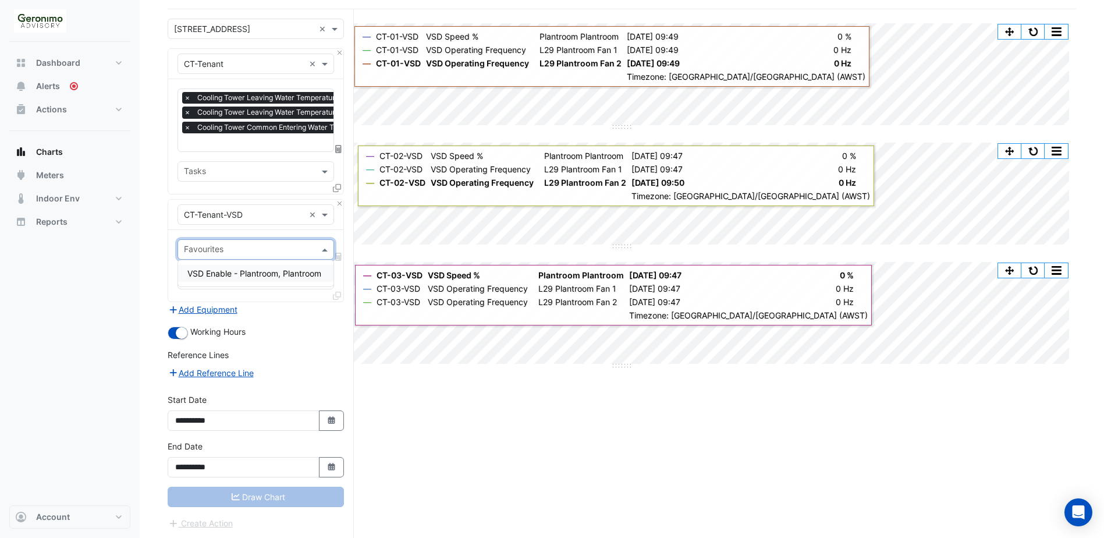
click at [280, 279] on div "VSD Enable - Plantroom, Plantroom" at bounding box center [255, 273] width 155 height 17
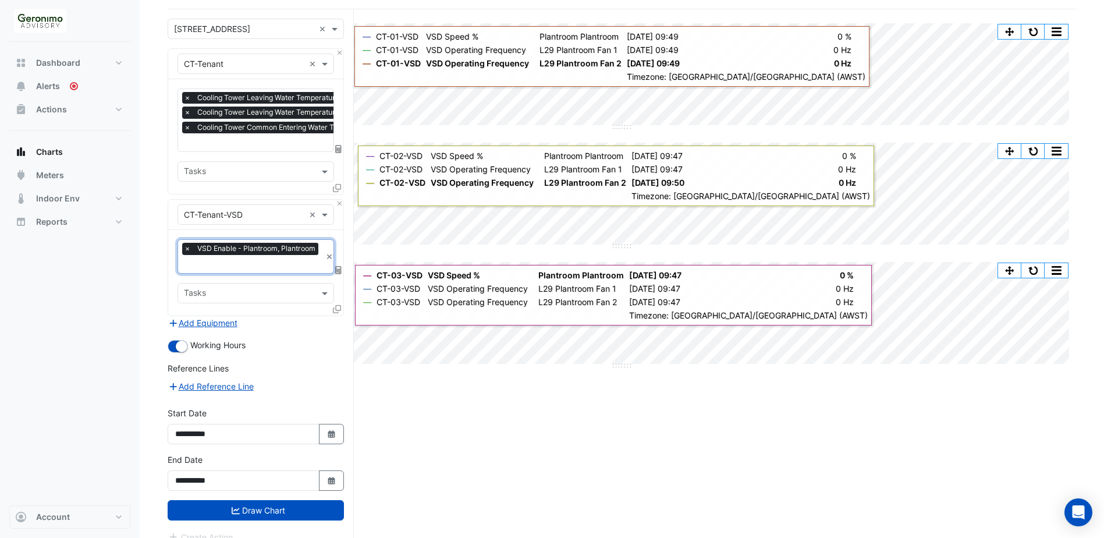
click at [275, 218] on input "text" at bounding box center [244, 215] width 120 height 12
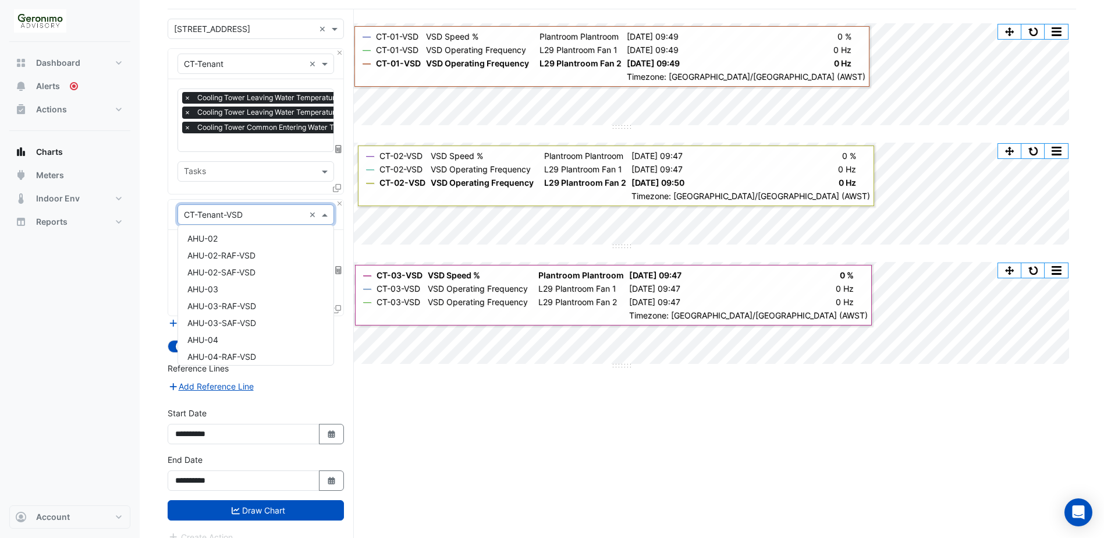
scroll to position [865, 0]
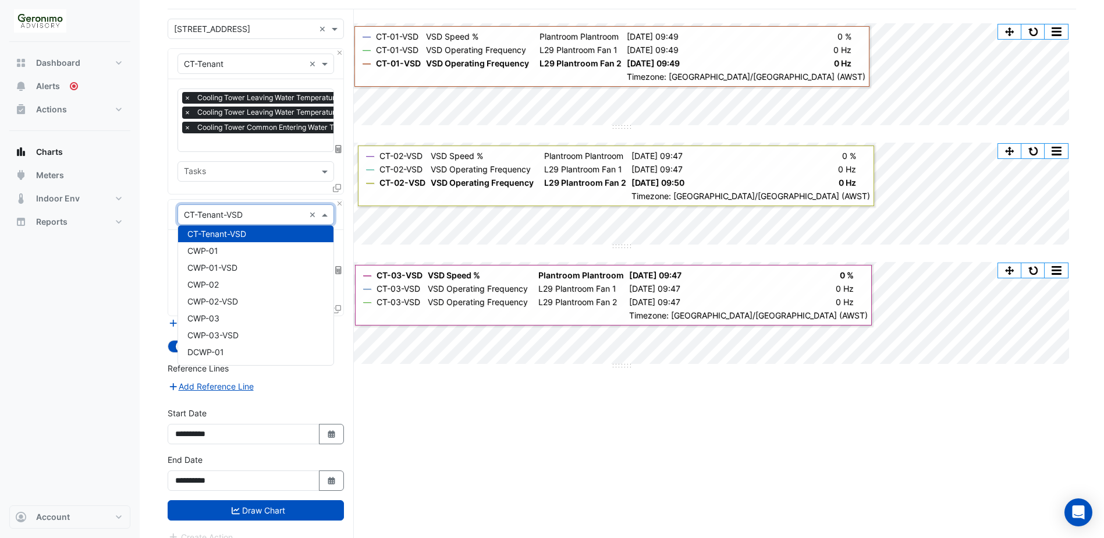
click at [164, 230] on section "Hide settings [STREET_ADDRESS] Split by Unit Split All Split None Print Save as…" at bounding box center [622, 259] width 964 height 588
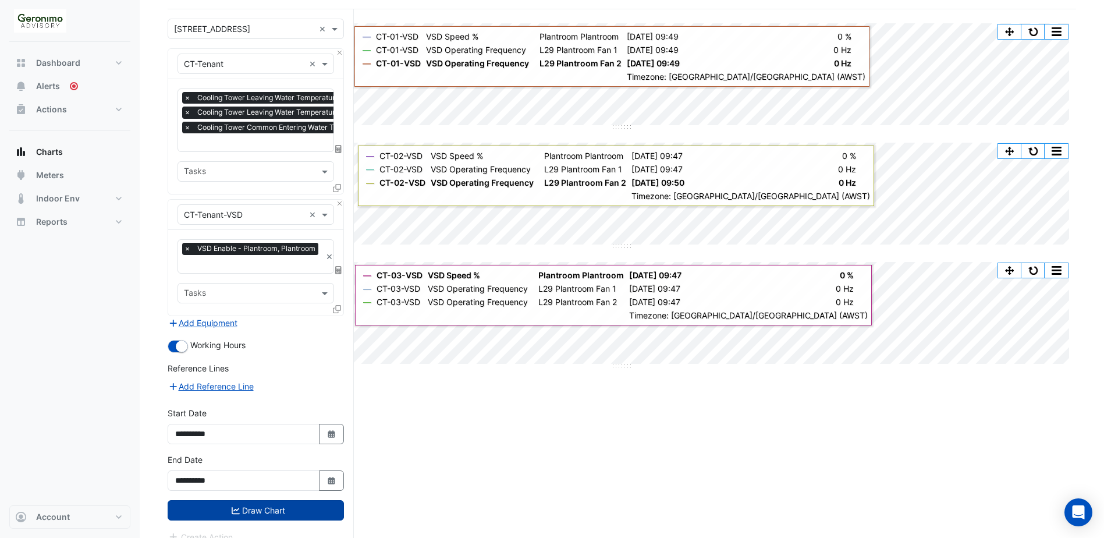
click at [236, 512] on button "Draw Chart" at bounding box center [256, 510] width 176 height 20
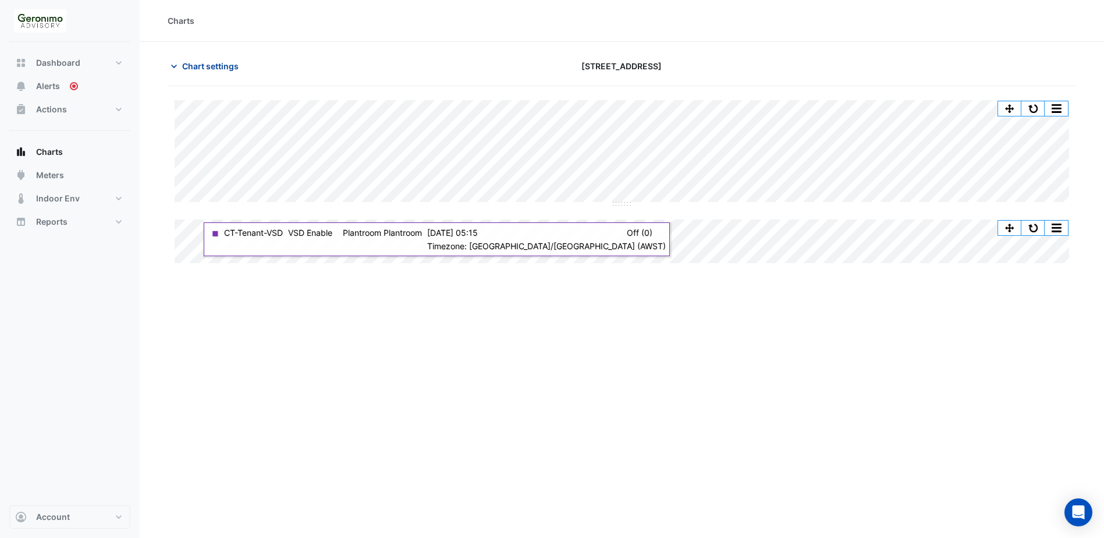
click at [180, 65] on button "Chart settings" at bounding box center [207, 66] width 79 height 20
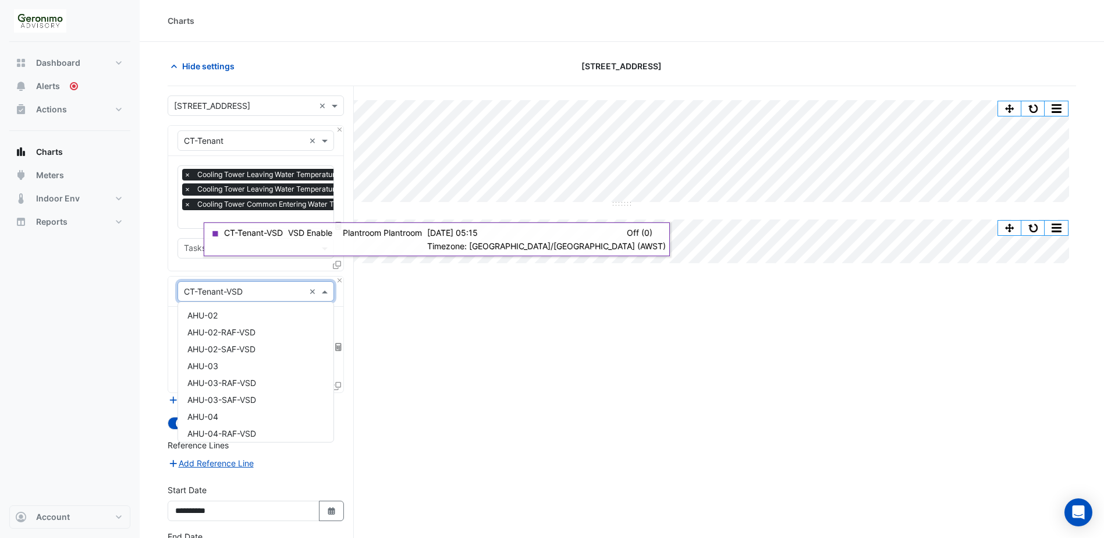
click at [325, 291] on span at bounding box center [326, 291] width 15 height 12
